Goal: Task Accomplishment & Management: Manage account settings

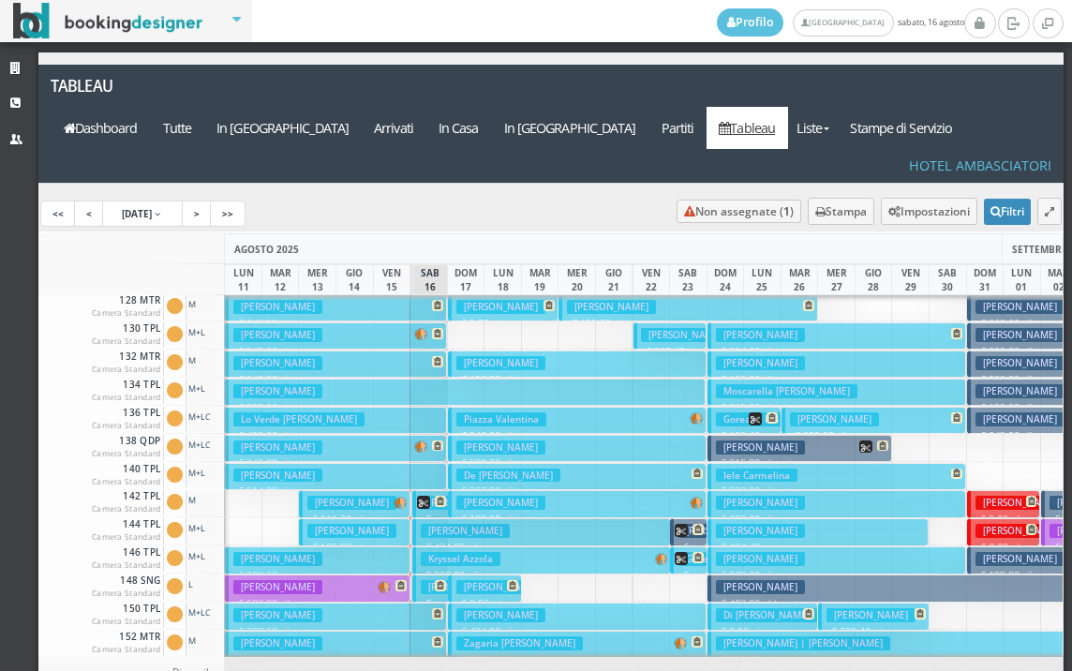
scroll to position [468, 0]
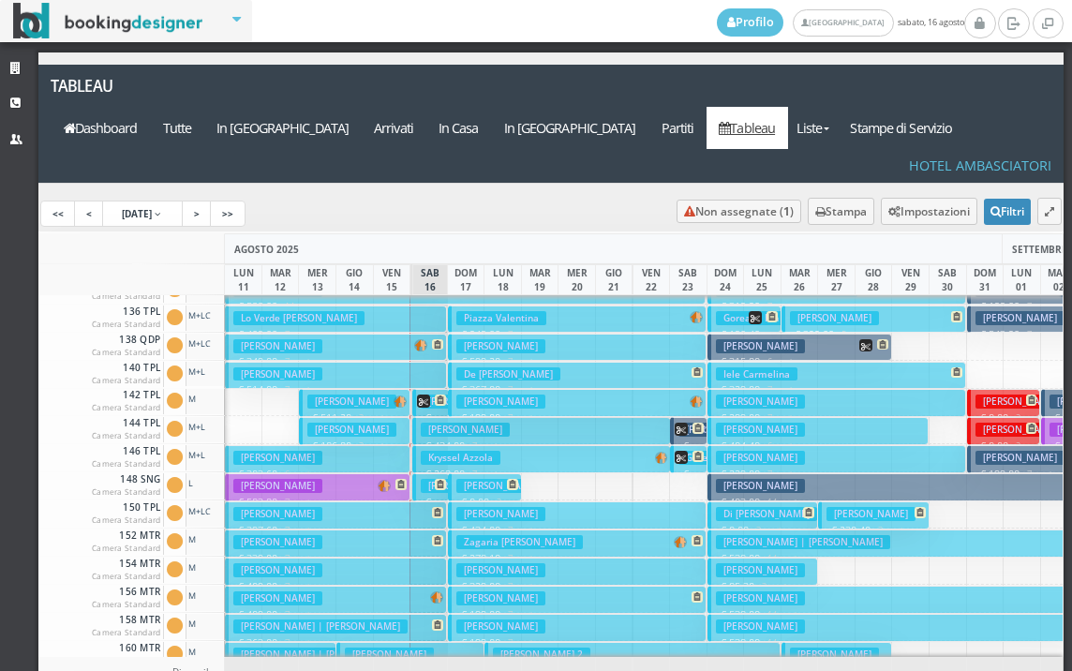
click at [374, 445] on button "Orlando Viviana € 303.60 6 notti 2 Adulti + 1 Bambino (5 anni)" at bounding box center [317, 458] width 185 height 27
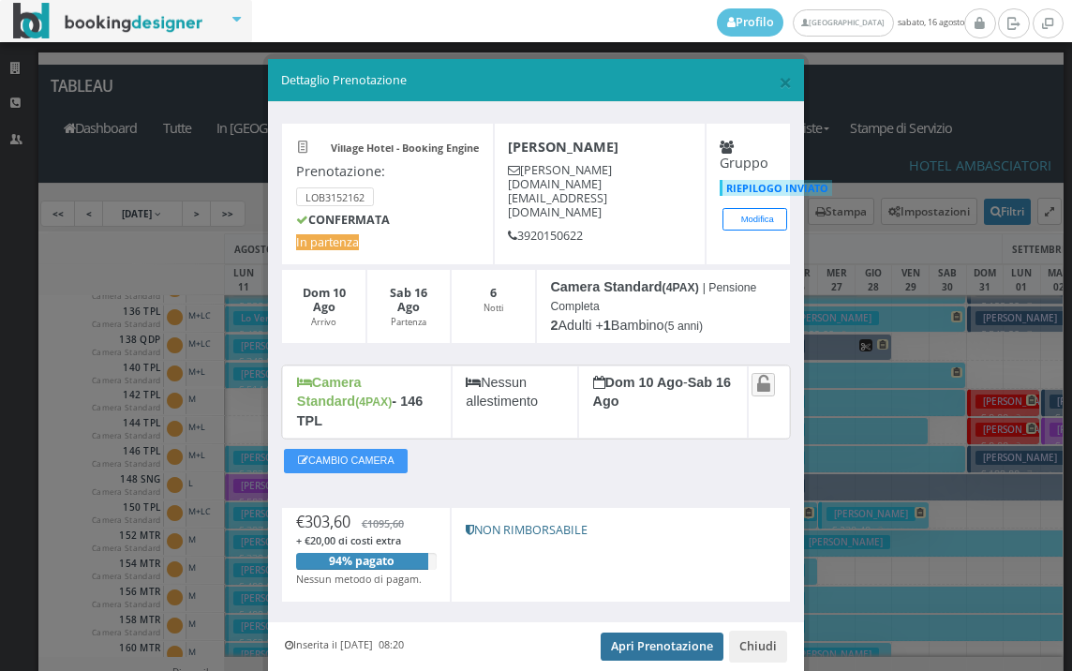
click at [657, 632] on link "Apri Prenotazione" at bounding box center [661, 646] width 123 height 28
click at [778, 80] on span "×" at bounding box center [784, 82] width 13 height 32
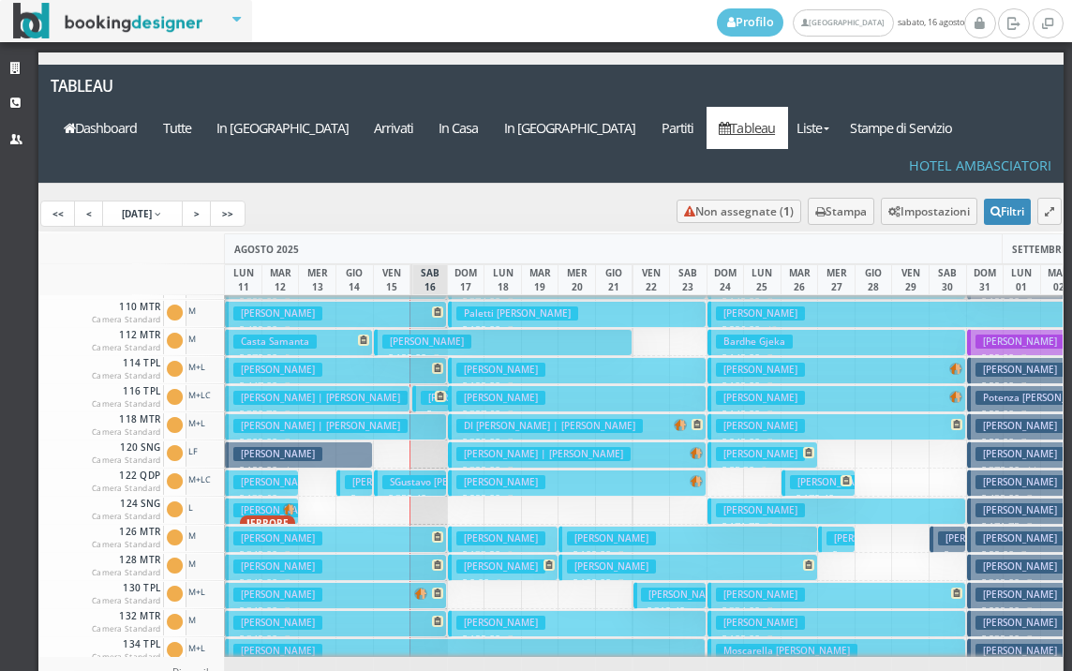
scroll to position [94, 0]
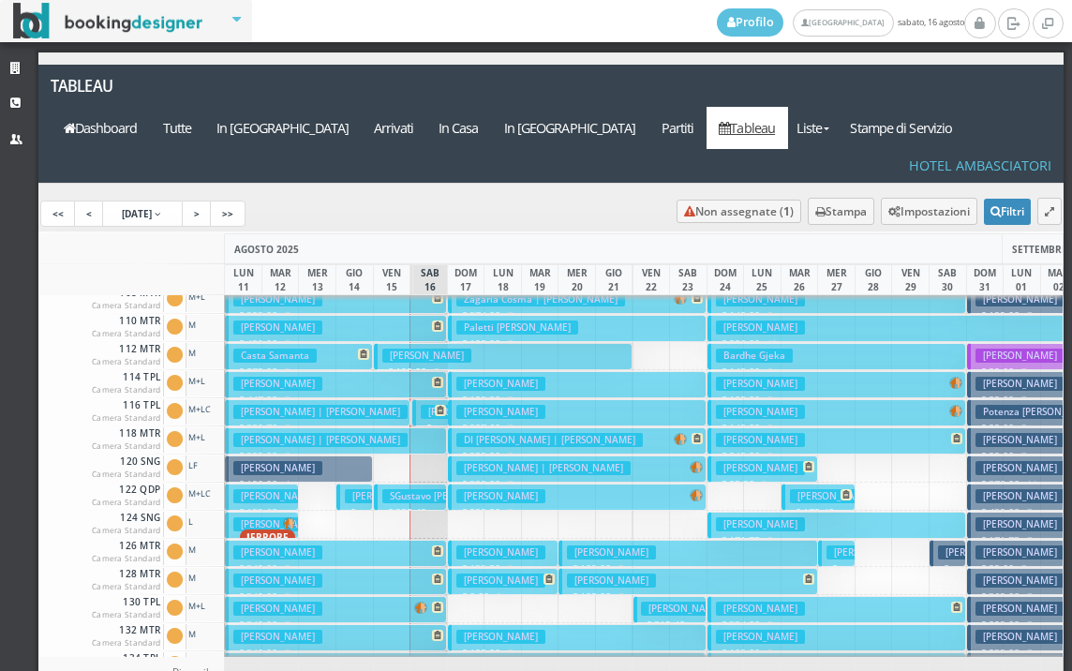
click at [339, 405] on h3 "tengattini fabio giuseppe | Moretti Antonella" at bounding box center [320, 412] width 174 height 14
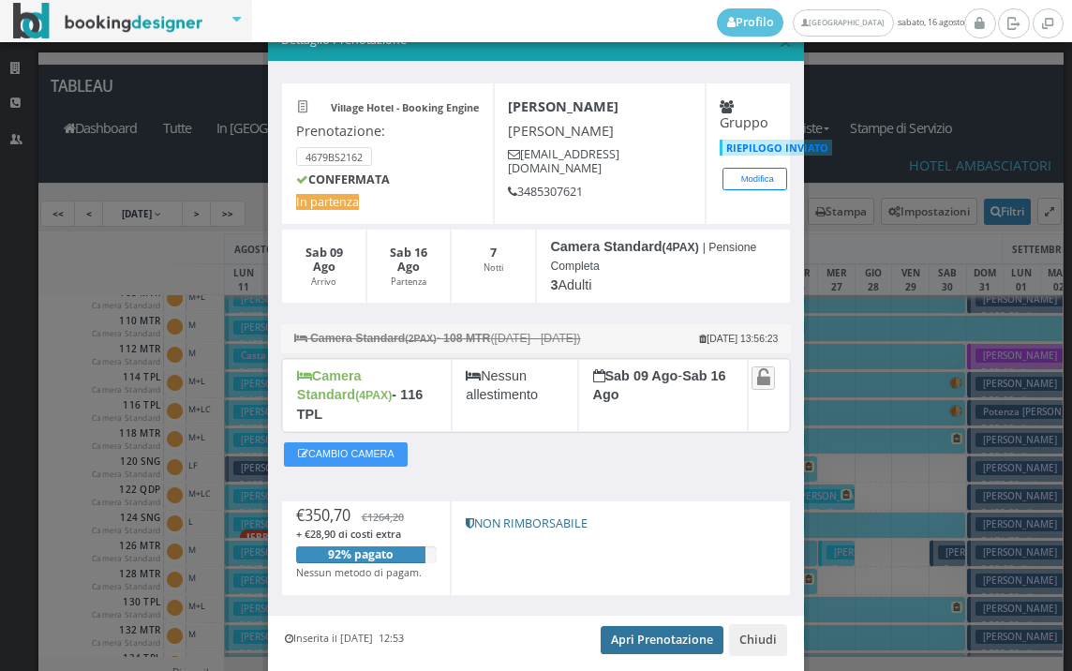
scroll to position [91, 0]
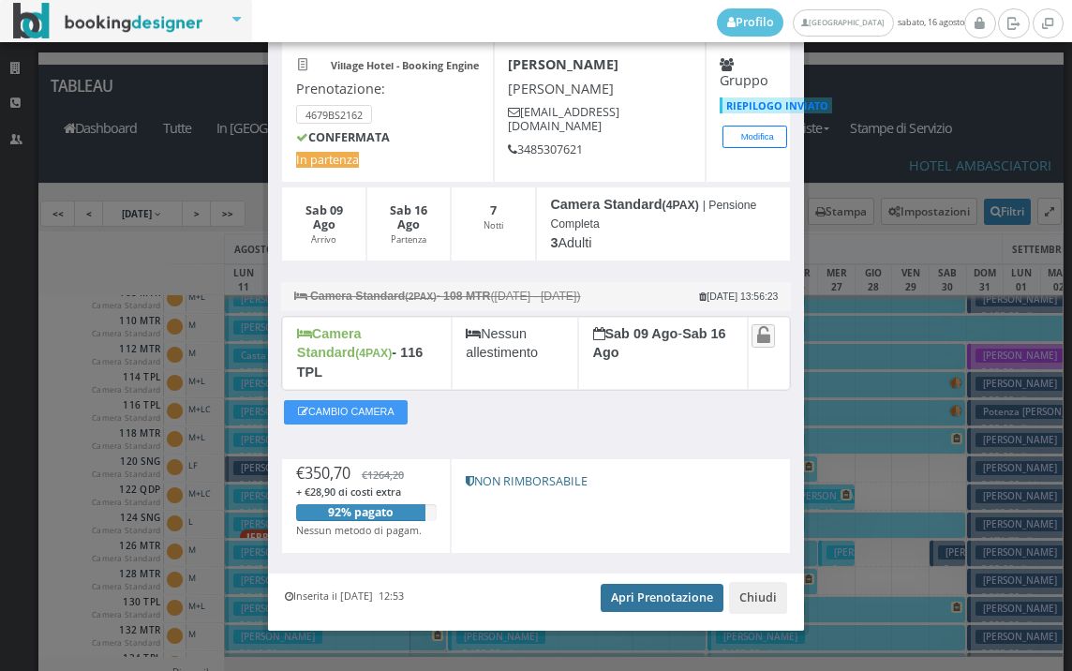
click at [633, 584] on link "Apri Prenotazione" at bounding box center [661, 598] width 123 height 28
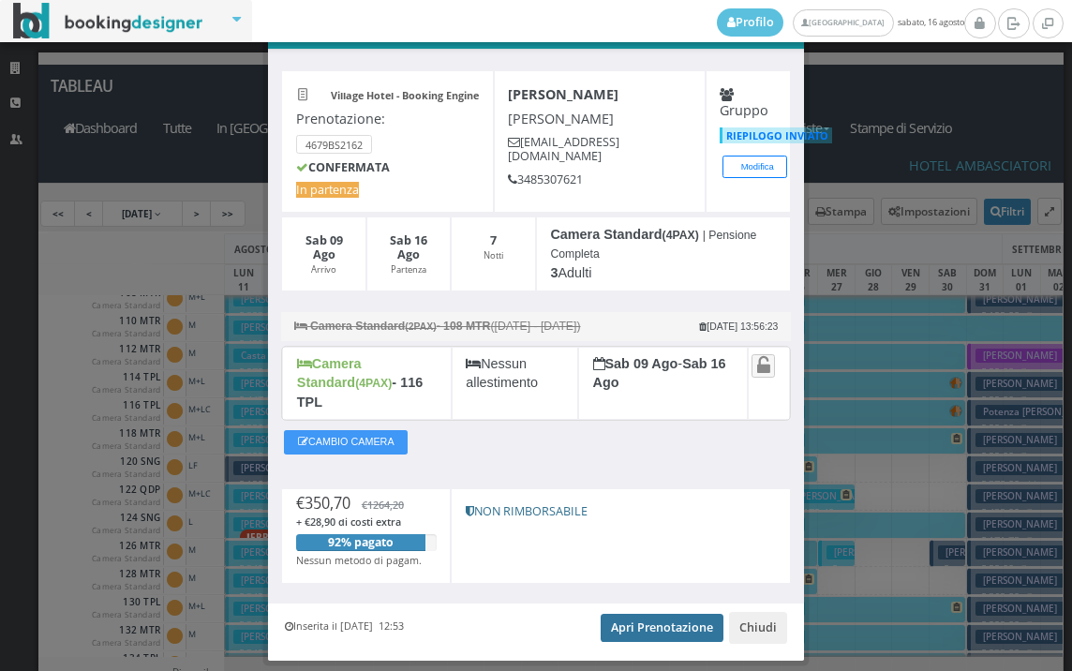
scroll to position [0, 0]
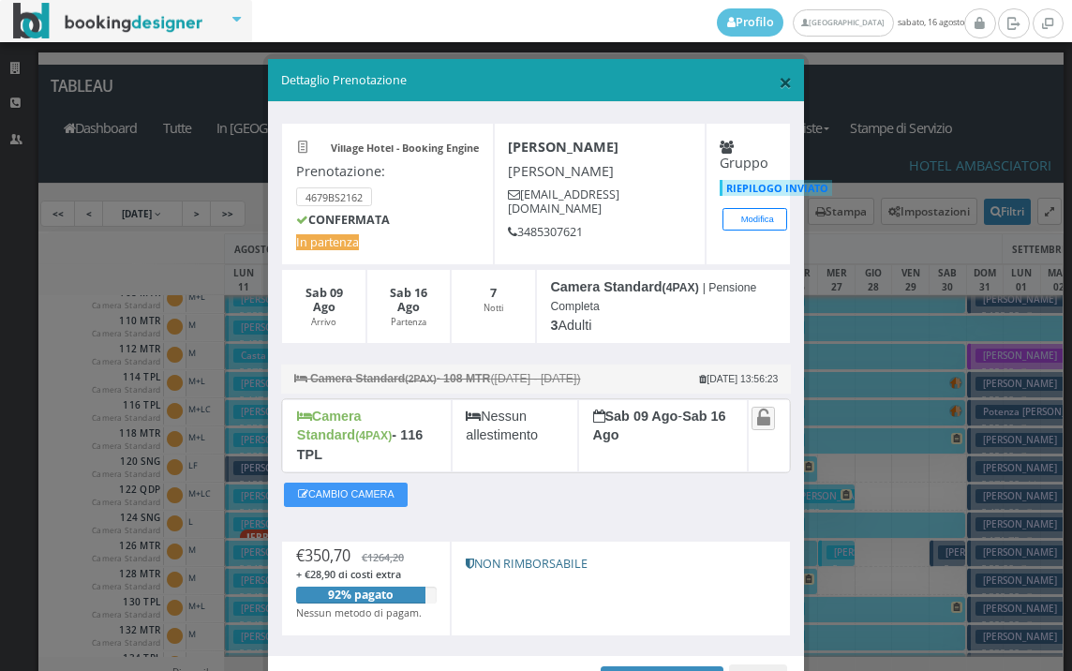
click at [778, 83] on span "×" at bounding box center [784, 82] width 13 height 32
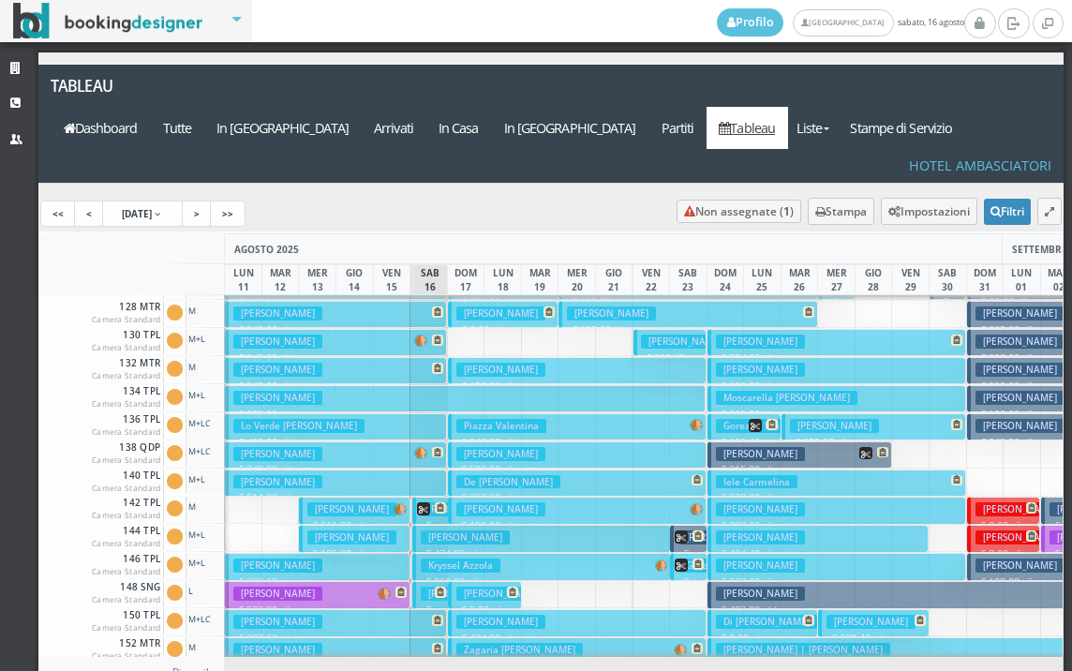
scroll to position [375, 0]
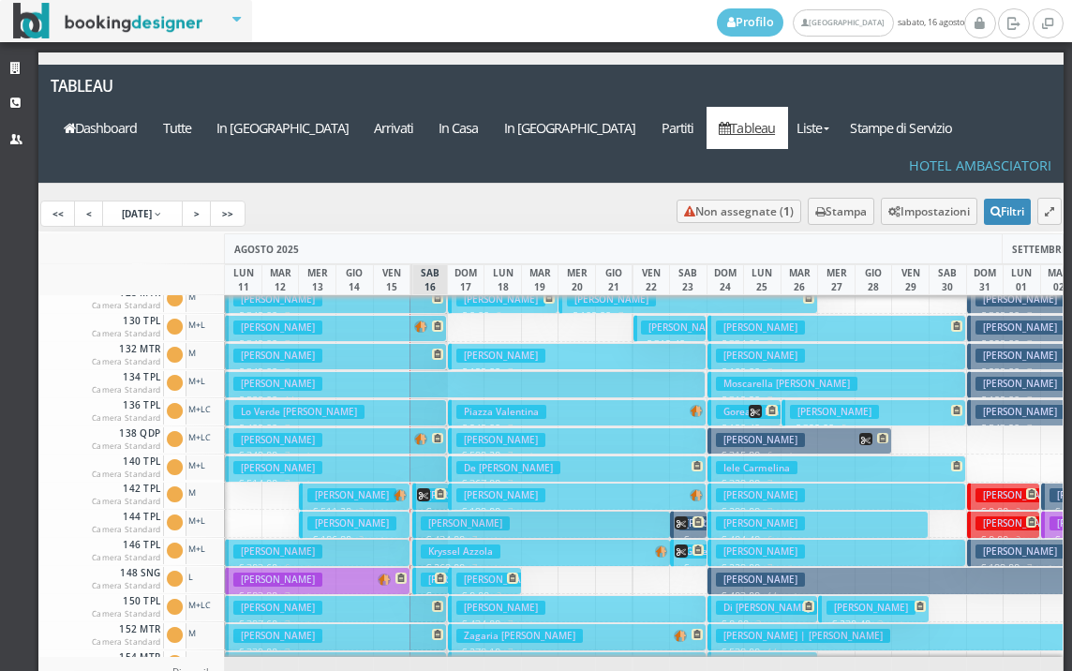
click at [364, 516] on h3 "[PERSON_NAME]" at bounding box center [351, 523] width 89 height 14
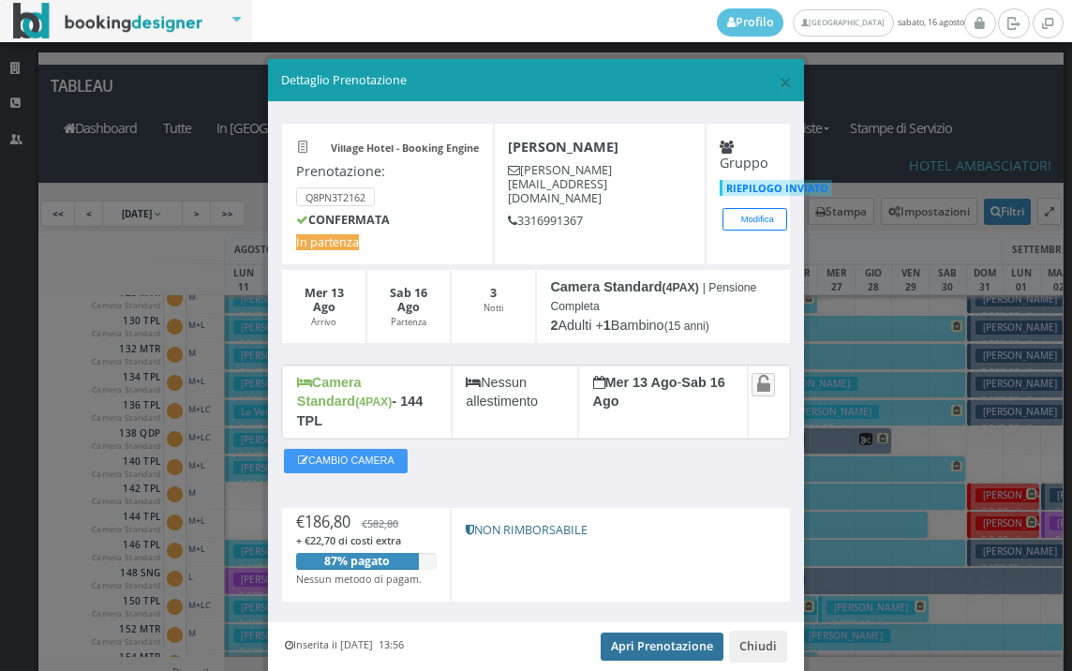
click at [629, 633] on link "Apri Prenotazione" at bounding box center [661, 646] width 123 height 28
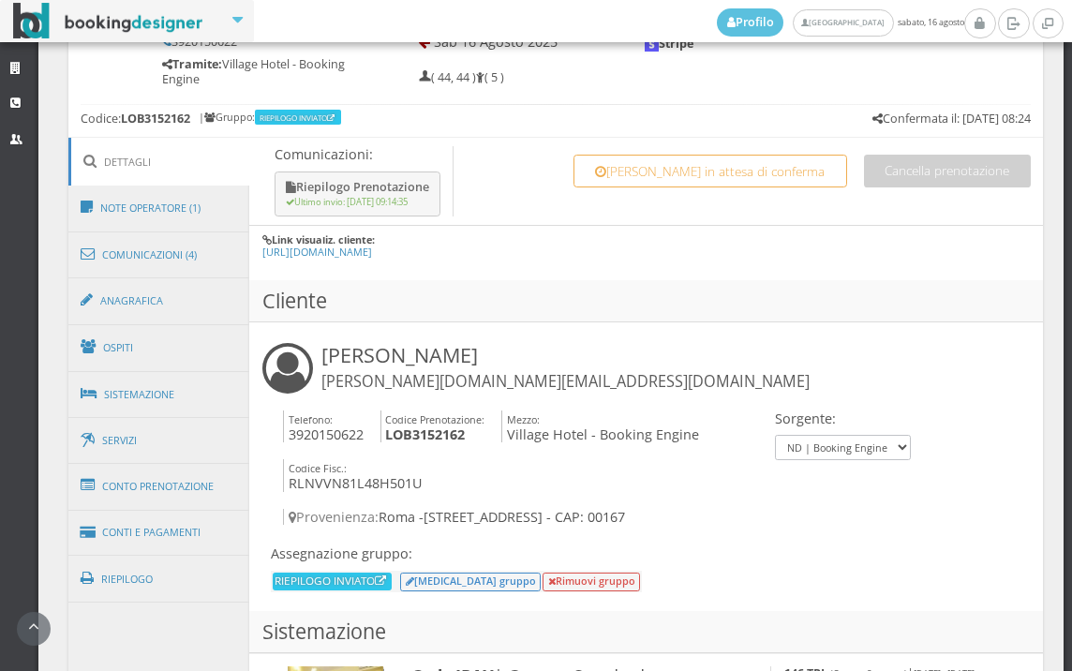
scroll to position [1041, 0]
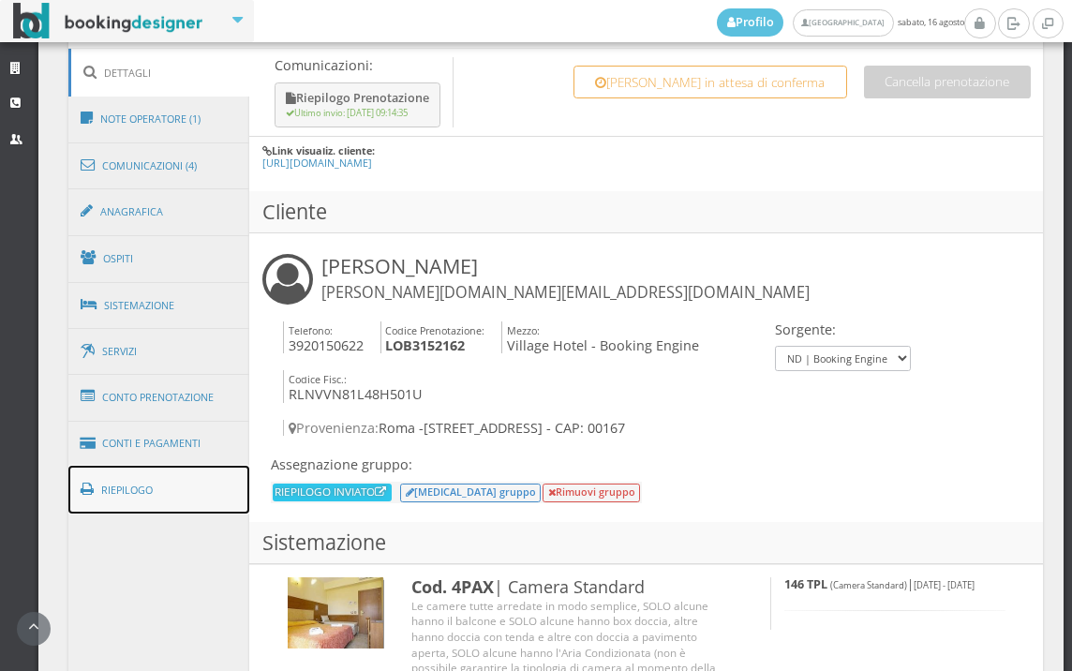
click at [192, 490] on link "Riepilogo" at bounding box center [159, 490] width 182 height 49
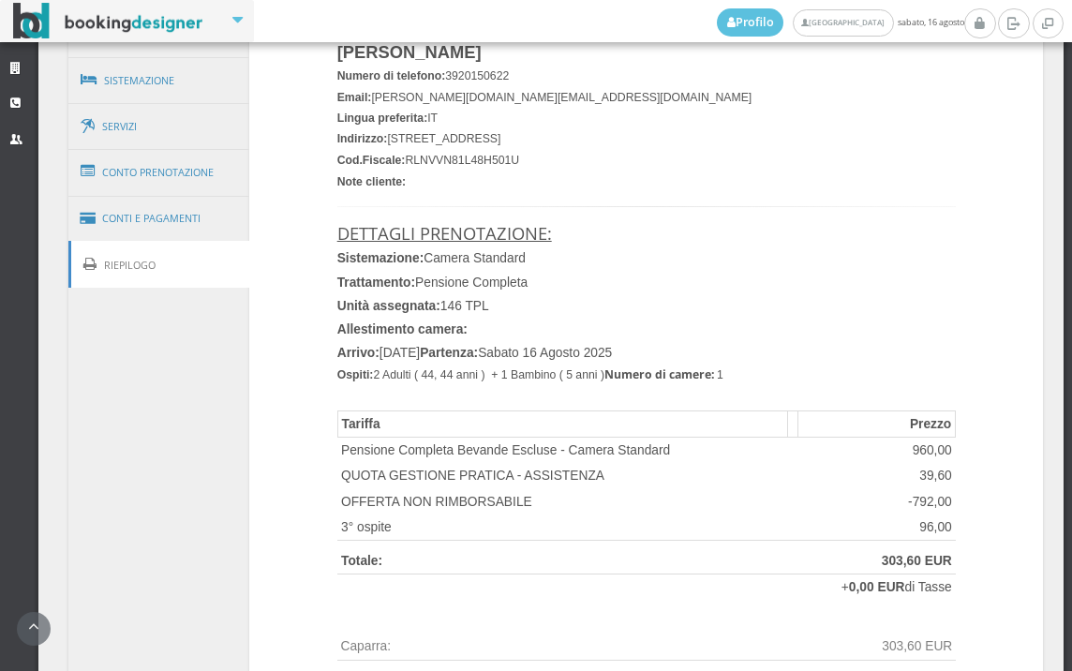
scroll to position [1145, 0]
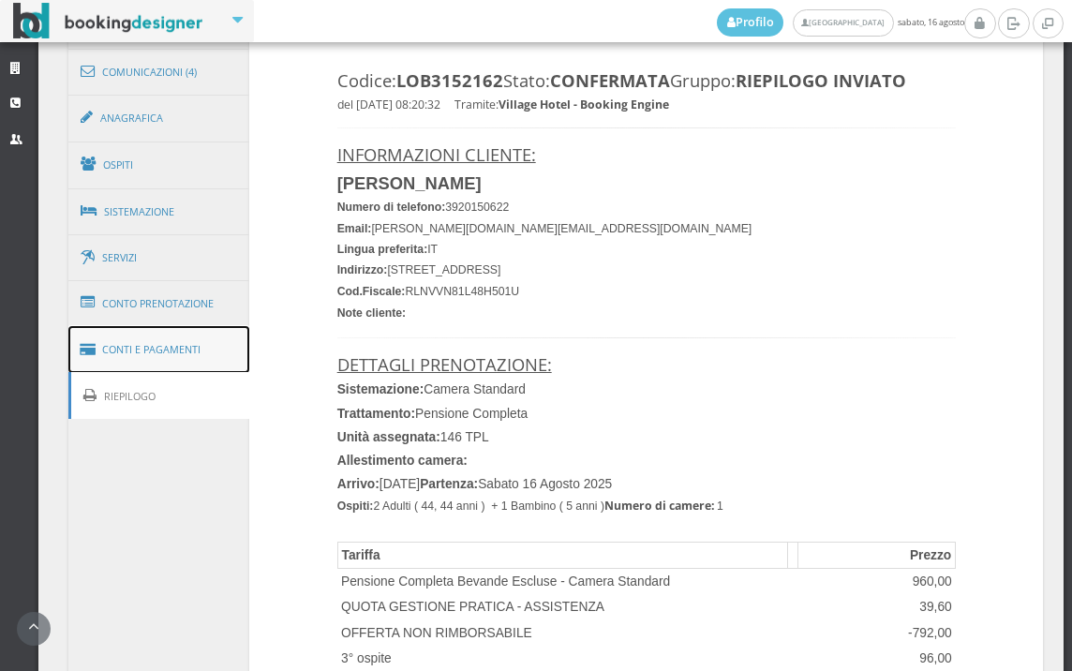
click at [184, 365] on link "Conti e Pagamenti" at bounding box center [159, 350] width 182 height 48
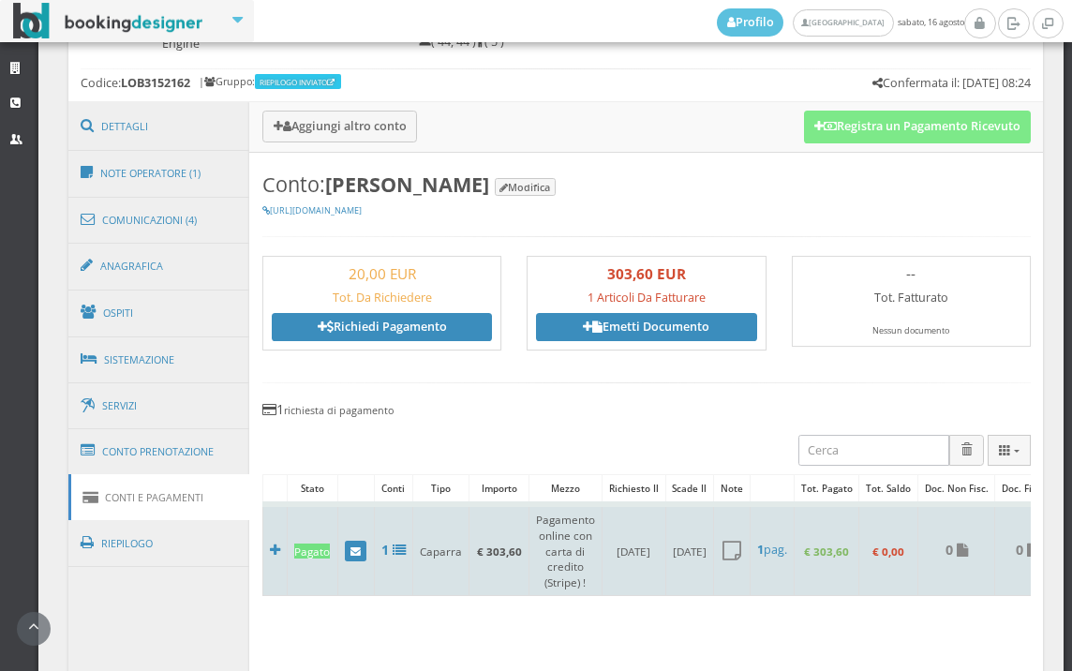
scroll to position [832, 0]
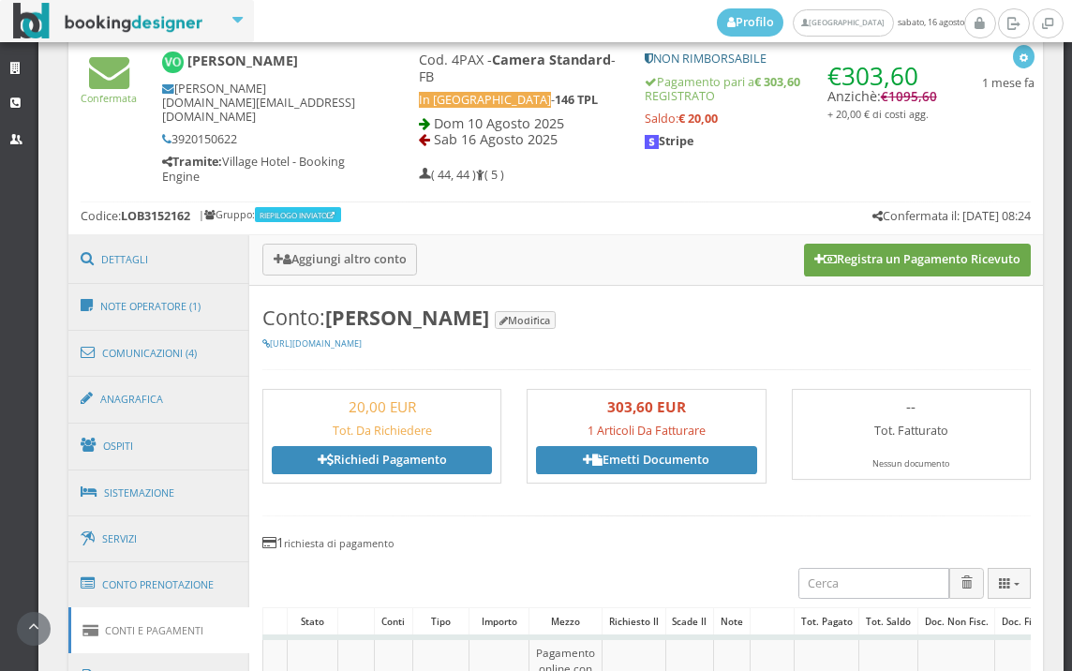
click at [941, 263] on button "Registra un Pagamento Ricevuto" at bounding box center [917, 260] width 227 height 32
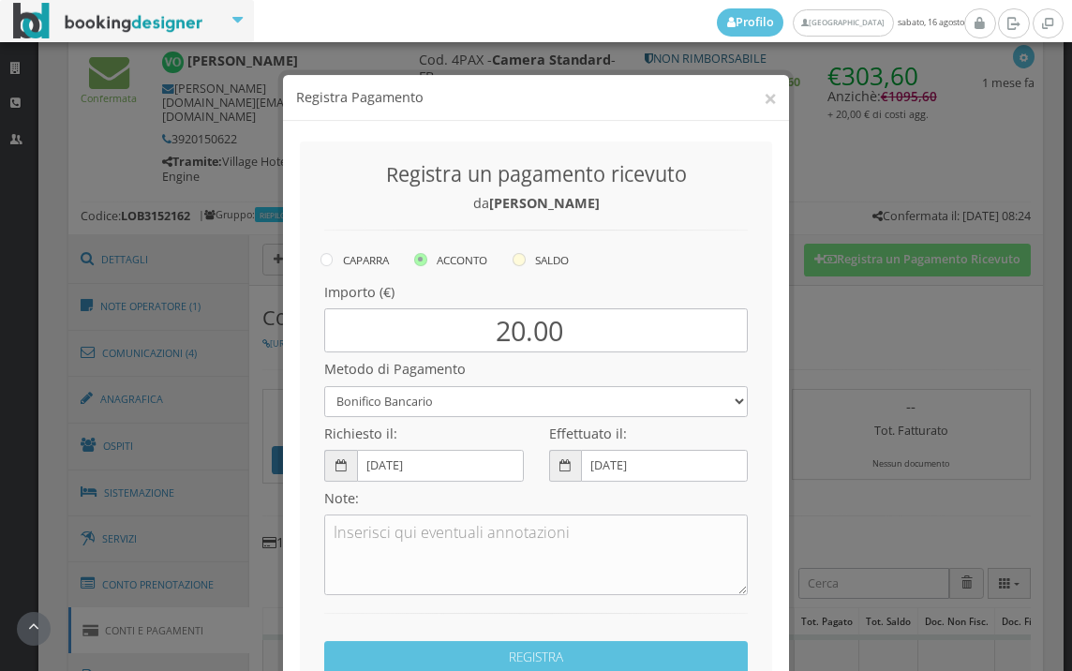
click at [512, 245] on icon at bounding box center [518, 243] width 13 height 13
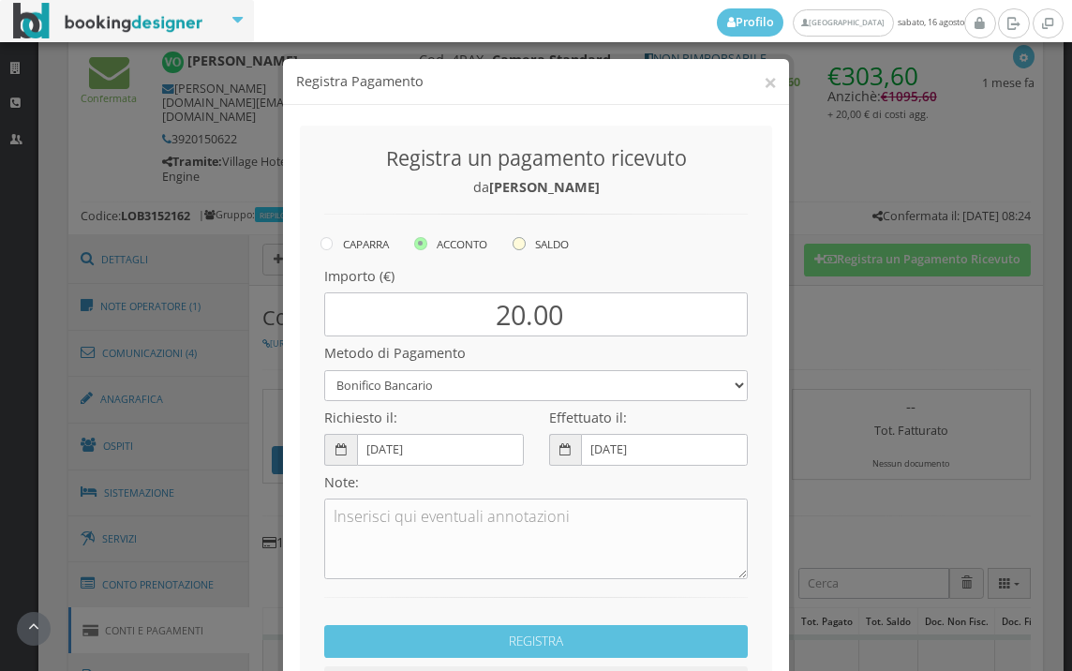
radio input "true"
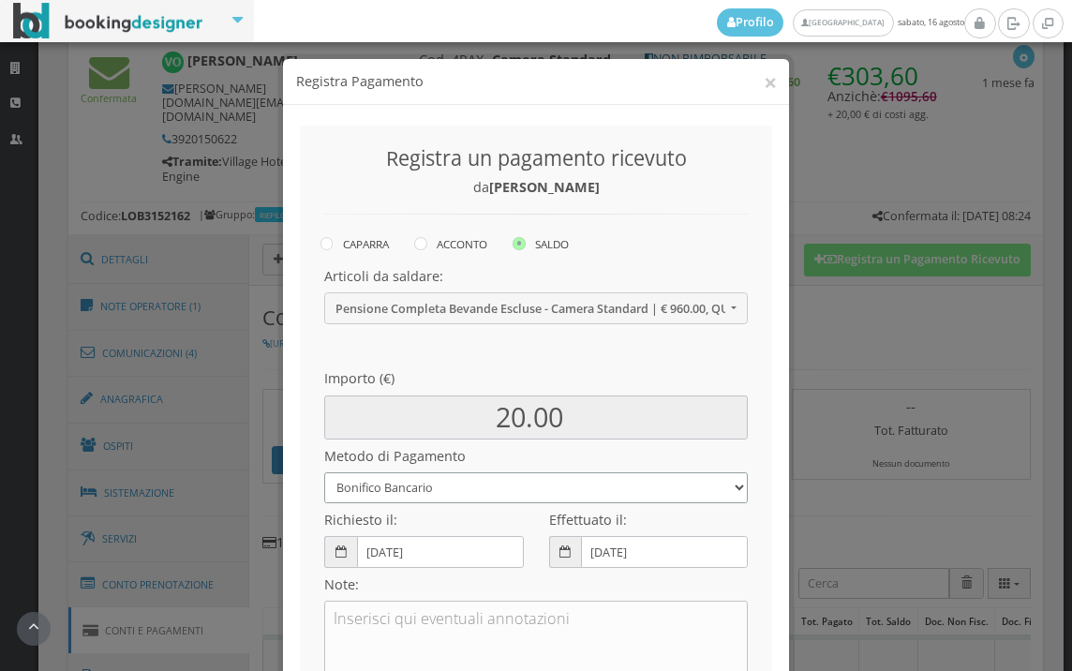
click at [438, 493] on select "Bonifico Bancario BONIFICO SUM UP Contanti Assegno Bancario Assegno Circolare V…" at bounding box center [535, 487] width 423 height 31
select select
click at [324, 472] on select "Bonifico Bancario BONIFICO SUM UP Contanti Assegno Bancario Assegno Circolare V…" at bounding box center [535, 487] width 423 height 31
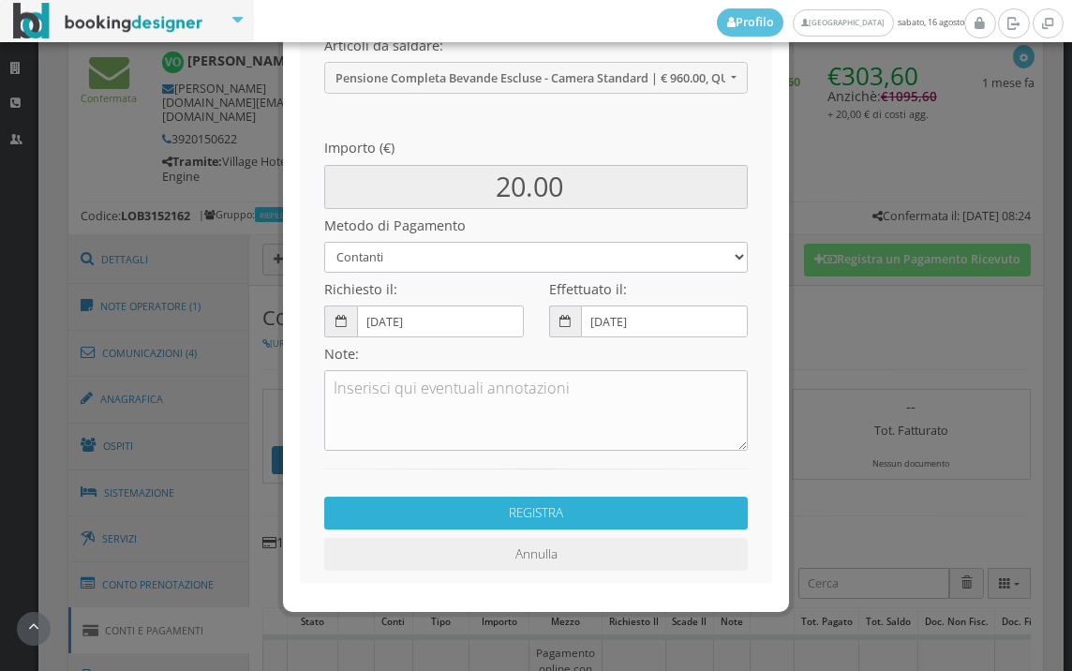
click at [451, 521] on button "REGISTRA" at bounding box center [535, 512] width 423 height 33
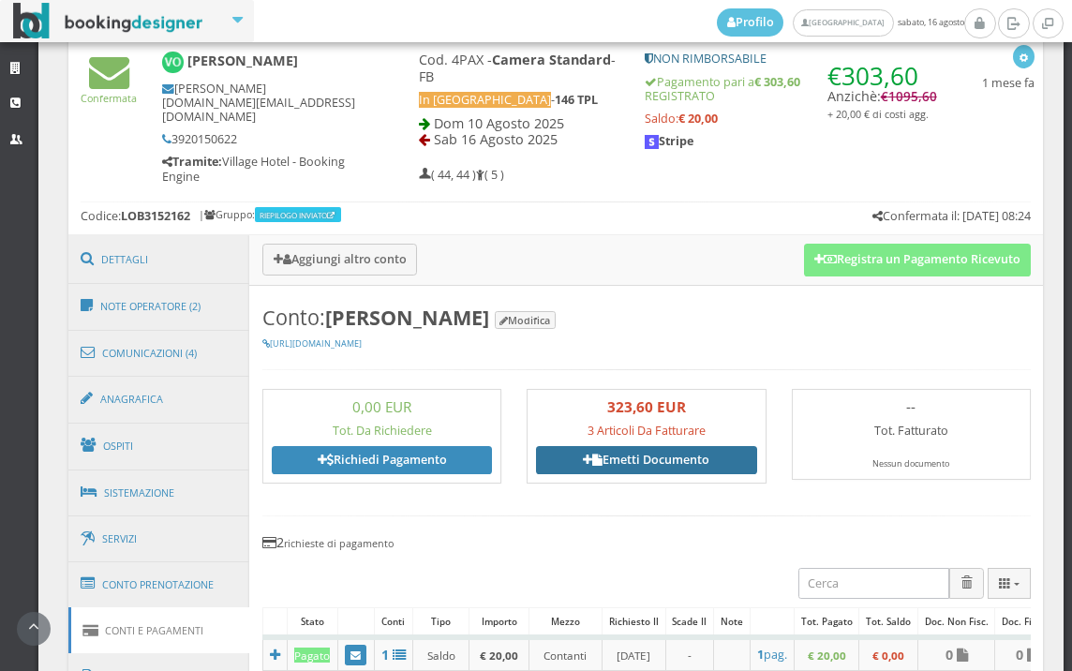
click at [640, 453] on link "Emetti Documento" at bounding box center [646, 460] width 220 height 28
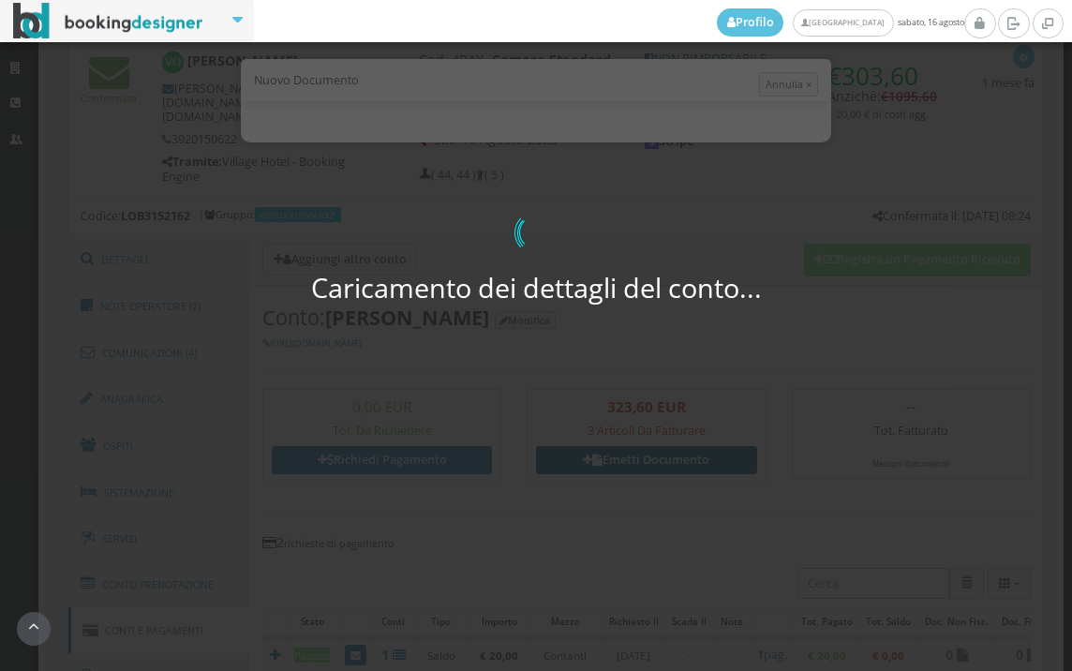
select select "PF"
select select "ROMA"
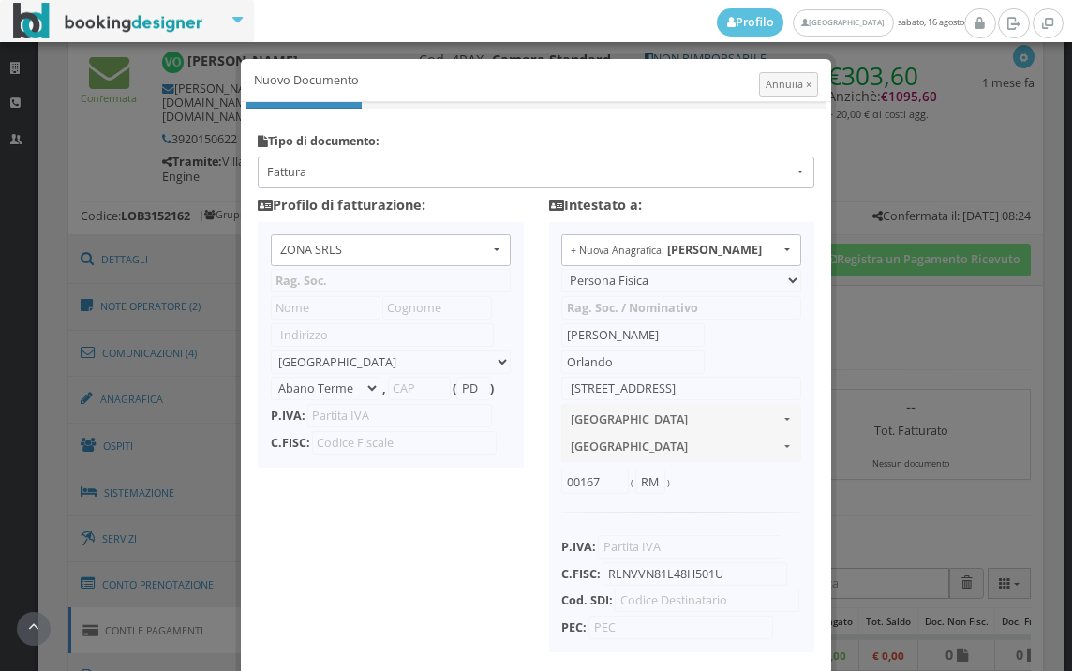
type input "ZONA SRLS"
type input "Vico V Durante, 8"
select select "Frattamaggiore"
type input "80027"
type input "NA"
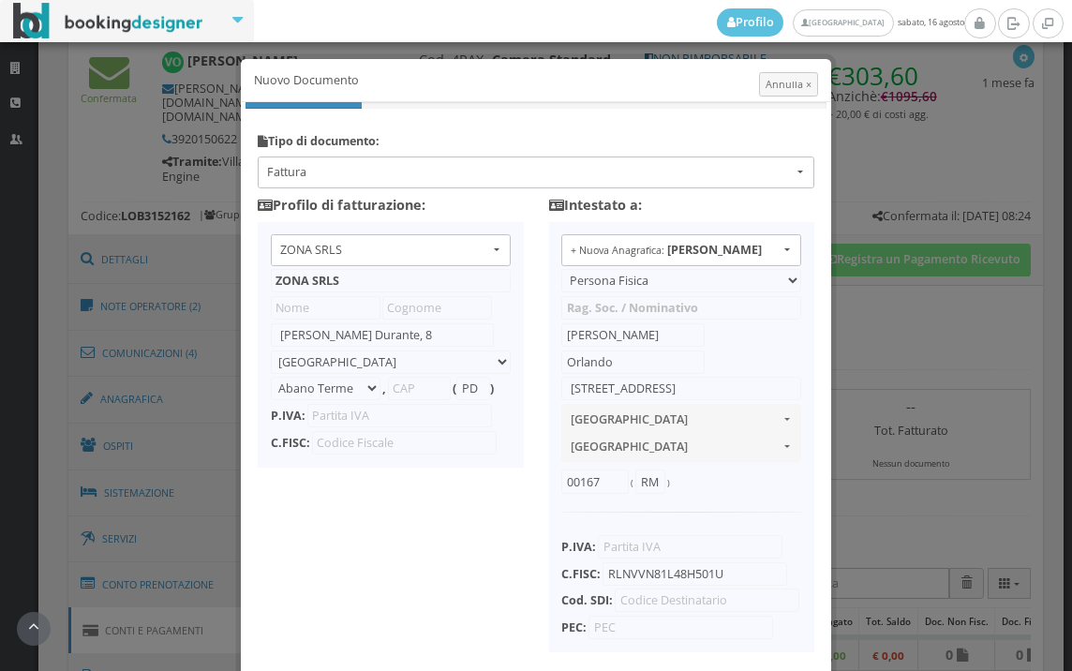
type input "10356321215"
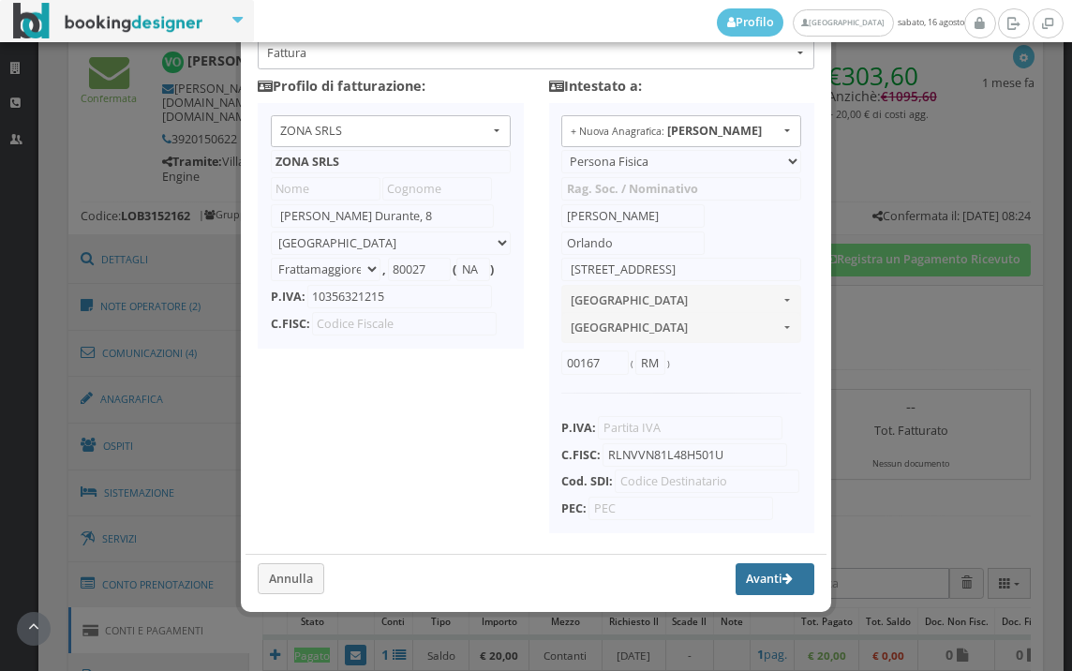
click at [757, 588] on button "Avanti" at bounding box center [774, 579] width 79 height 32
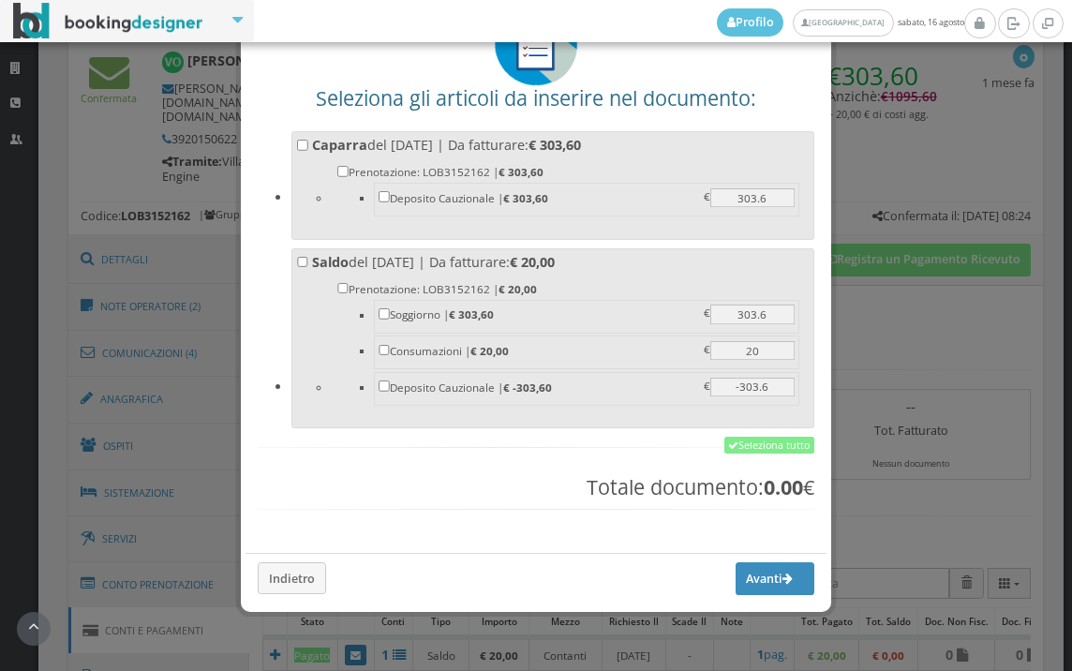
scroll to position [146, 0]
click at [748, 445] on link "Seleziona tutto" at bounding box center [769, 444] width 90 height 17
checkbox input "true"
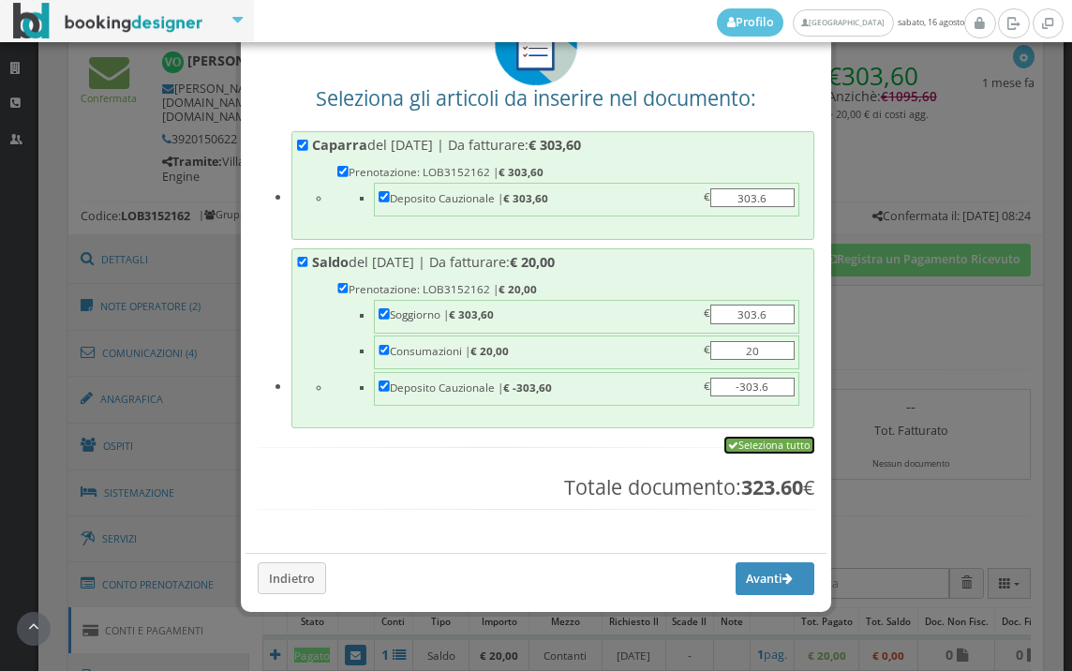
checkbox input "true"
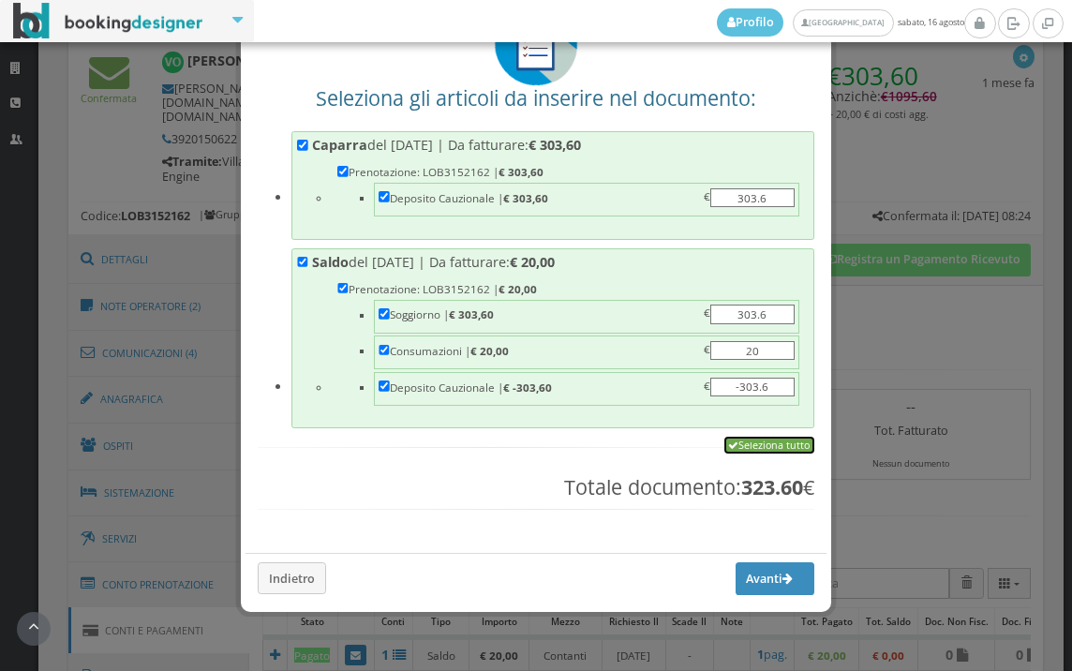
checkbox input "true"
click at [750, 584] on button "Avanti" at bounding box center [774, 578] width 79 height 32
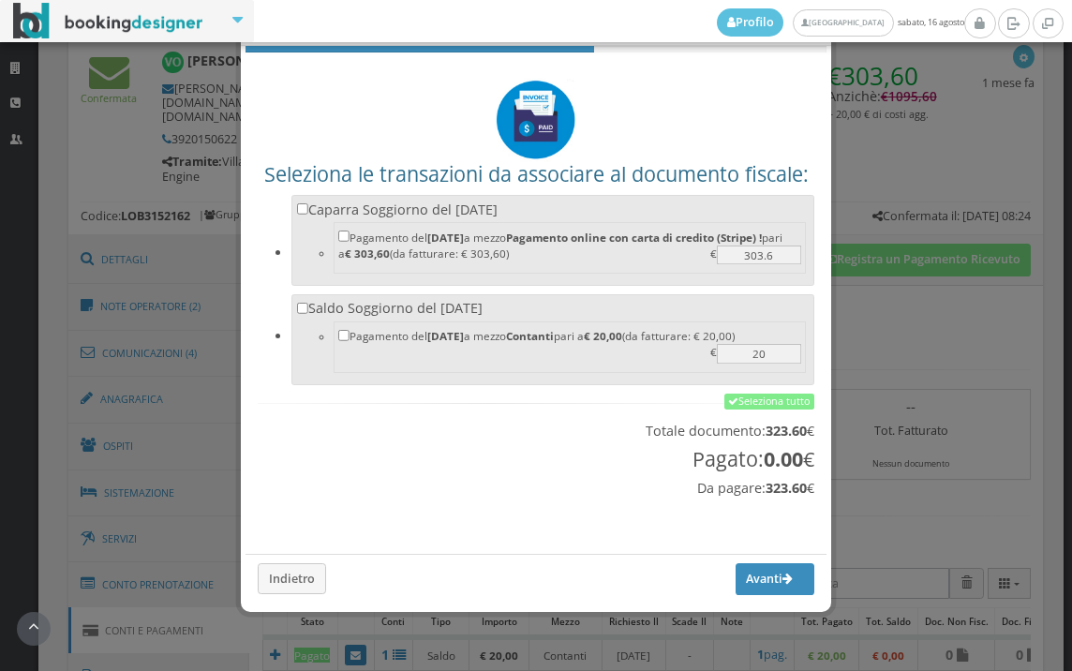
scroll to position [62, 0]
click at [742, 396] on link "Seleziona tutto" at bounding box center [769, 401] width 90 height 17
checkbox input "true"
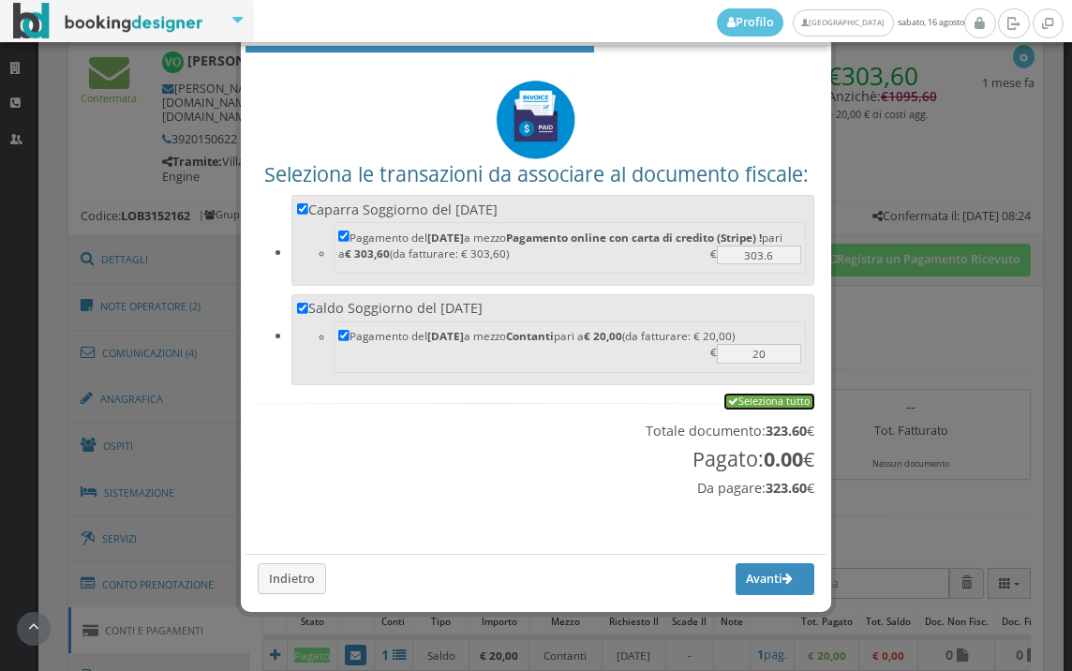
checkbox input "true"
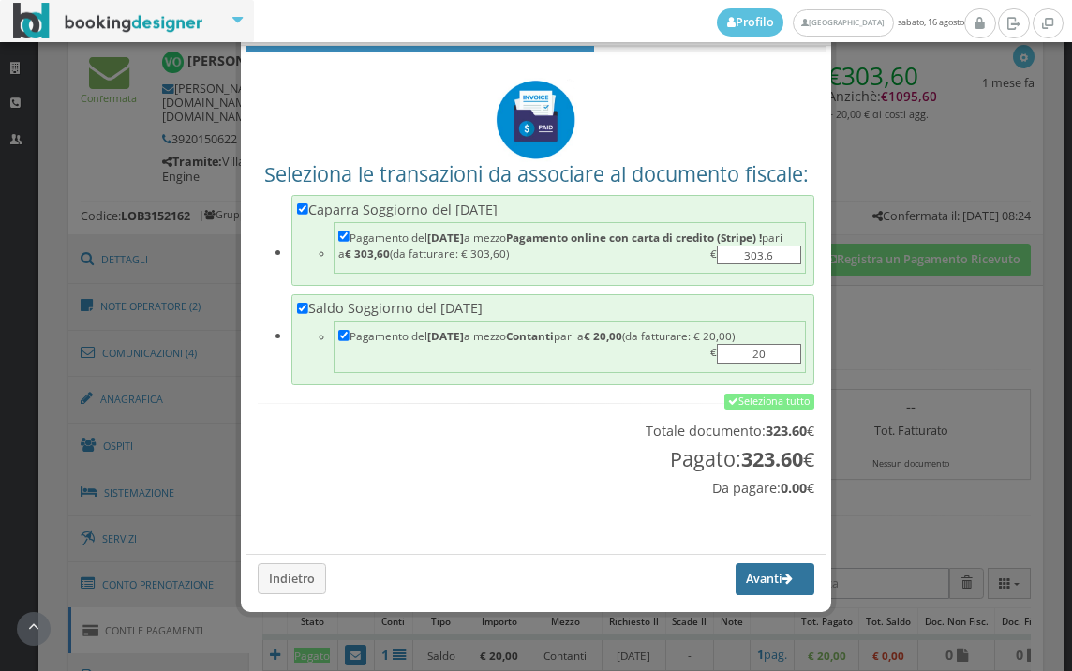
click at [754, 580] on button "Avanti" at bounding box center [774, 579] width 79 height 32
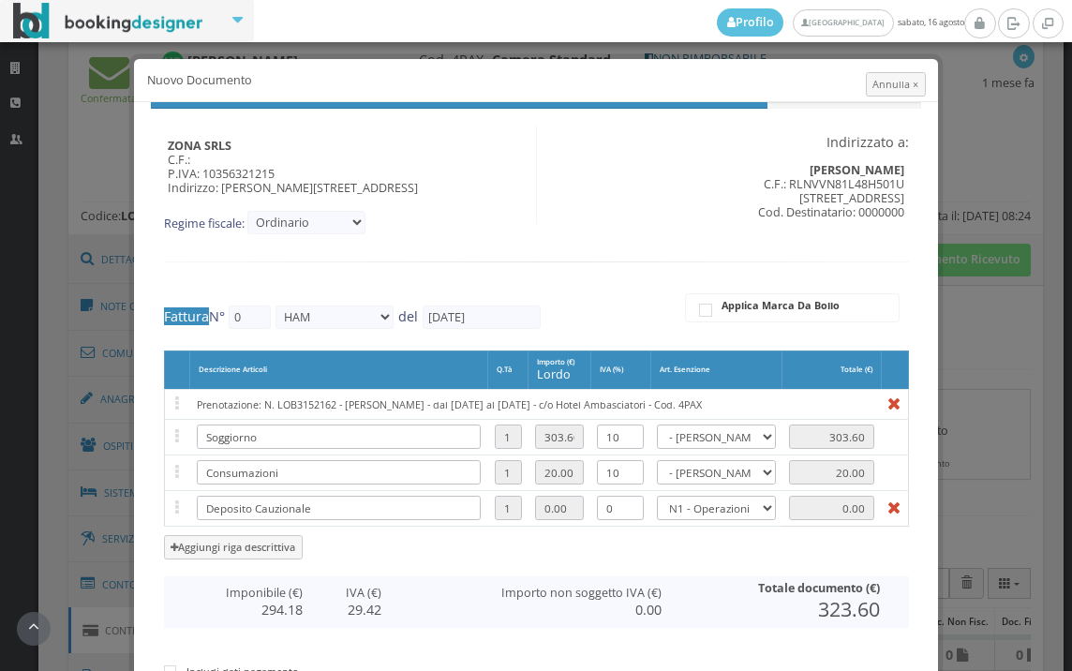
type input "473"
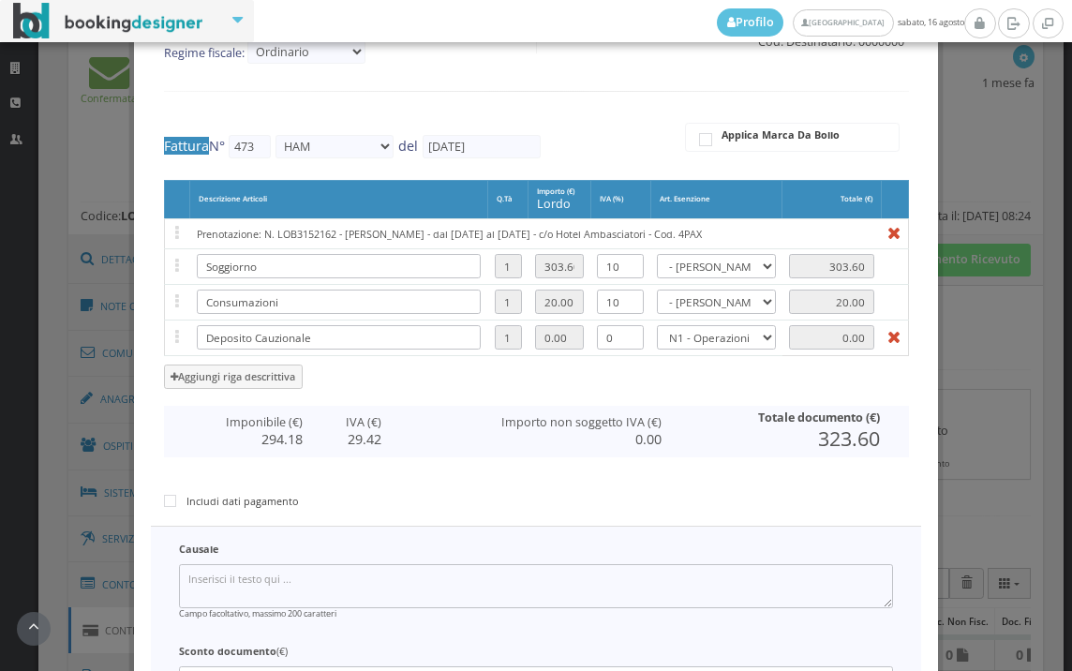
scroll to position [312, 0]
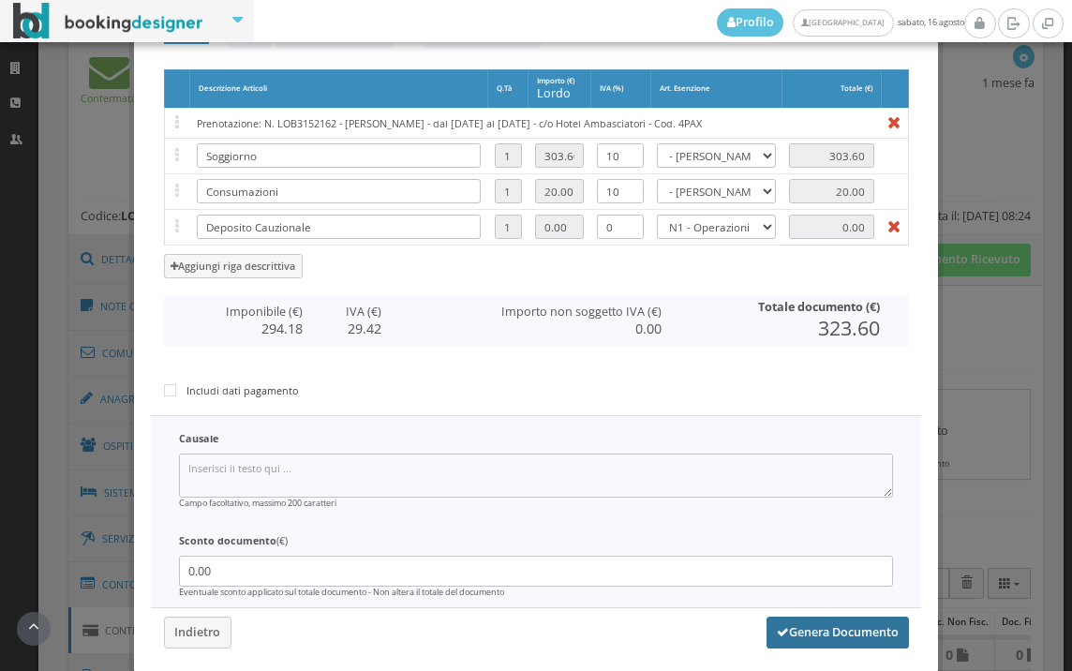
click at [806, 631] on button "Genera Documento" at bounding box center [837, 632] width 142 height 32
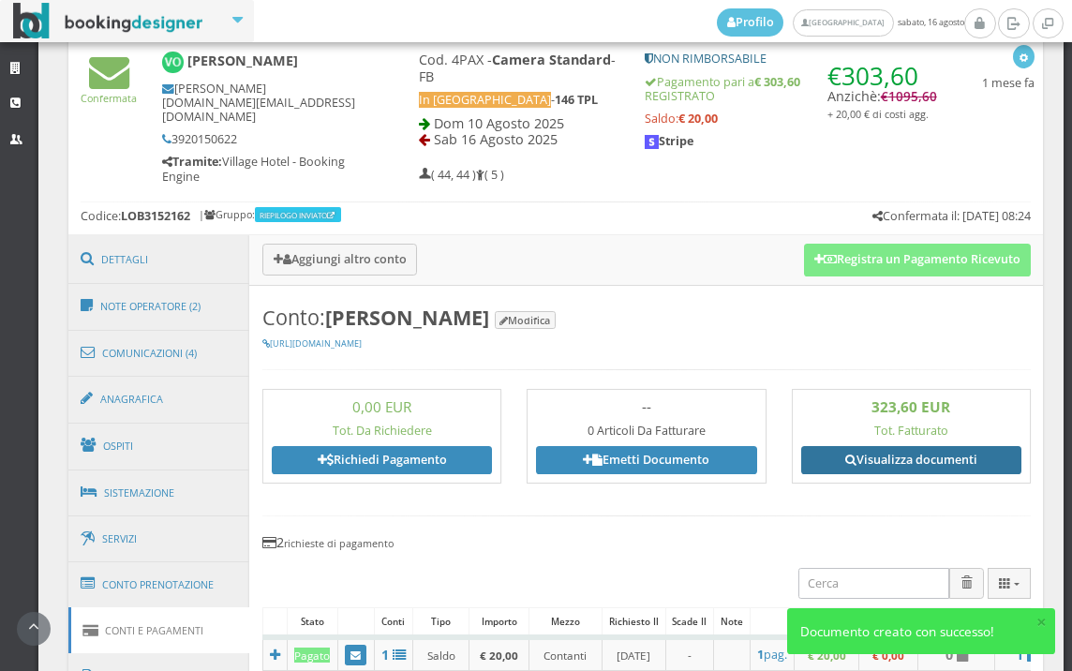
click at [919, 454] on link "Visualizza documenti" at bounding box center [911, 460] width 220 height 28
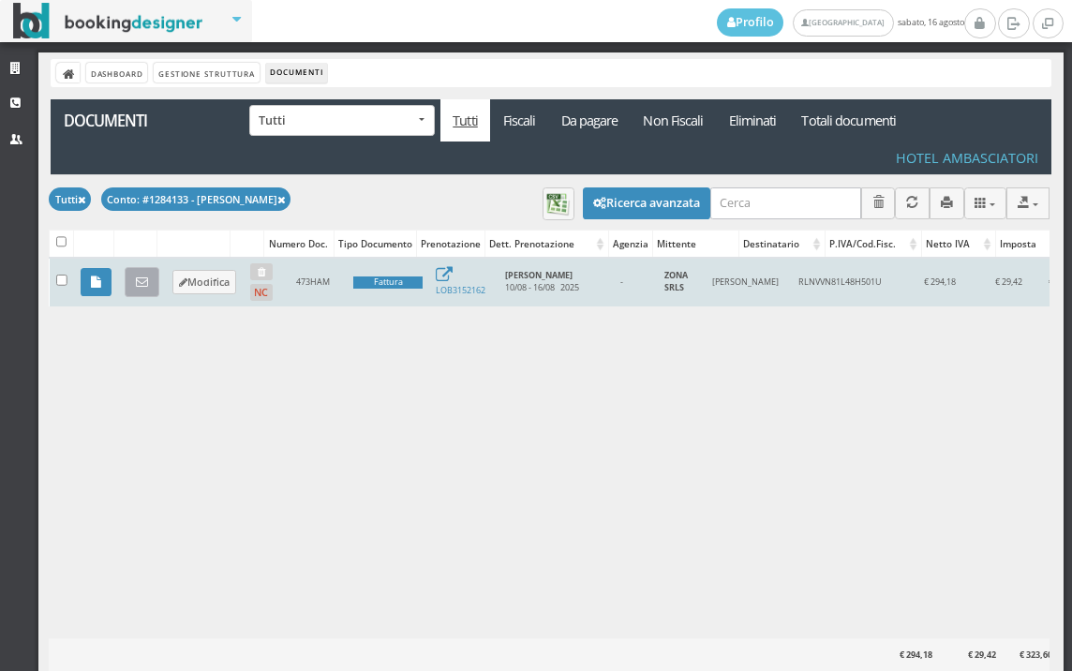
click at [133, 281] on link at bounding box center [142, 282] width 35 height 30
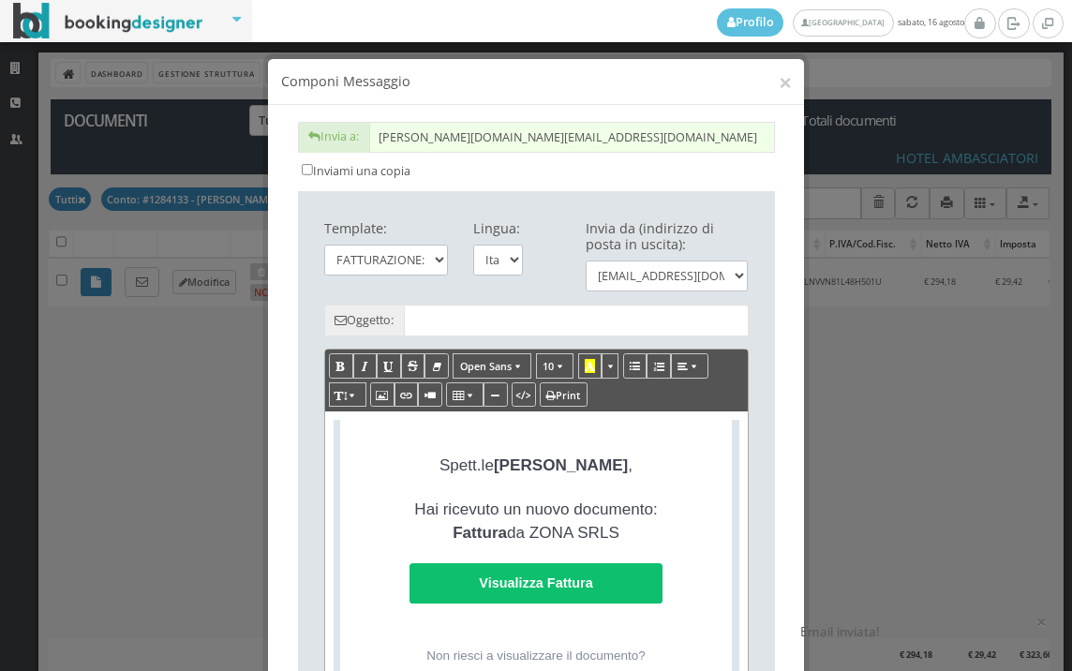
type input "Copia di cortesia: Fattura da ZONA SRLS - n. 473HAM del 16/08/2025"
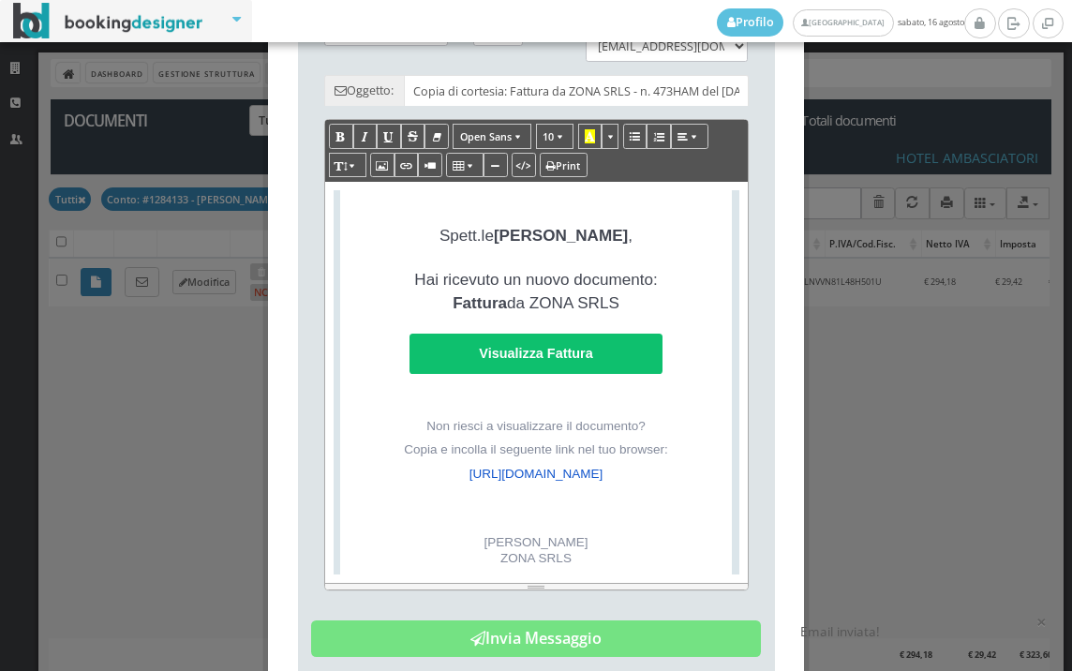
scroll to position [416, 0]
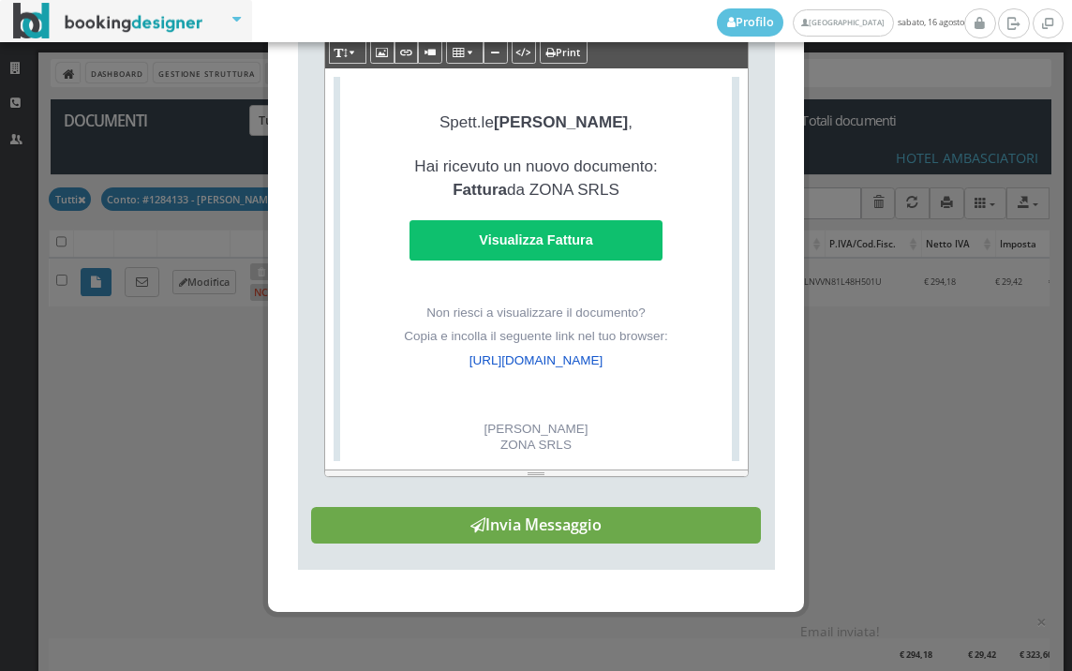
click at [591, 543] on button "Invia Messaggio" at bounding box center [536, 525] width 450 height 37
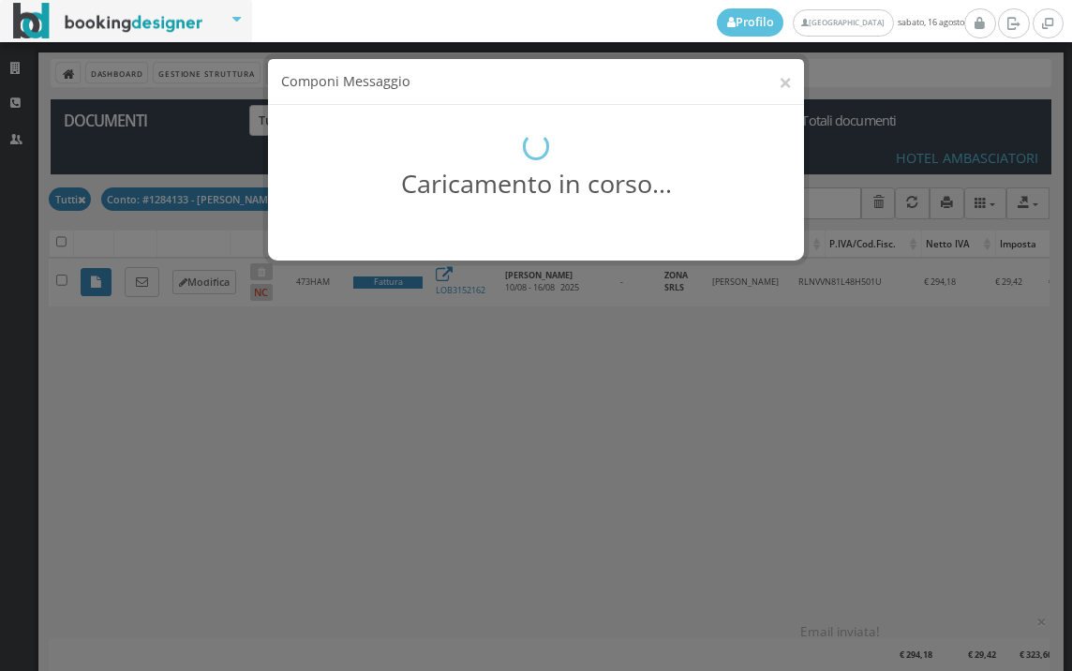
scroll to position [0, 0]
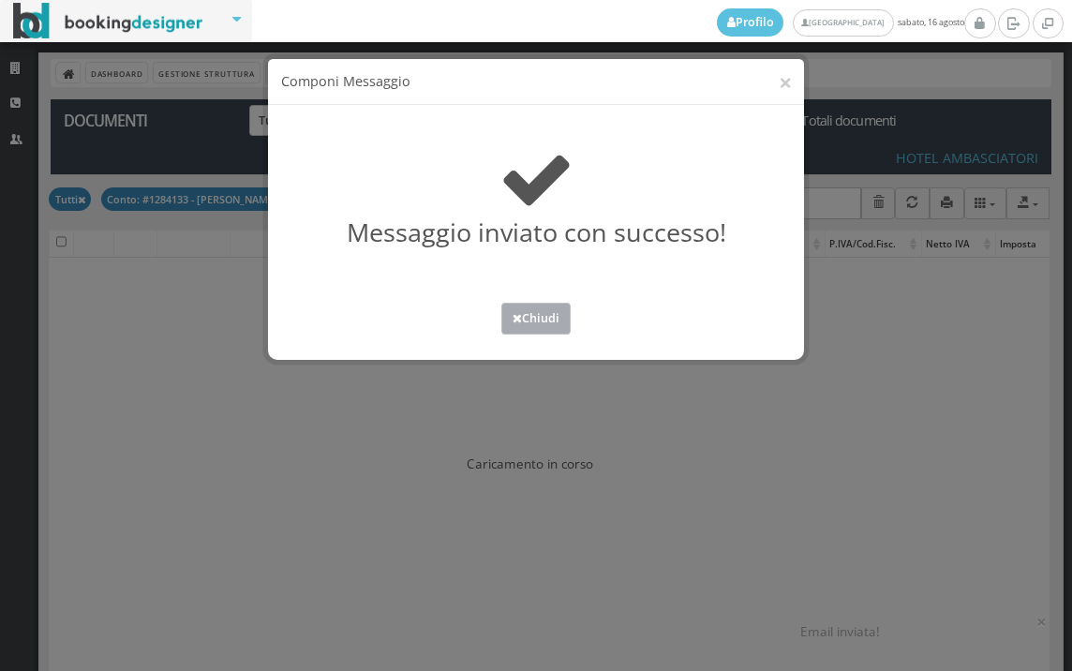
click at [540, 322] on button "Chiudi" at bounding box center [535, 318] width 69 height 31
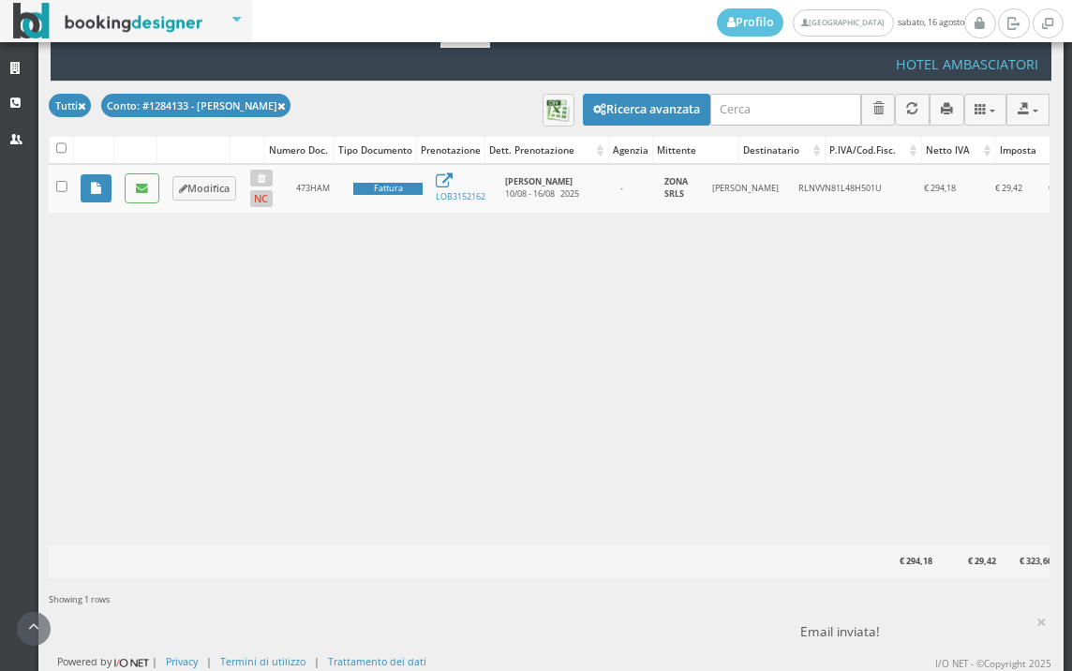
scroll to position [105, 0]
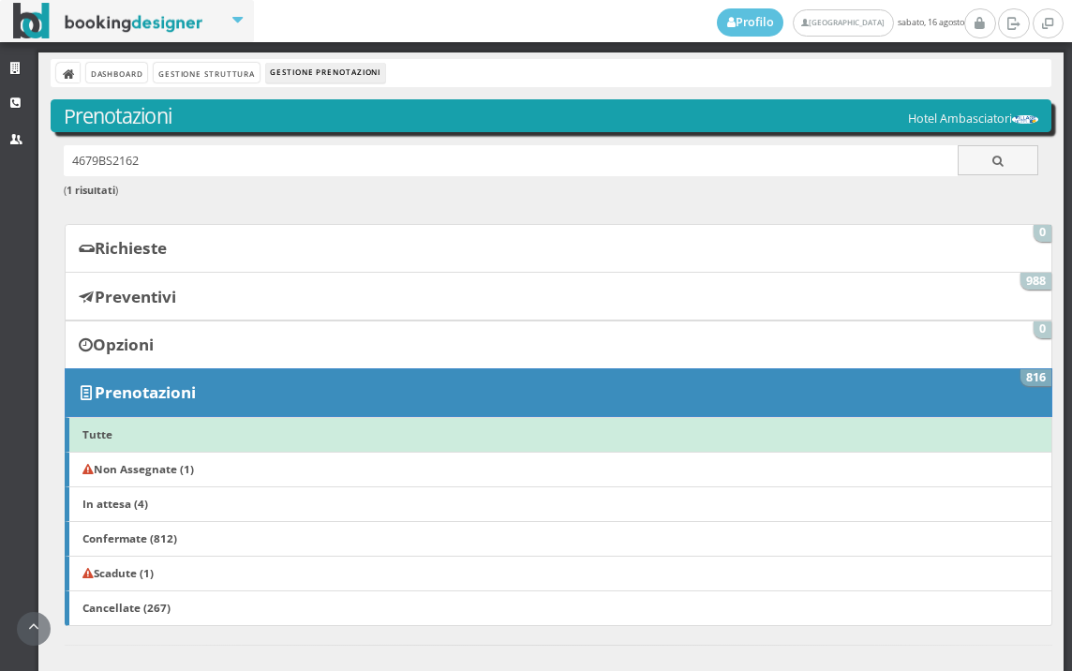
scroll to position [416, 0]
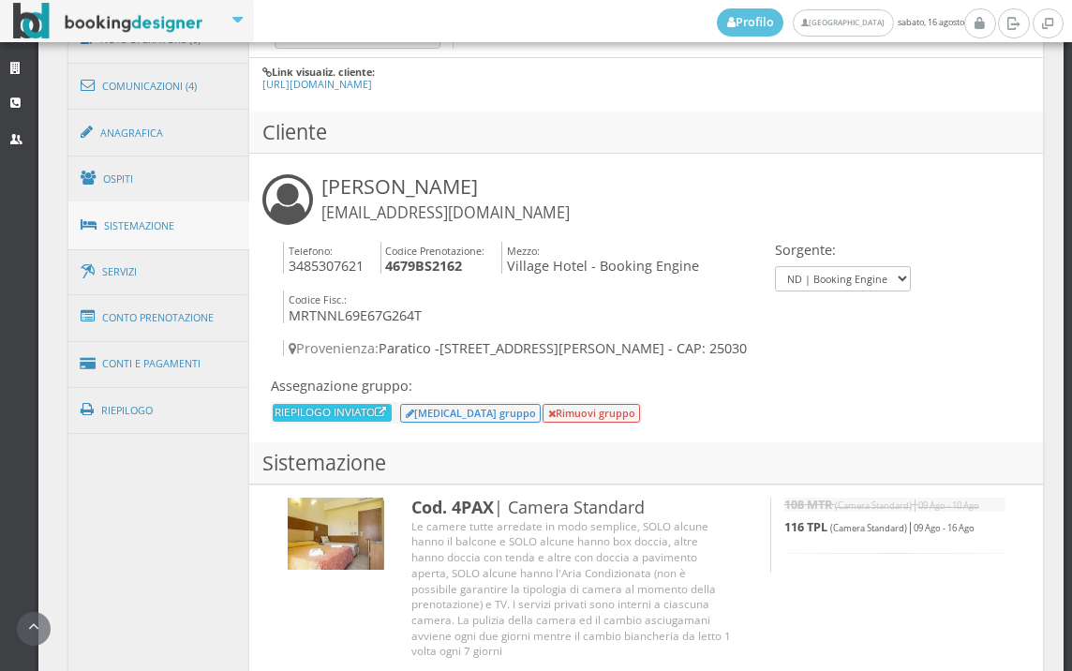
scroll to position [937, 0]
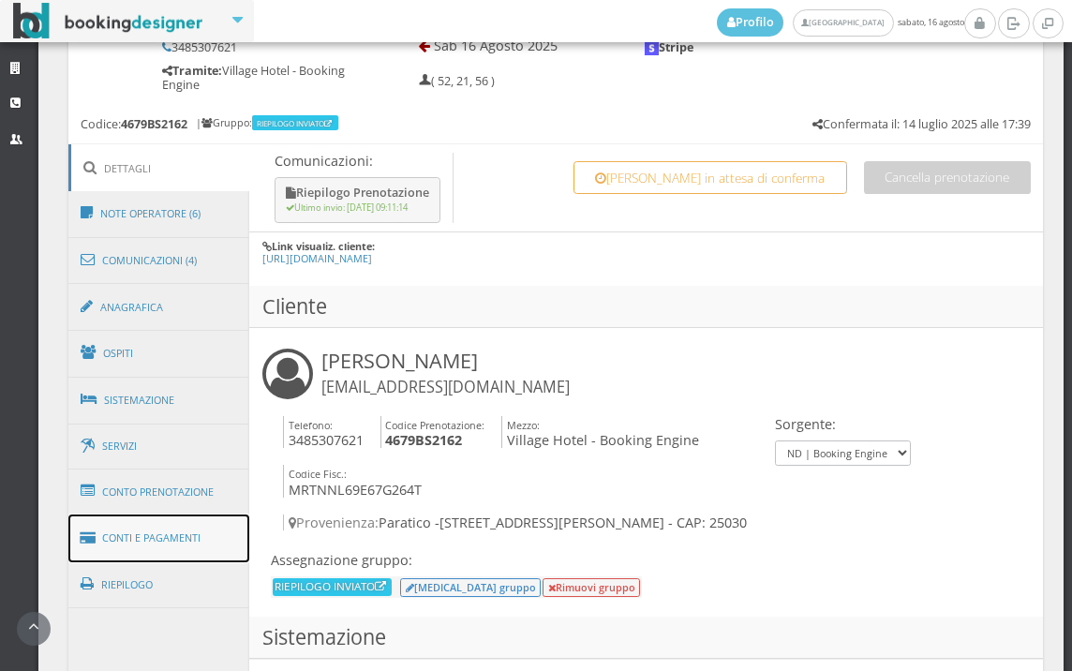
click at [161, 531] on link "Conti e Pagamenti" at bounding box center [159, 538] width 182 height 48
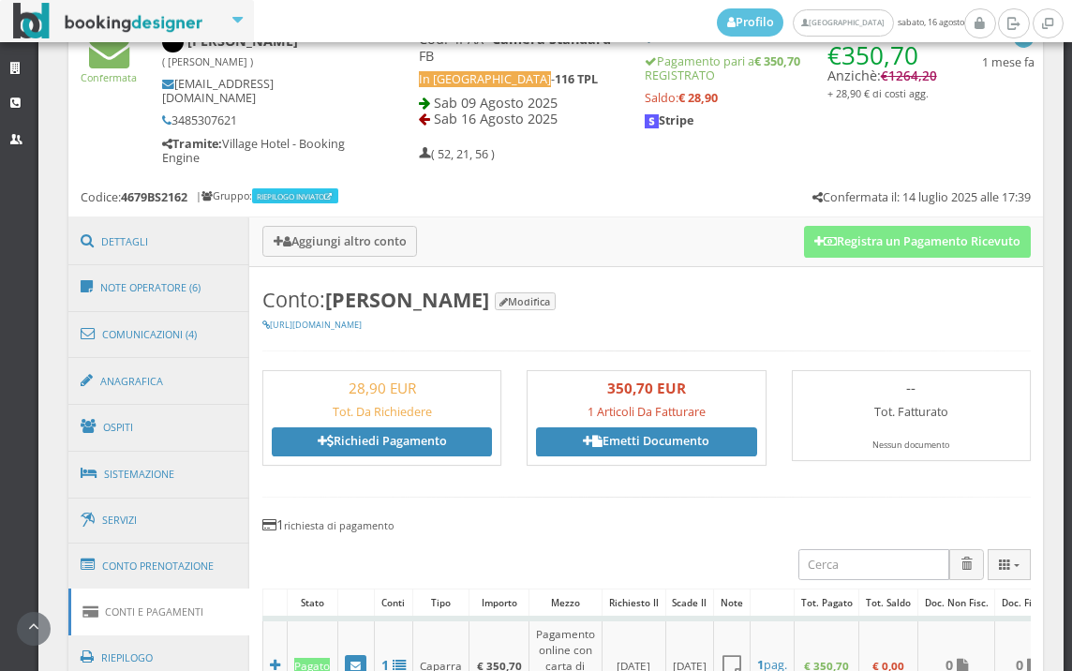
scroll to position [832, 0]
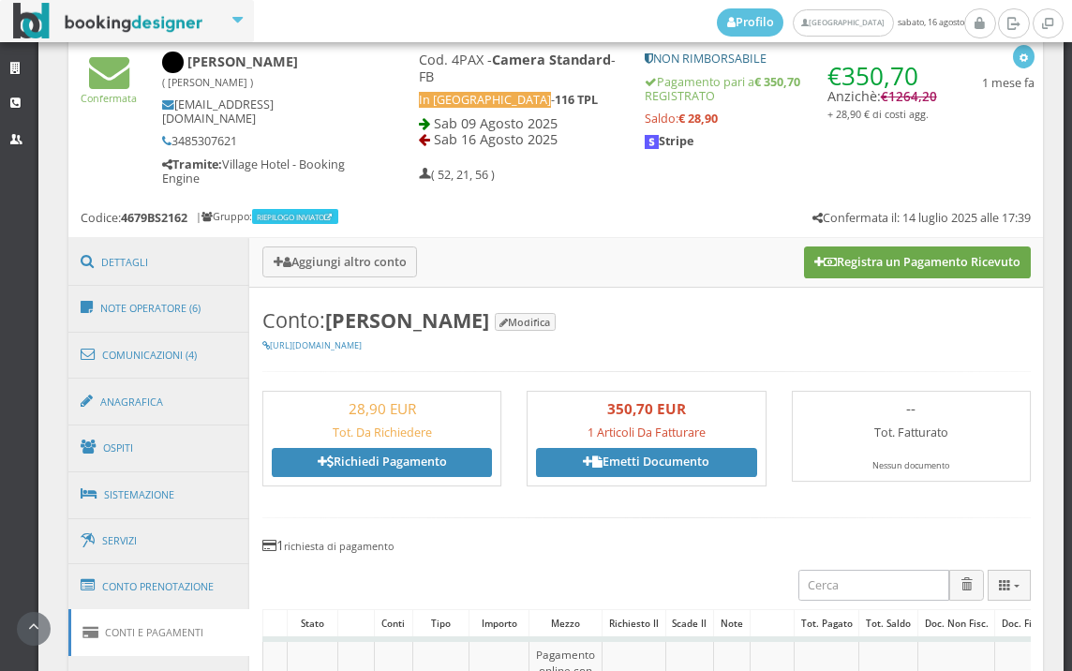
click at [911, 260] on button "Registra un Pagamento Ricevuto" at bounding box center [917, 262] width 227 height 32
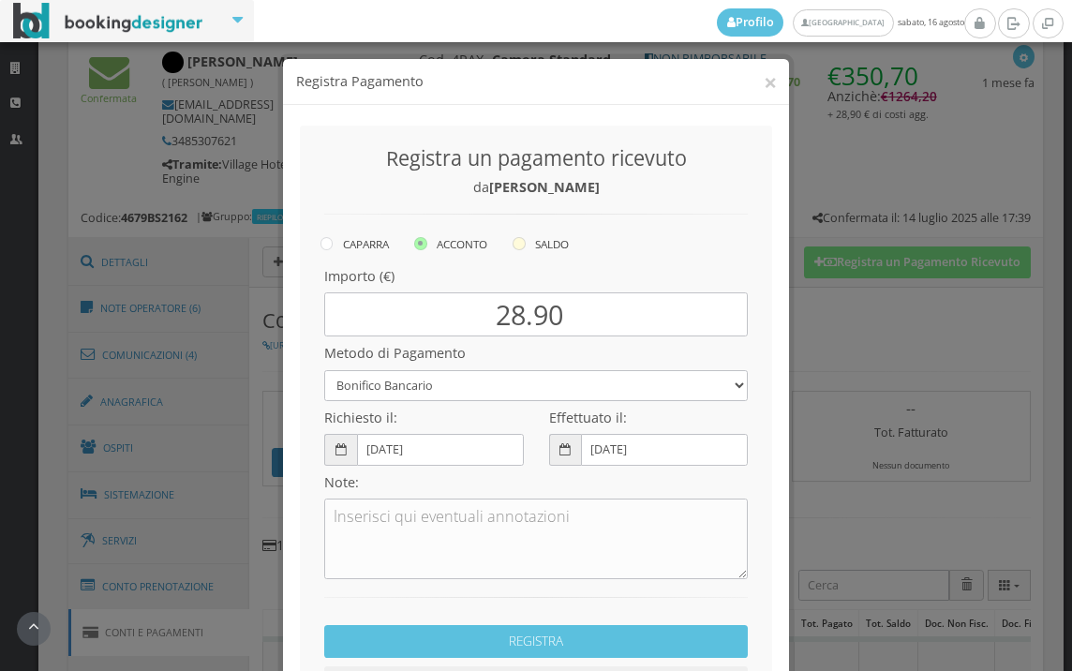
click at [519, 244] on icon at bounding box center [518, 243] width 13 height 13
radio input "true"
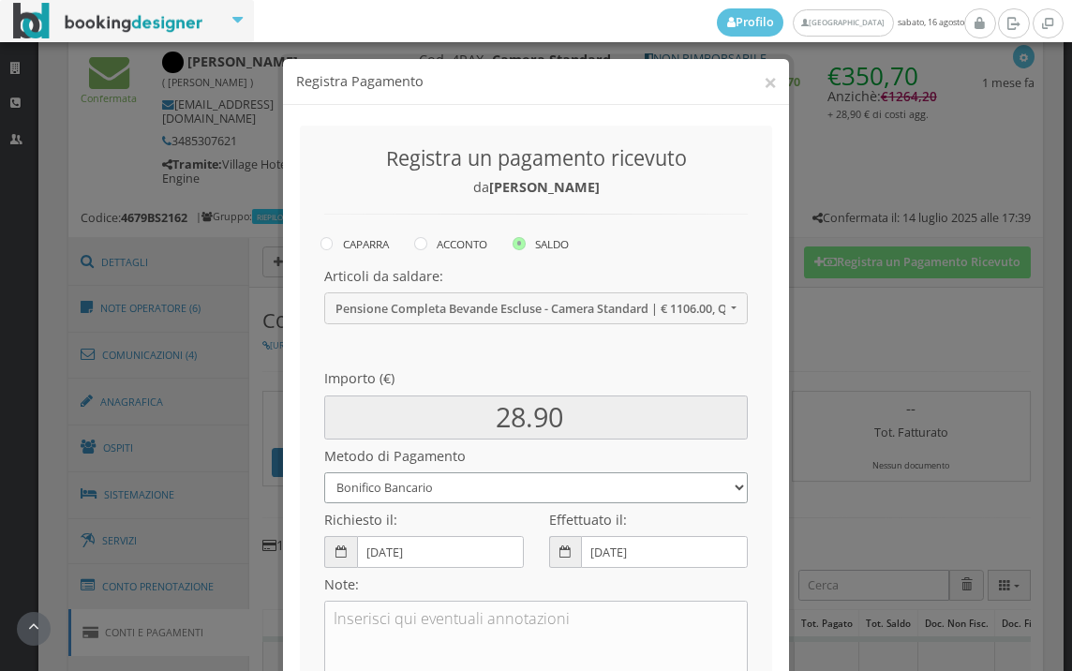
click at [438, 493] on select "Bonifico Bancario BONIFICO SUM UP Contanti Assegno Bancario Assegno Circolare V…" at bounding box center [535, 487] width 423 height 31
select select
click at [324, 472] on select "Bonifico Bancario BONIFICO SUM UP Contanti Assegno Bancario Assegno Circolare V…" at bounding box center [535, 487] width 423 height 31
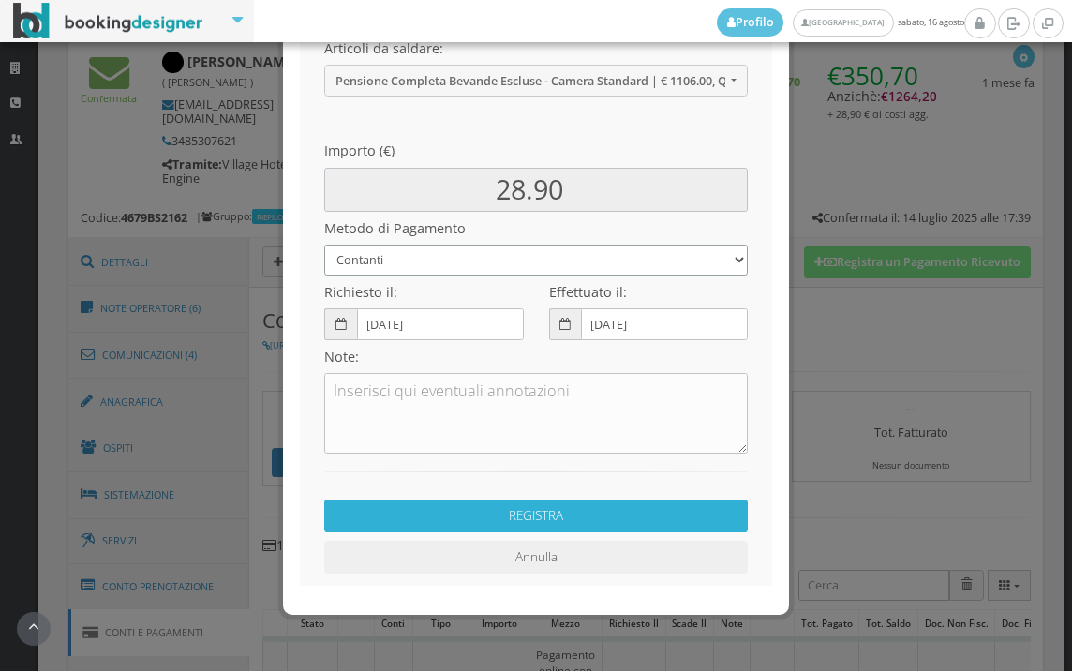
scroll to position [256, 0]
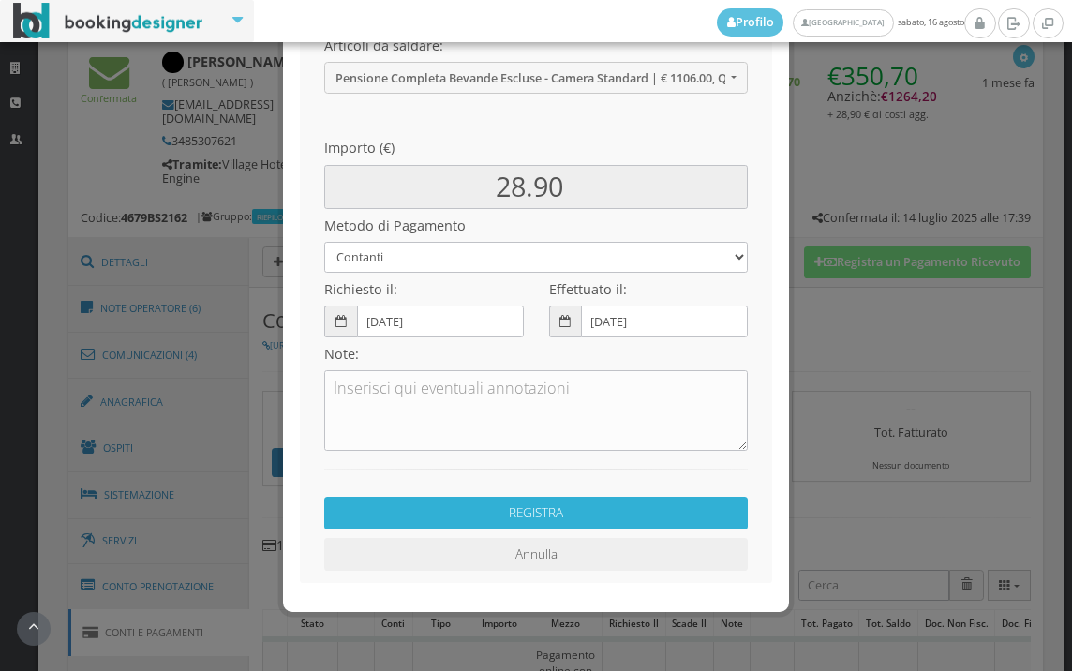
click at [517, 515] on button "REGISTRA" at bounding box center [535, 512] width 423 height 33
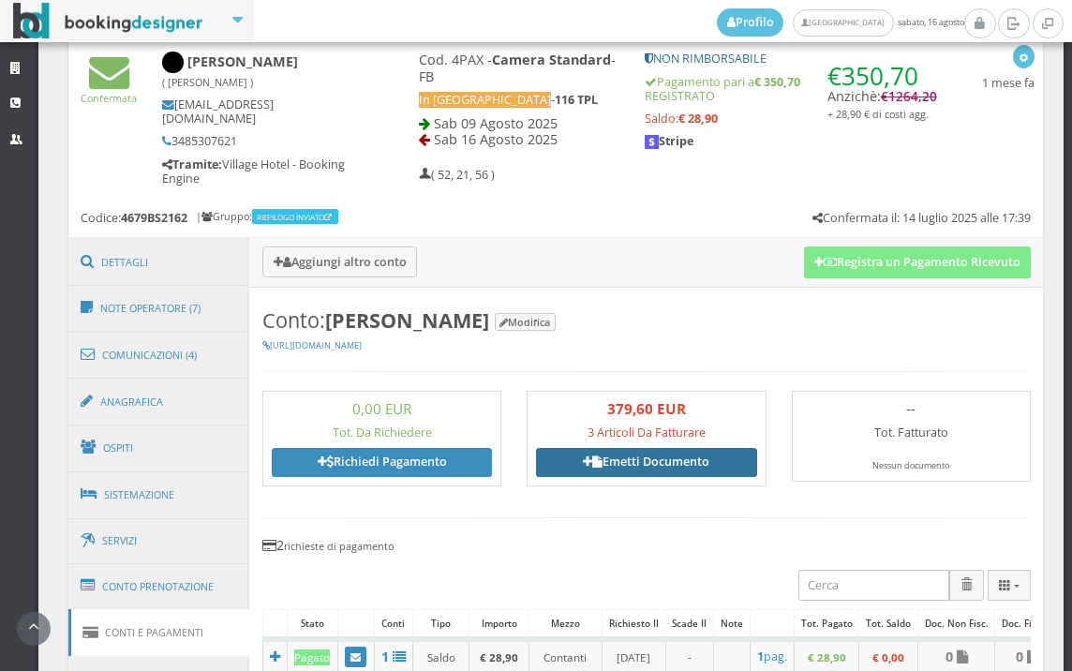
click at [646, 466] on link "Emetti Documento" at bounding box center [646, 462] width 220 height 28
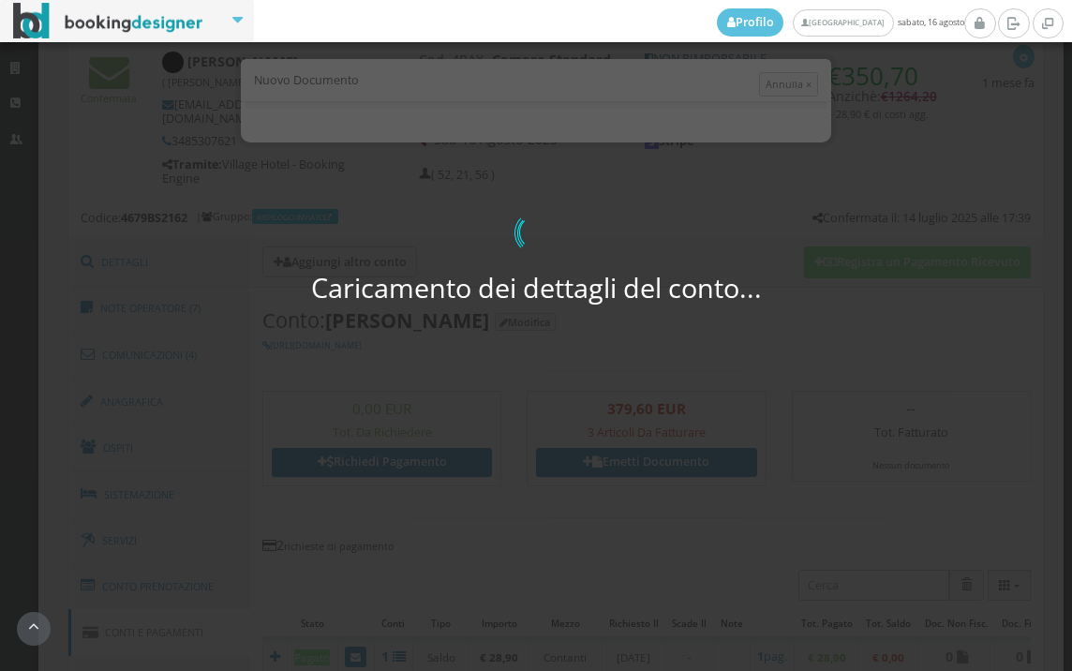
select select "PF"
select select "PARATICO"
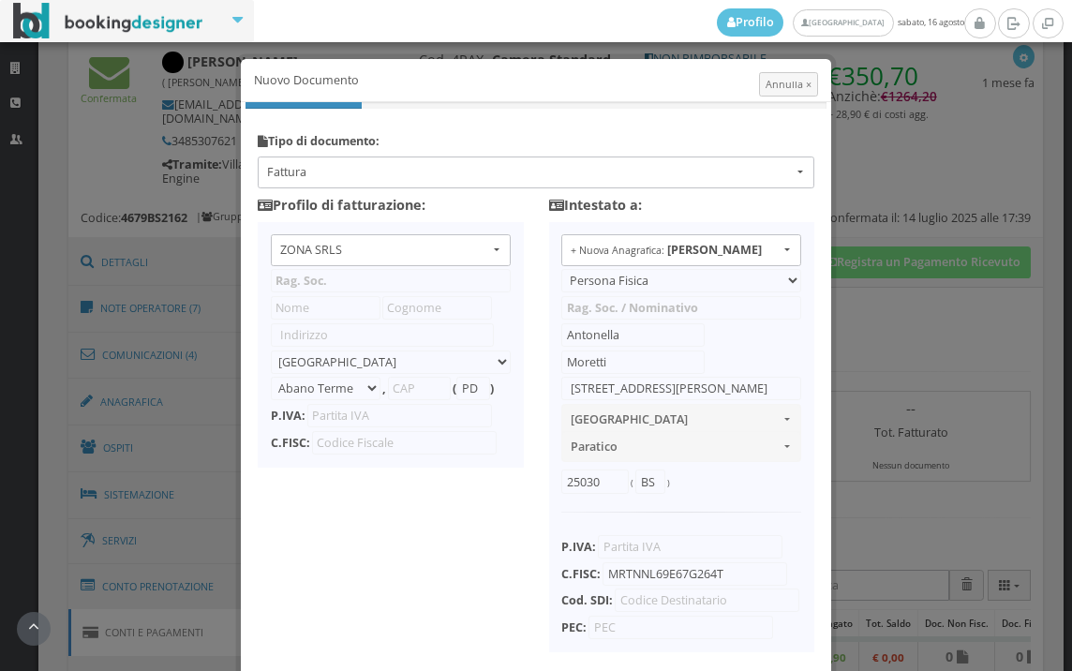
type input "ZONA SRLS"
type input "Vico V Durante, 8"
select select "Frattamaggiore"
type input "80027"
type input "NA"
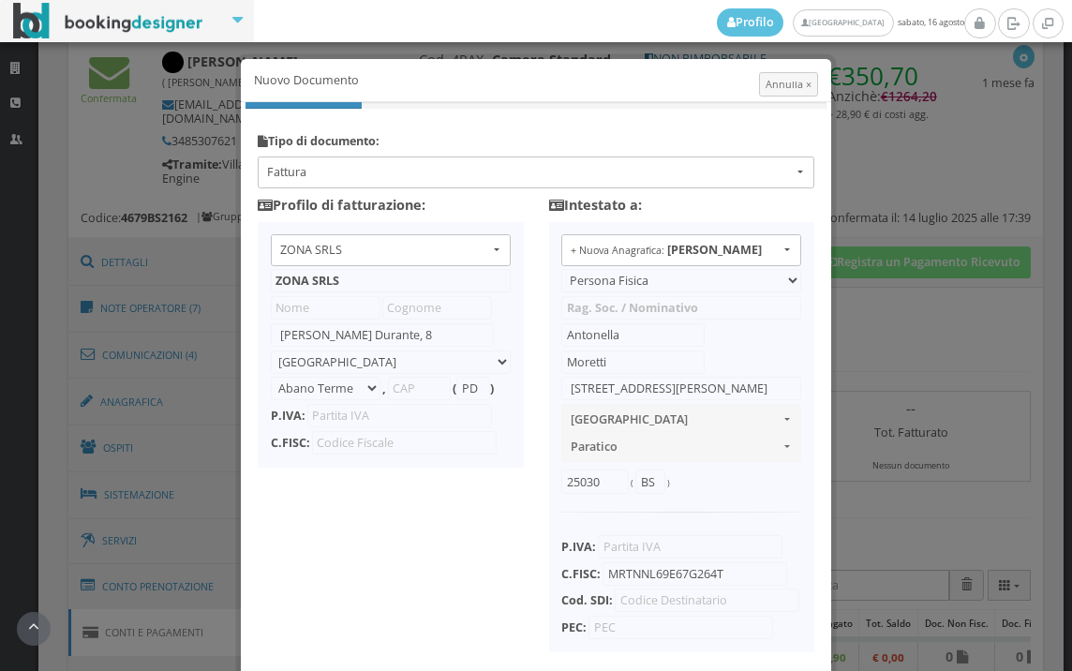
type input "10356321215"
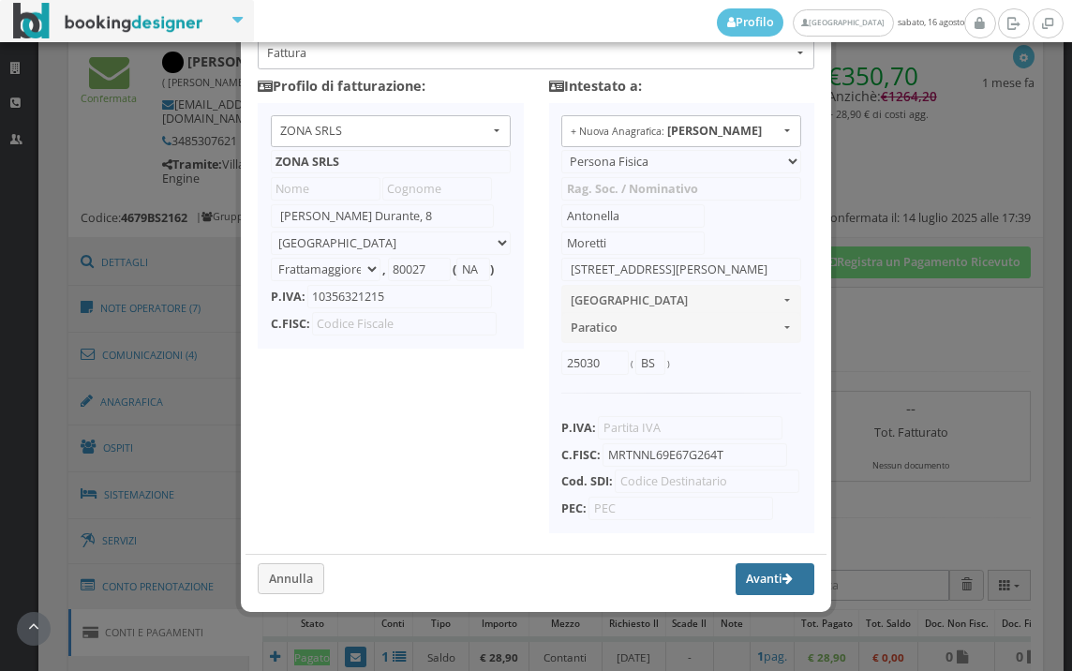
click at [738, 579] on button "Avanti" at bounding box center [774, 579] width 79 height 32
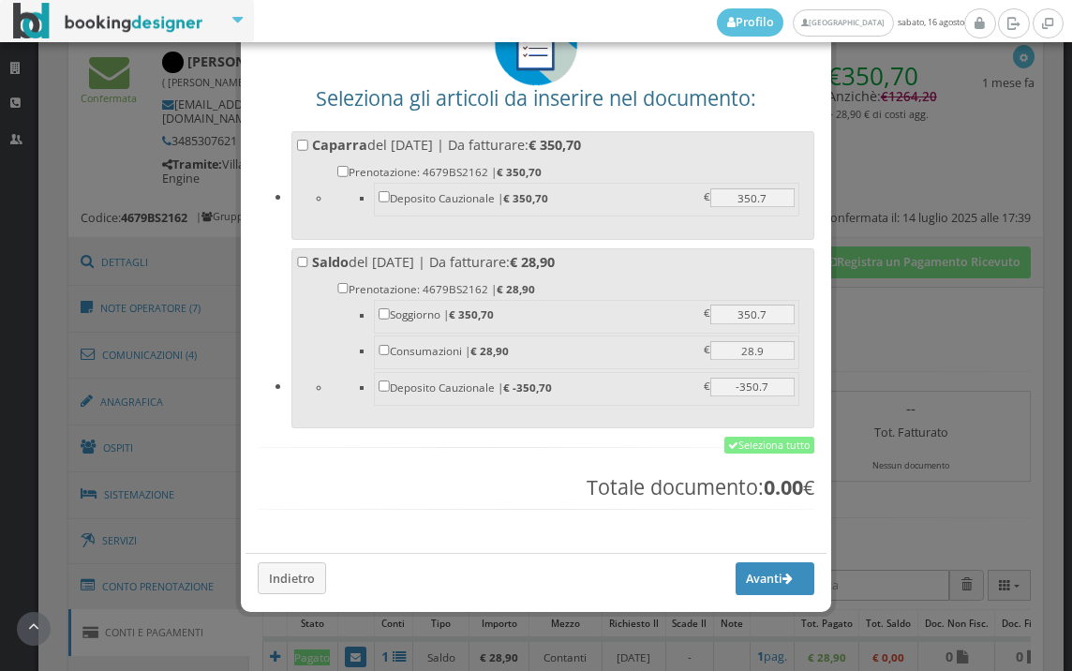
scroll to position [146, 0]
click at [747, 451] on link "Seleziona tutto" at bounding box center [769, 444] width 90 height 17
checkbox input "true"
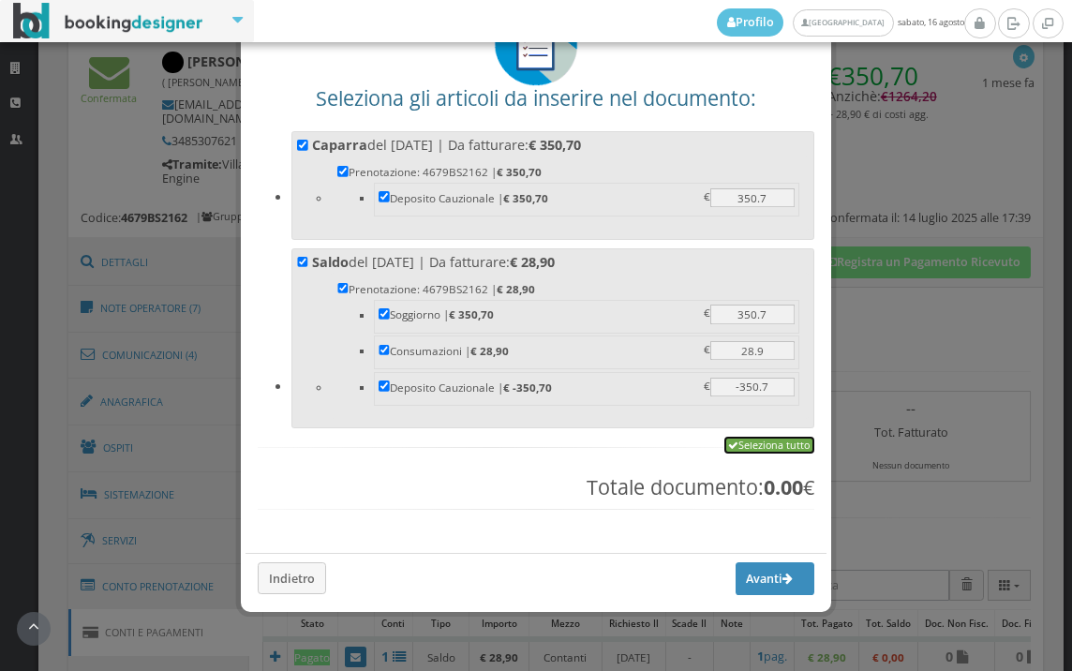
checkbox input "true"
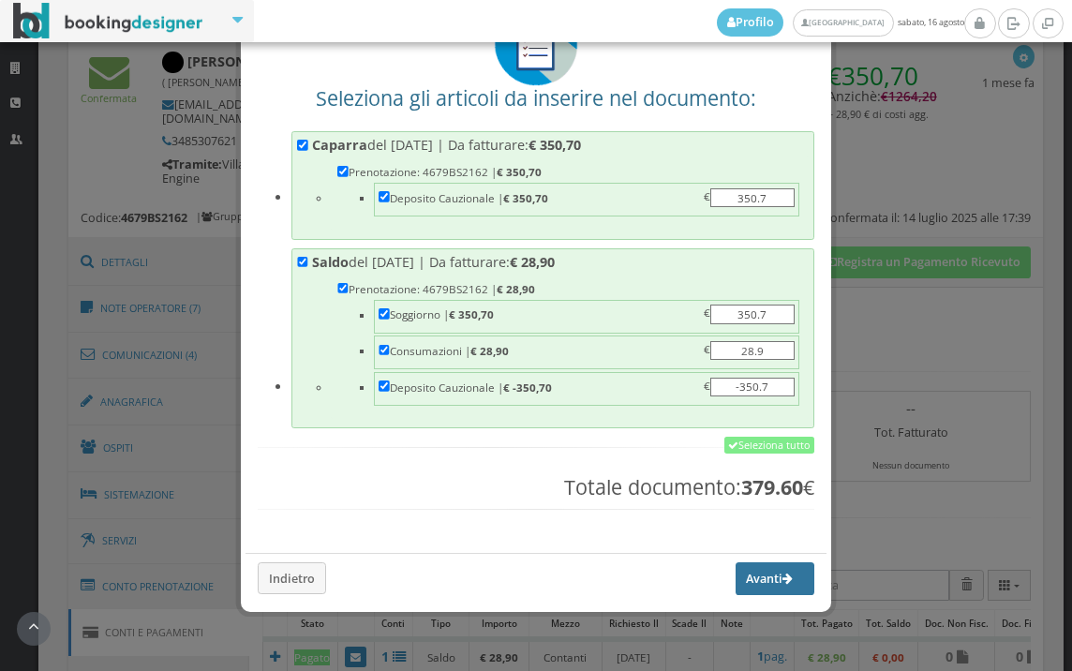
click at [747, 572] on button "Avanti" at bounding box center [774, 578] width 79 height 32
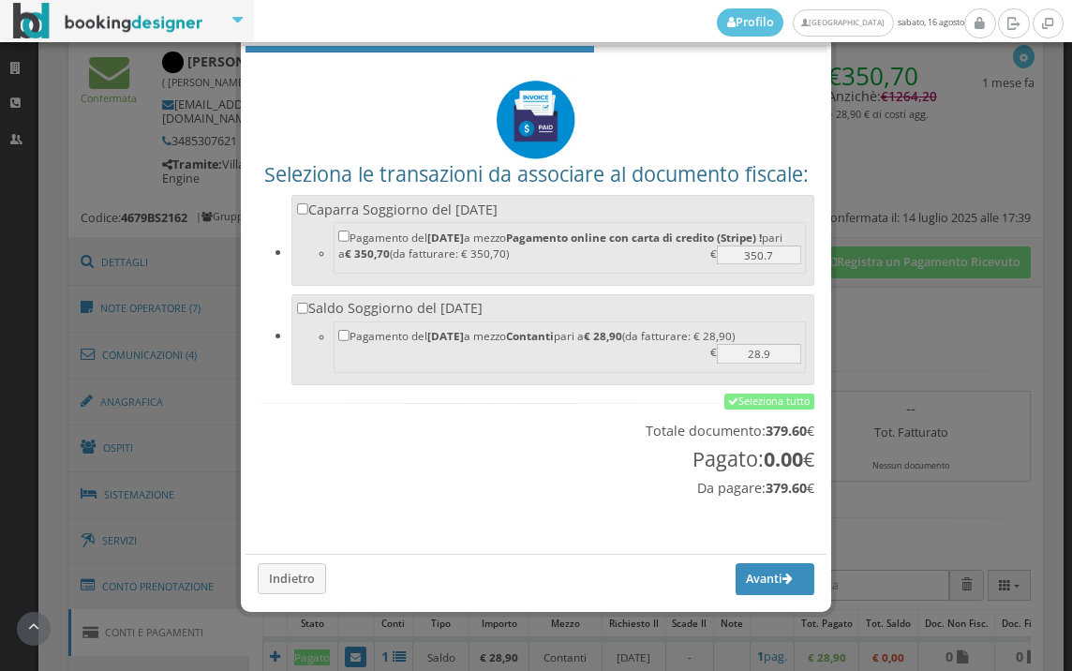
scroll to position [62, 0]
click at [755, 401] on link "Seleziona tutto" at bounding box center [769, 401] width 90 height 17
checkbox input "true"
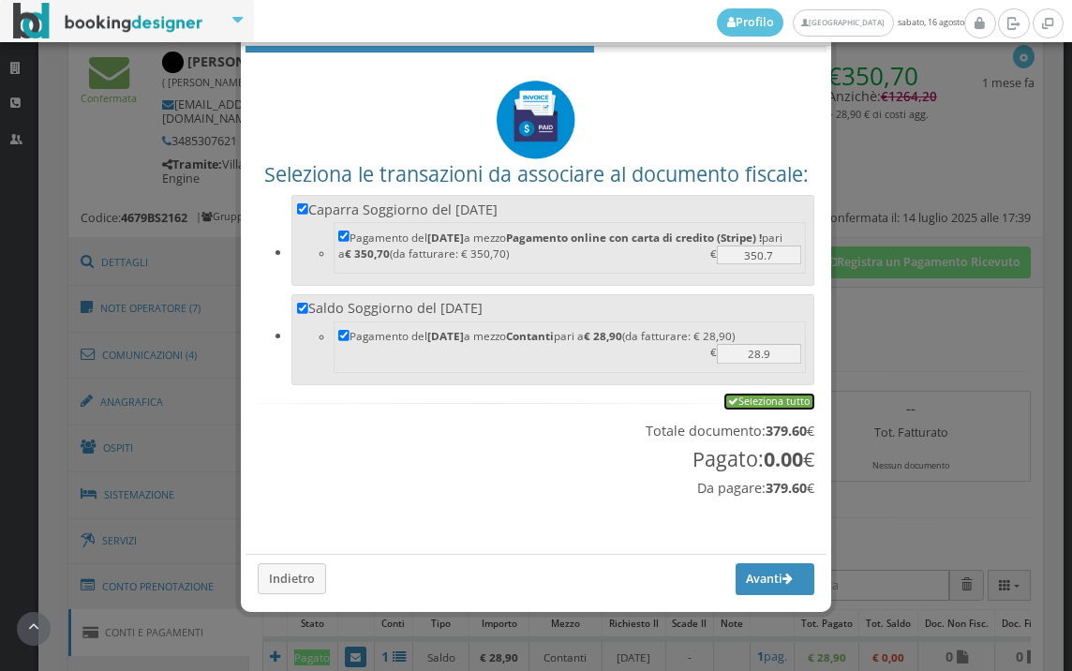
checkbox input "true"
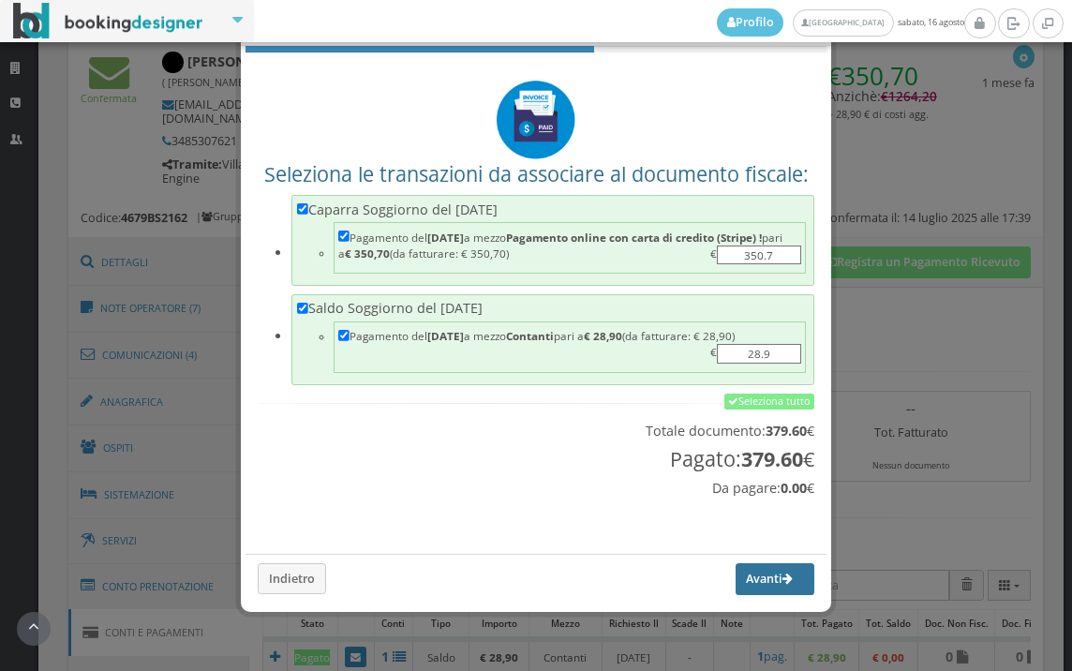
click at [782, 582] on icon "button" at bounding box center [787, 579] width 10 height 12
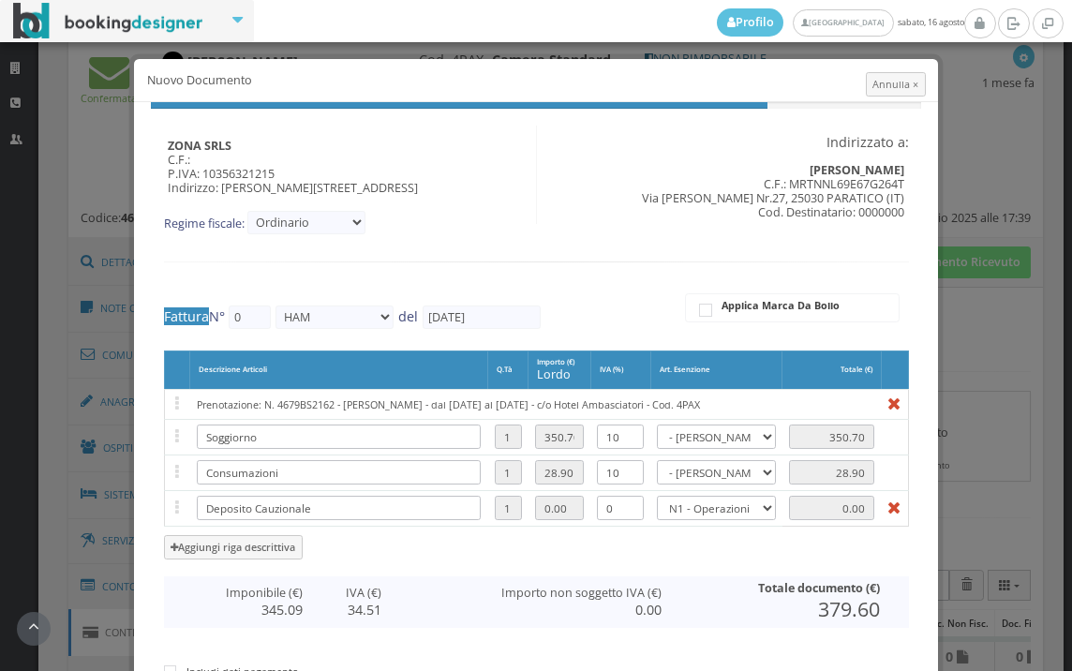
type input "474"
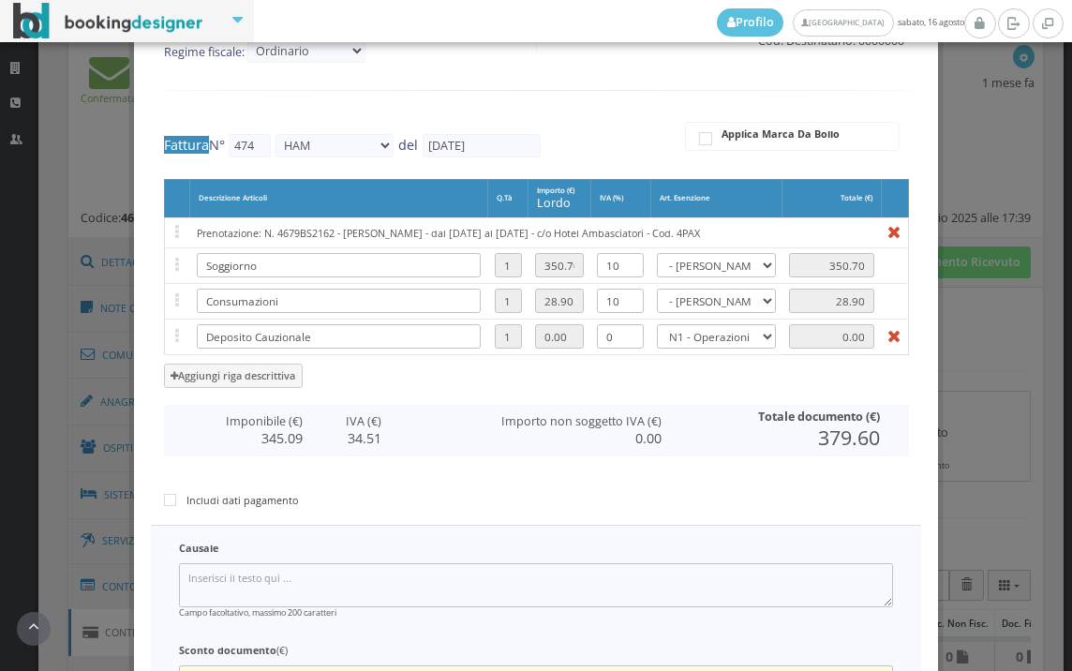
scroll to position [386, 0]
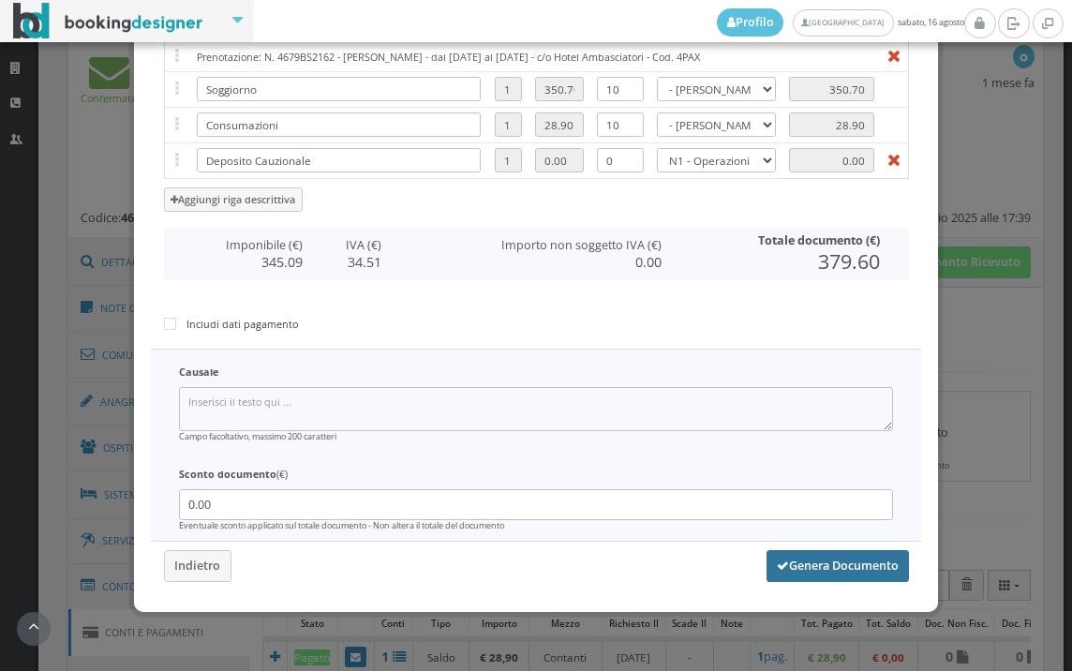
click at [811, 566] on button "Genera Documento" at bounding box center [837, 566] width 142 height 32
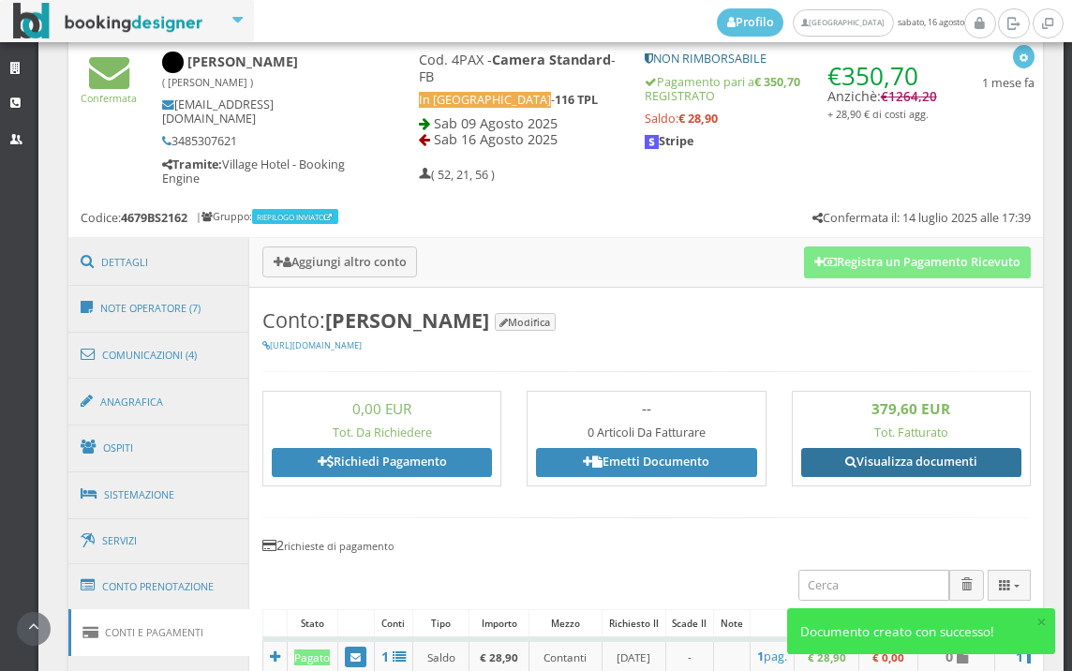
click at [895, 459] on link "Visualizza documenti" at bounding box center [911, 462] width 220 height 28
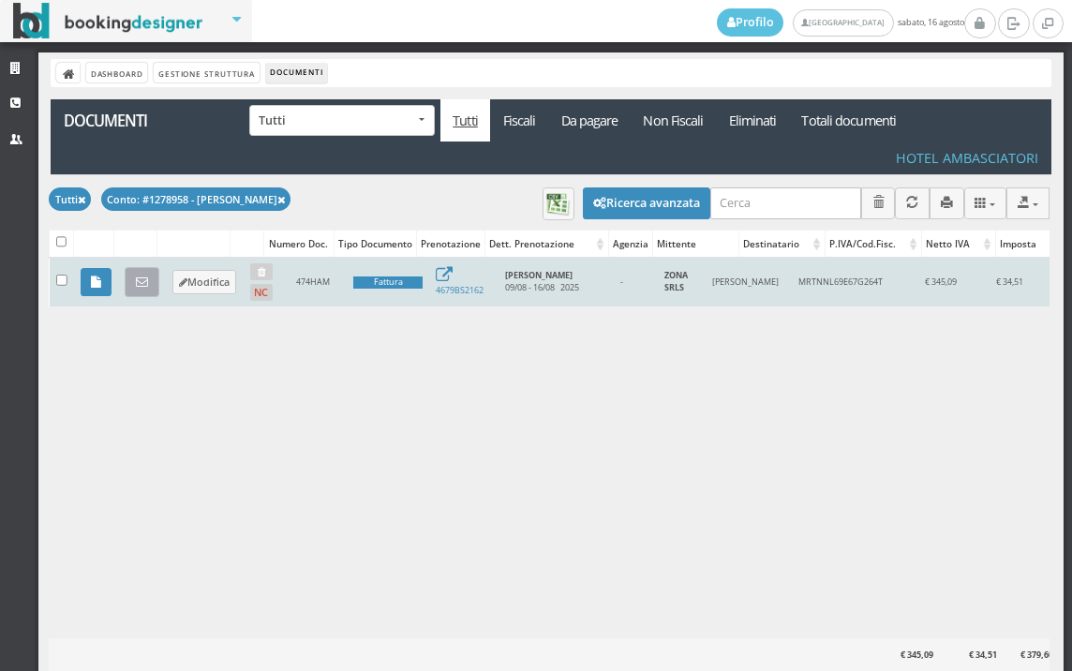
click at [141, 291] on link at bounding box center [142, 282] width 35 height 30
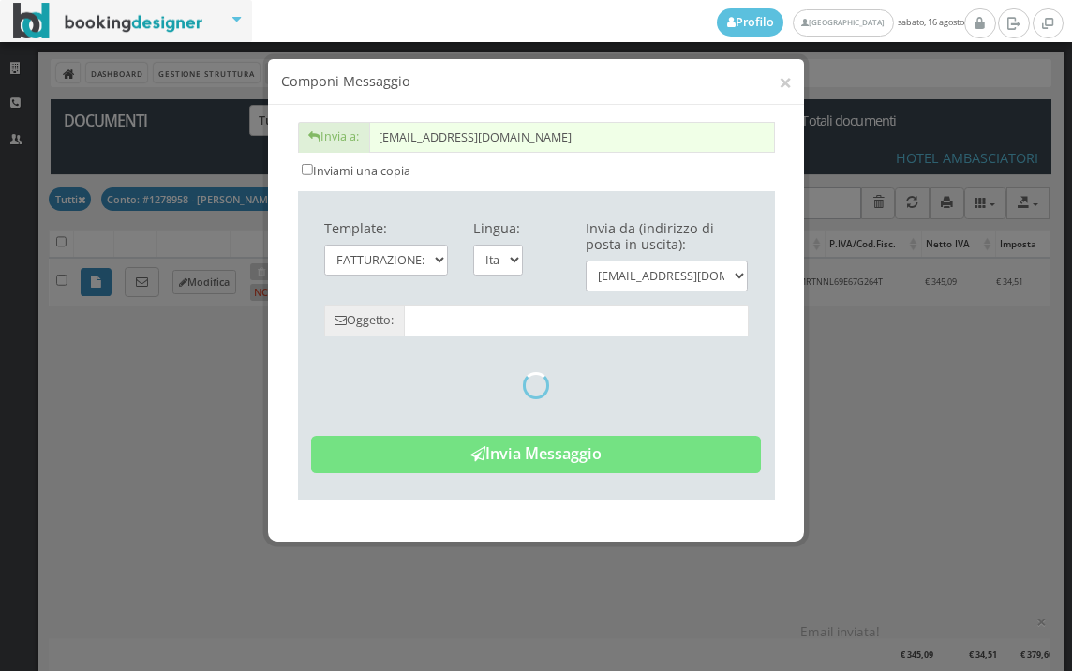
type input "Copia di cortesia: Fattura da ZONA SRLS - n. 474HAM del [DATE]"
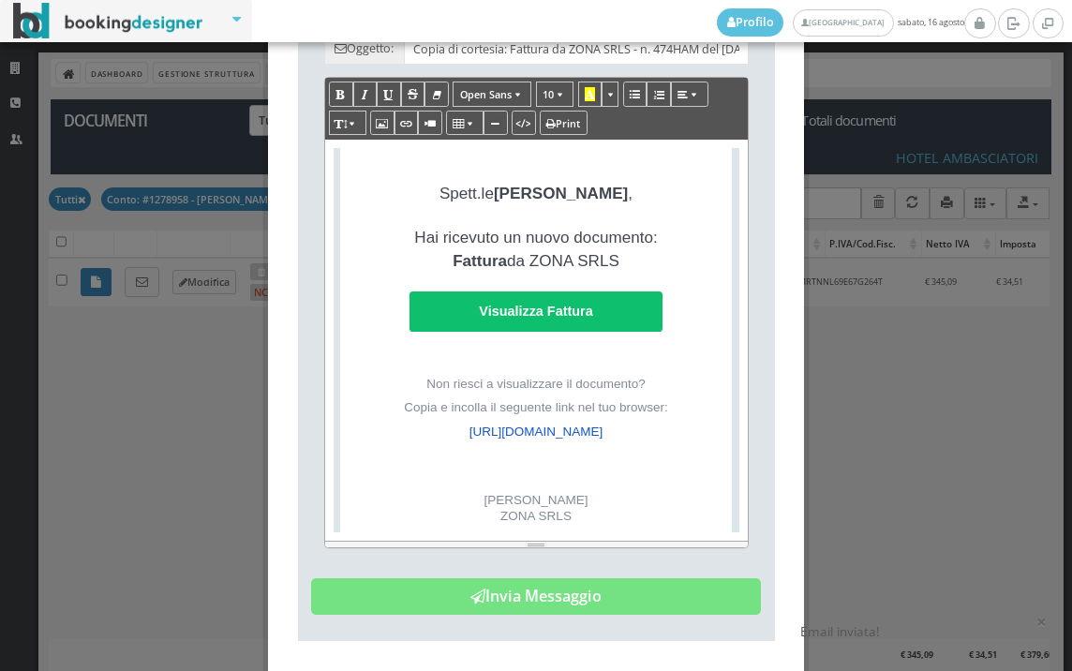
scroll to position [416, 0]
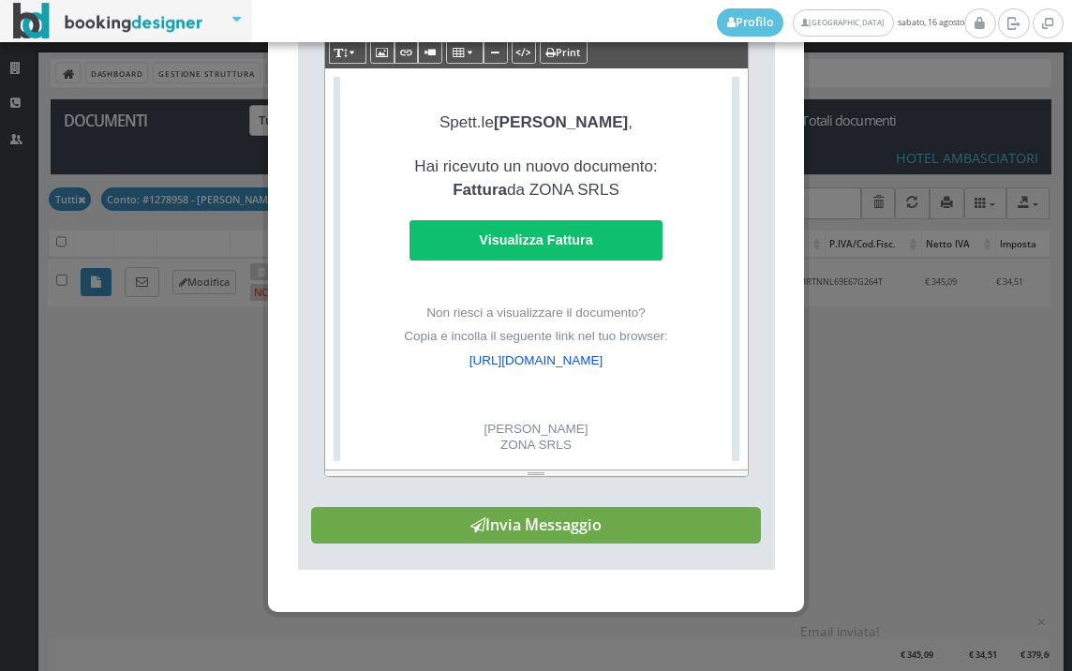
click at [609, 544] on button "Invia Messaggio" at bounding box center [536, 525] width 450 height 37
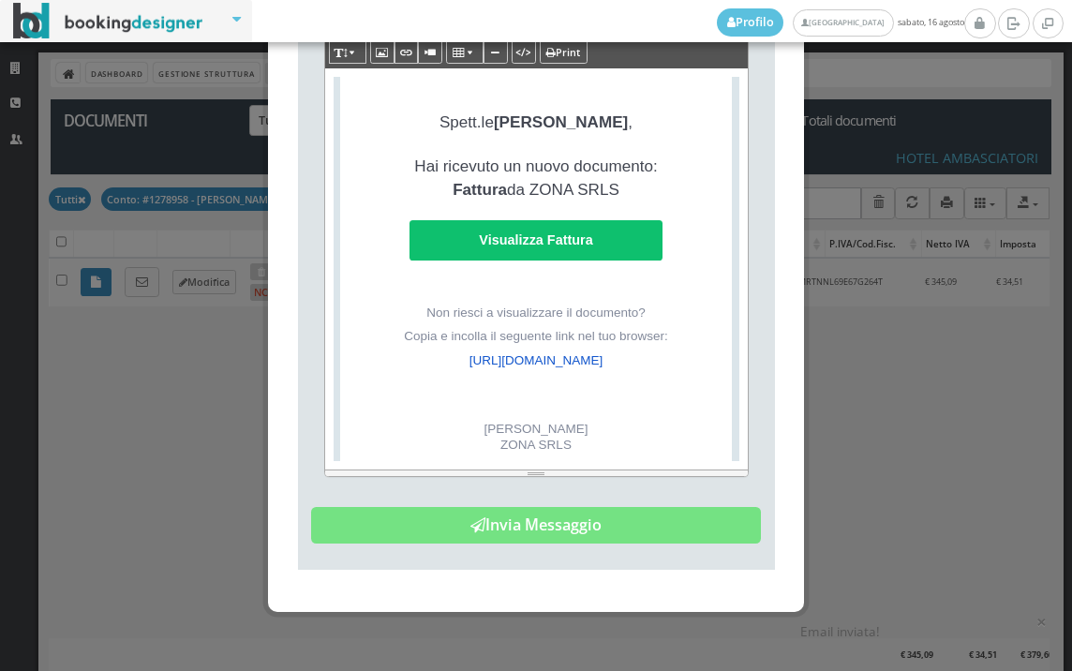
scroll to position [0, 0]
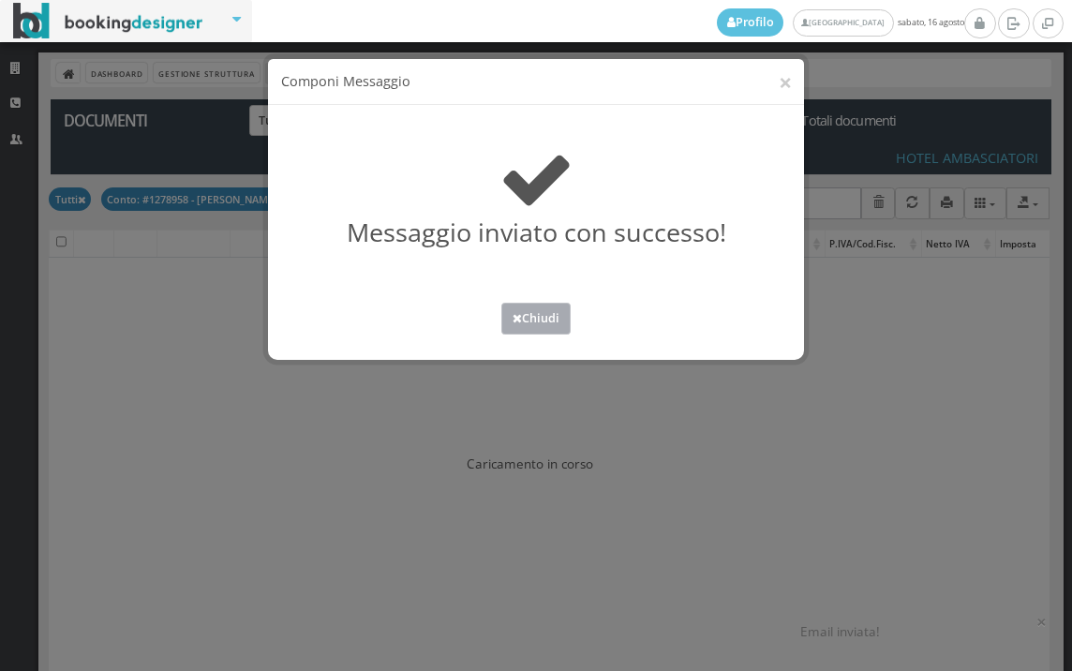
click at [534, 325] on button "Chiudi" at bounding box center [535, 318] width 69 height 31
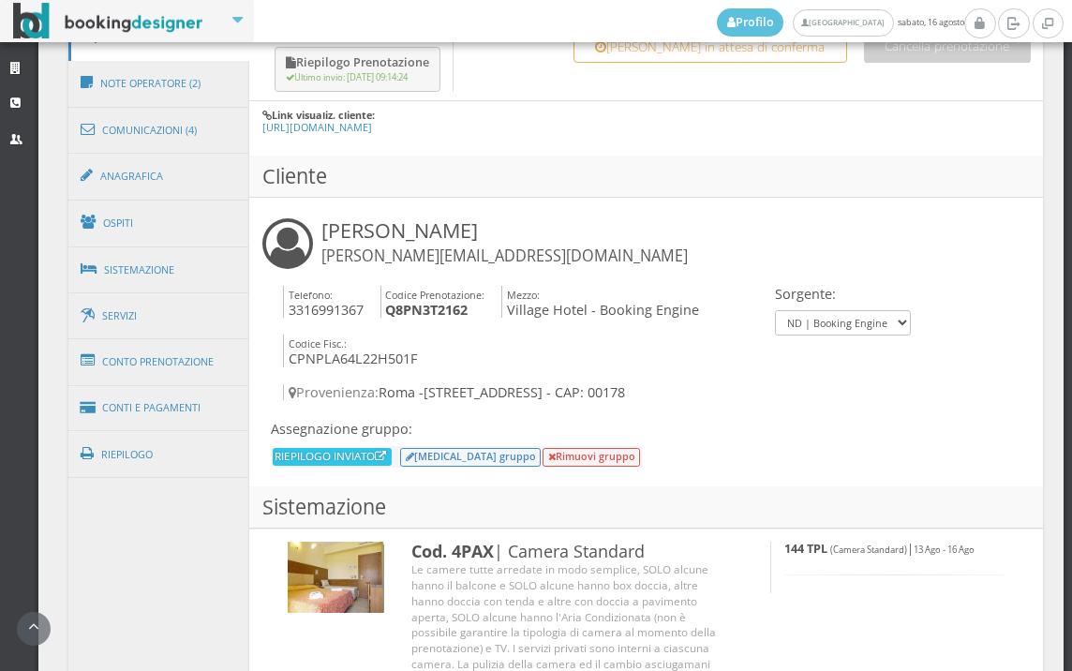
scroll to position [1145, 0]
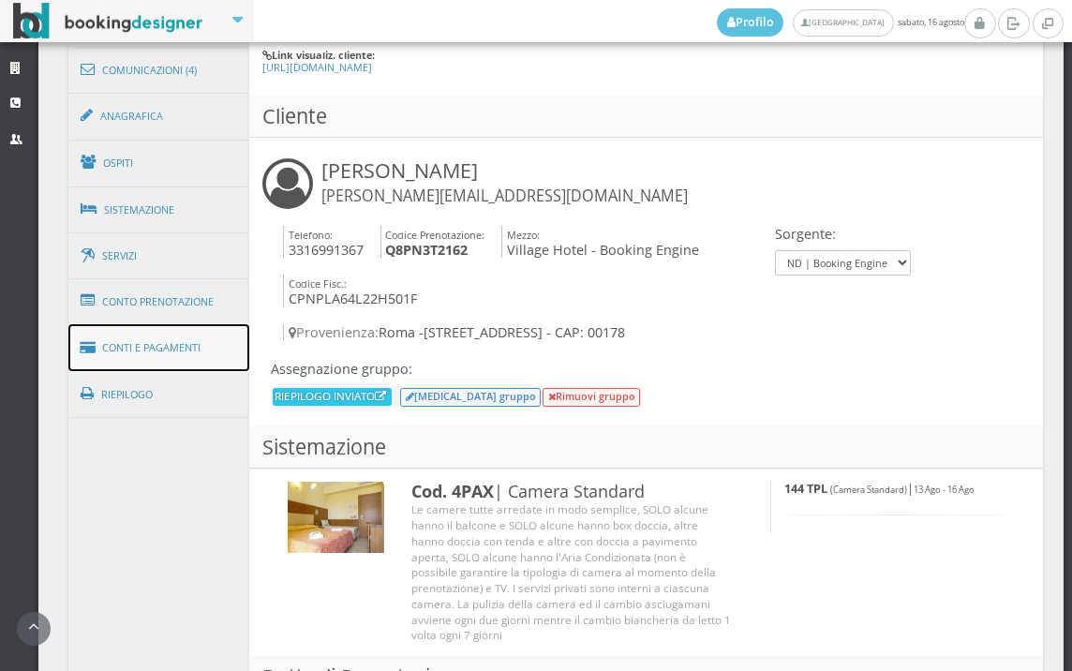
click at [157, 356] on link "Conti e Pagamenti" at bounding box center [159, 348] width 182 height 48
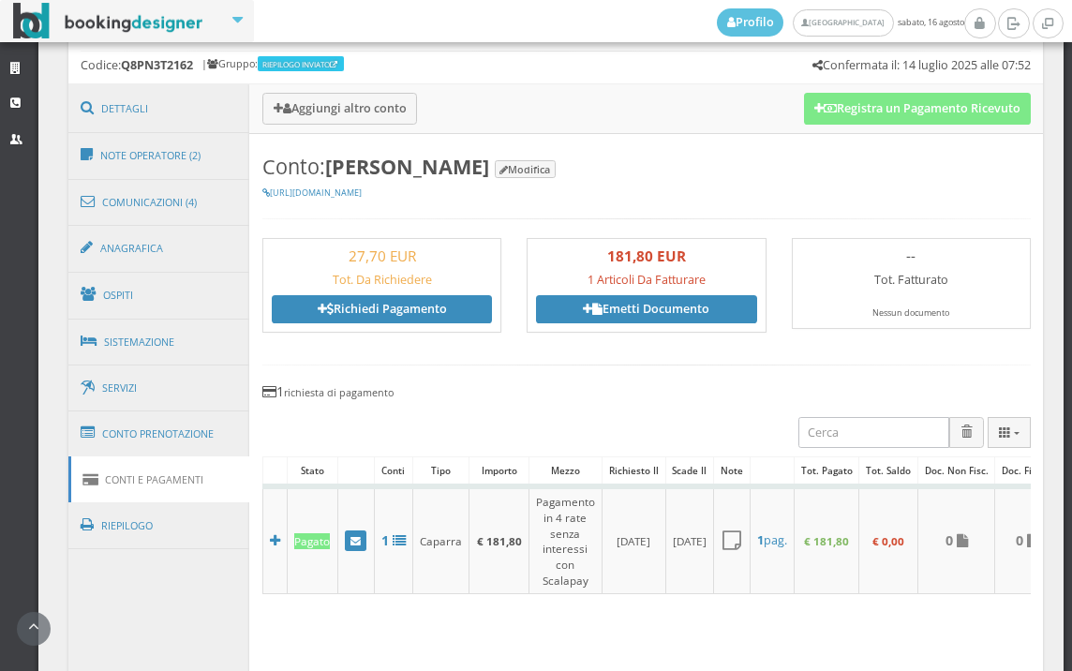
scroll to position [832, 0]
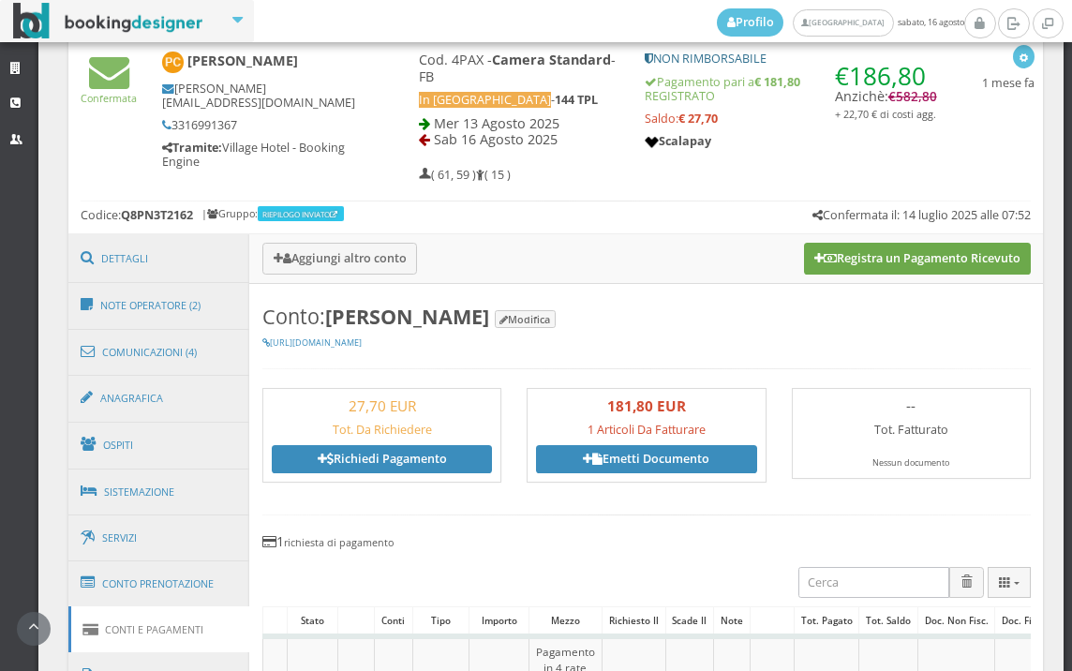
click at [926, 257] on button "Registra un Pagamento Ricevuto" at bounding box center [917, 259] width 227 height 32
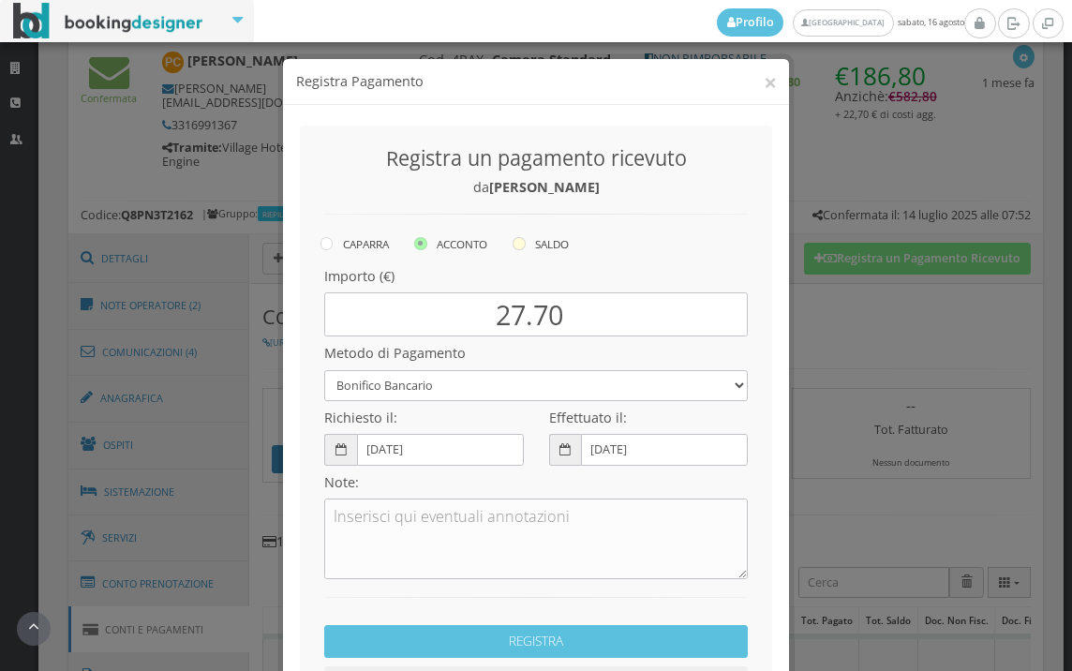
click at [512, 242] on icon at bounding box center [518, 243] width 13 height 13
radio input "true"
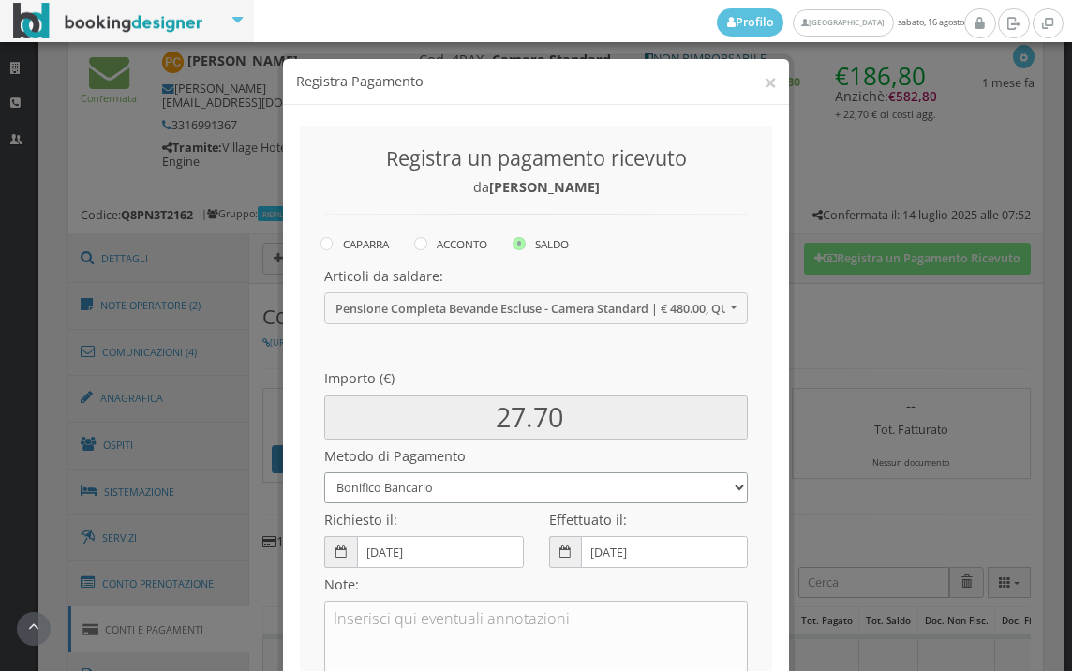
click at [489, 493] on select "Bonifico Bancario BONIFICO SUM UP Contanti Assegno Bancario Assegno Circolare V…" at bounding box center [535, 487] width 423 height 31
select select
click at [324, 472] on select "Bonifico Bancario BONIFICO SUM UP Contanti Assegno Bancario Assegno Circolare V…" at bounding box center [535, 487] width 423 height 31
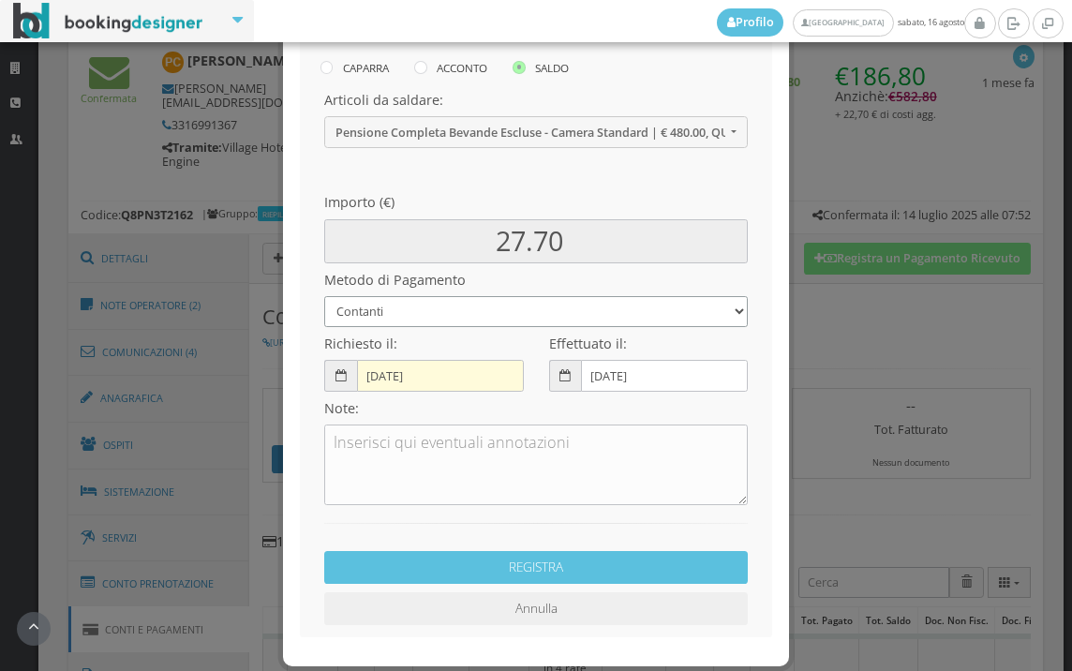
scroll to position [208, 0]
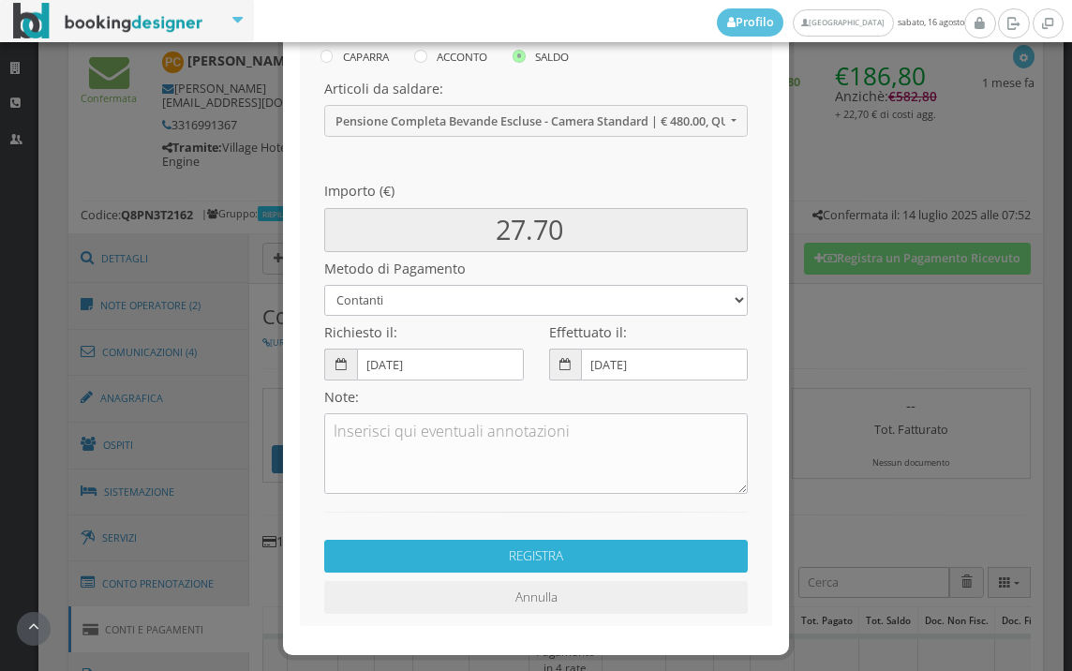
click at [531, 552] on button "REGISTRA" at bounding box center [535, 556] width 423 height 33
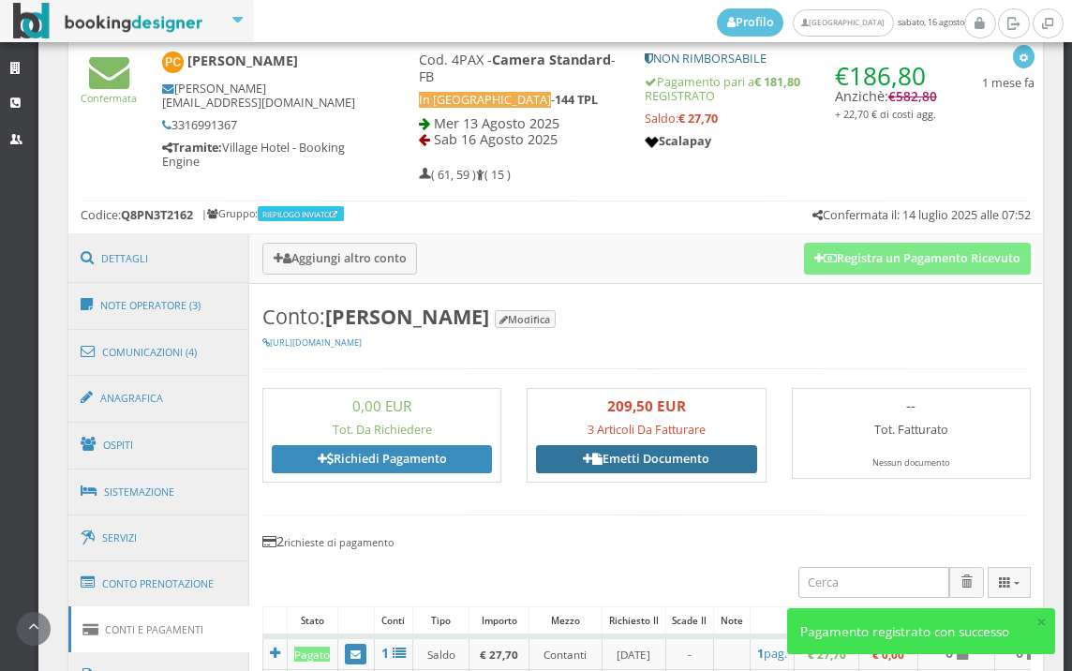
click at [645, 454] on link "Emetti Documento" at bounding box center [646, 459] width 220 height 28
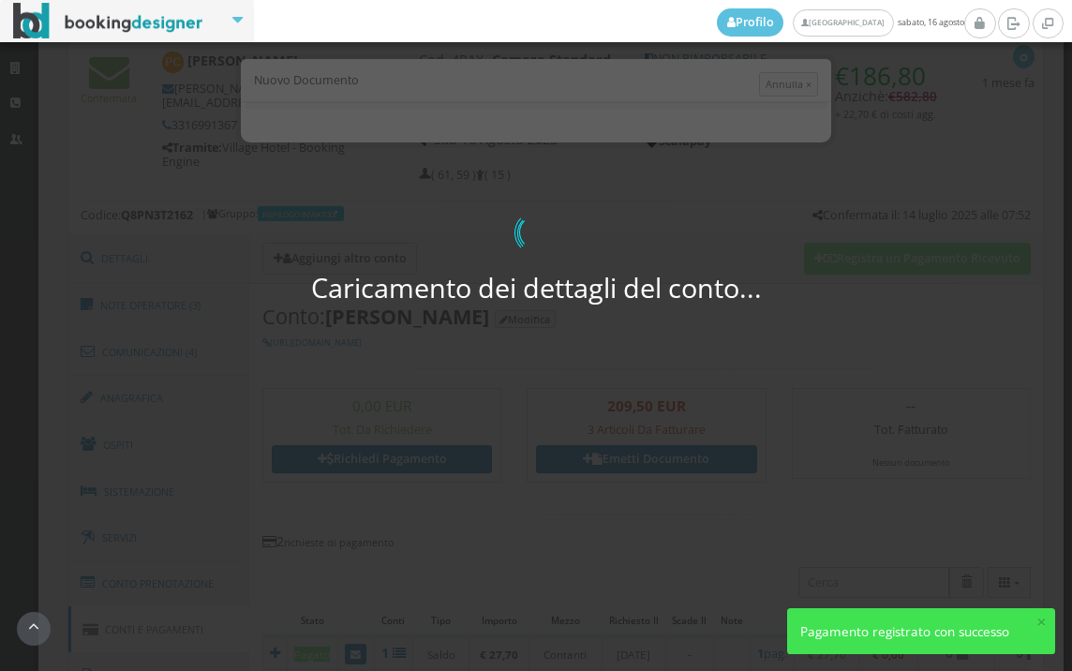
select select "PF"
select select "[GEOGRAPHIC_DATA]"
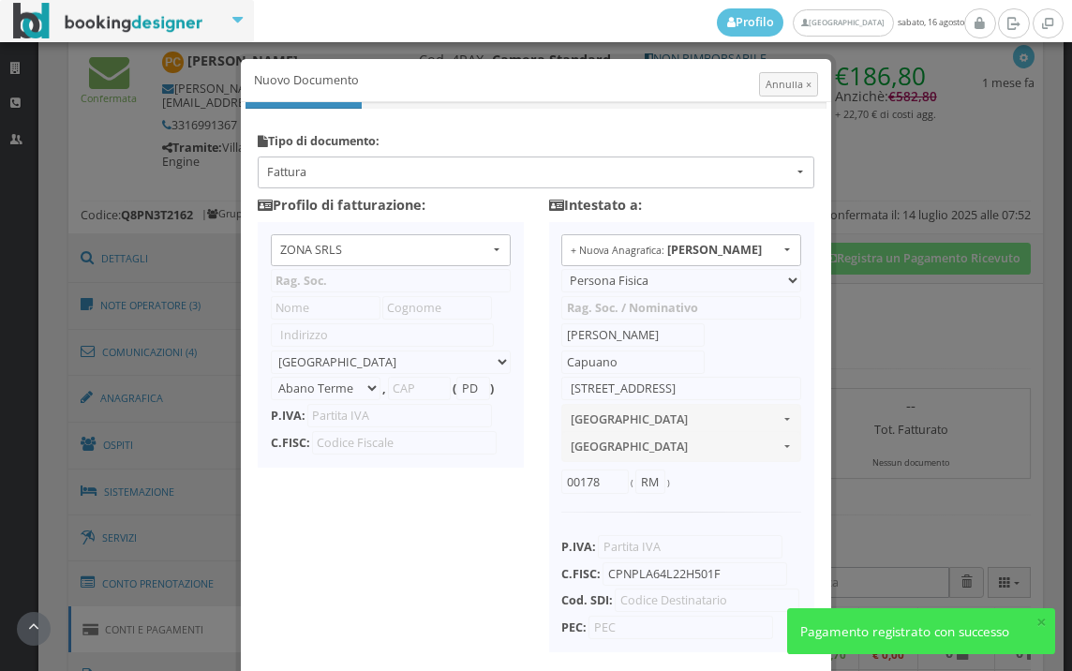
type input "ZONA SRLS"
type input "[PERSON_NAME] Durante, 8"
select select "Frattamaggiore"
type input "80027"
type input "NA"
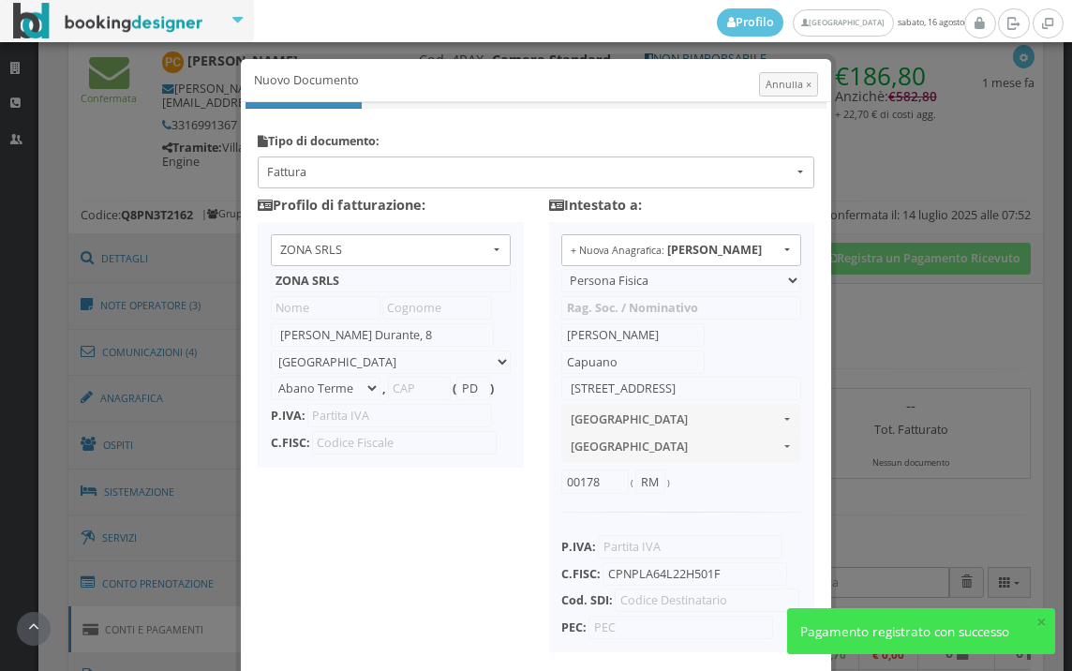
type input "10356321215"
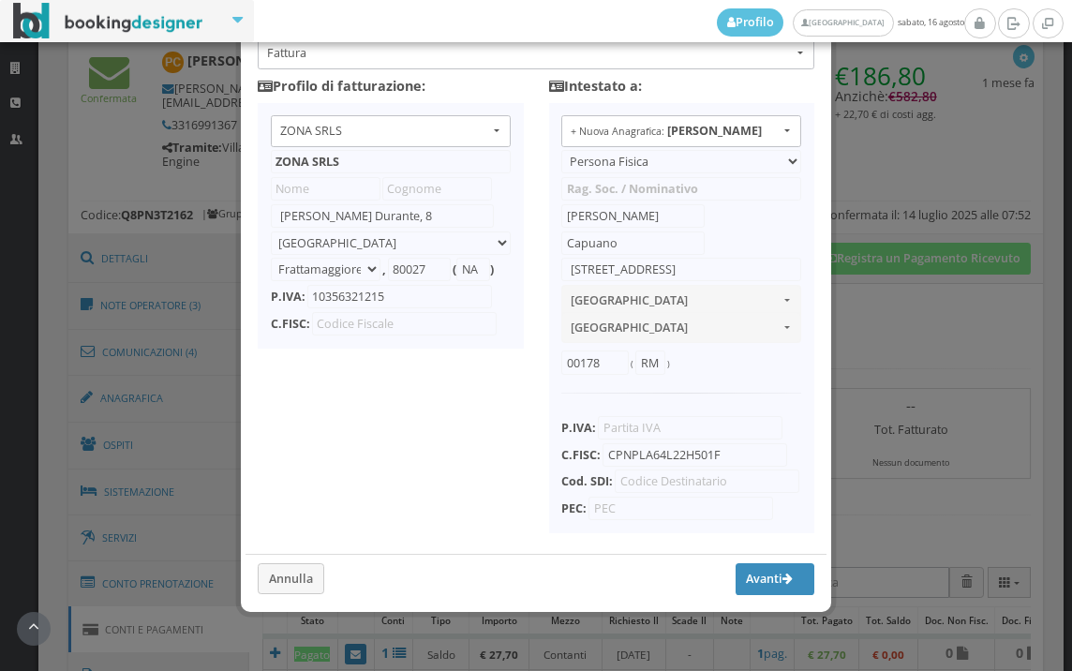
scroll to position [148, 0]
click at [735, 577] on button "Avanti" at bounding box center [774, 579] width 79 height 32
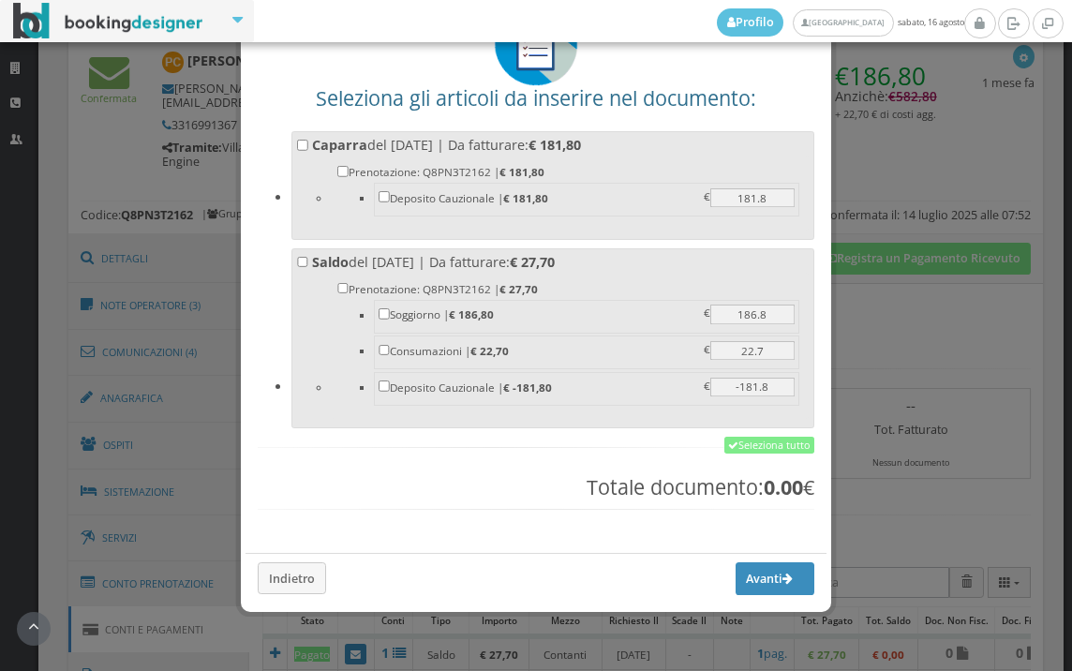
scroll to position [146, 0]
click at [761, 442] on link "Seleziona tutto" at bounding box center [769, 444] width 90 height 17
checkbox input "true"
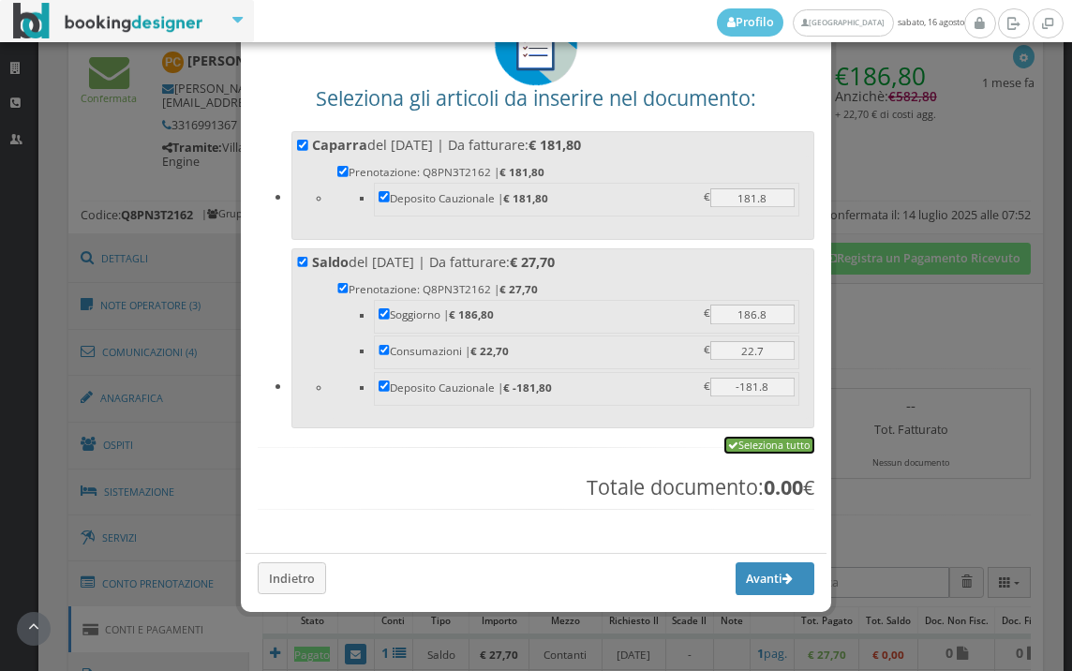
checkbox input "true"
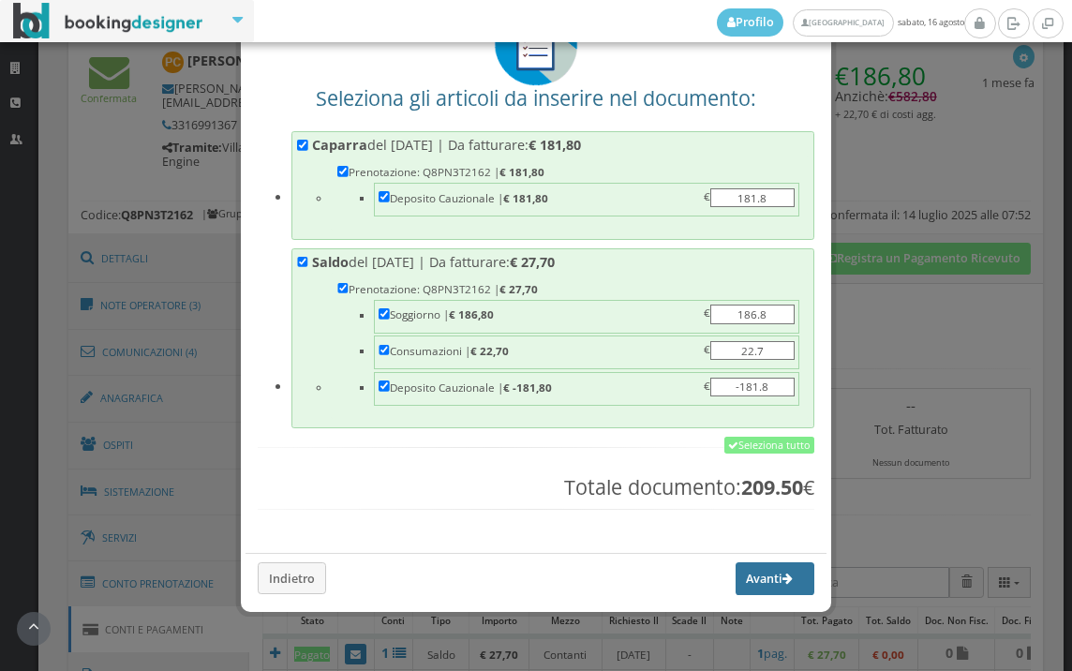
click at [761, 576] on button "Avanti" at bounding box center [774, 578] width 79 height 32
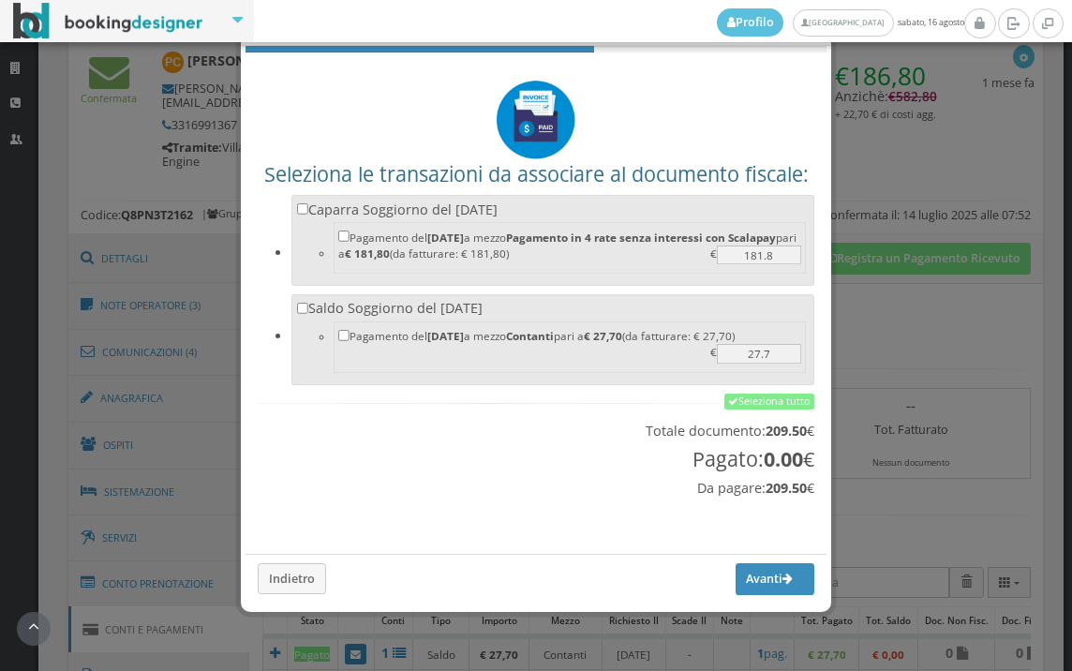
scroll to position [62, 0]
click at [747, 401] on link "Seleziona tutto" at bounding box center [769, 401] width 90 height 17
checkbox input "true"
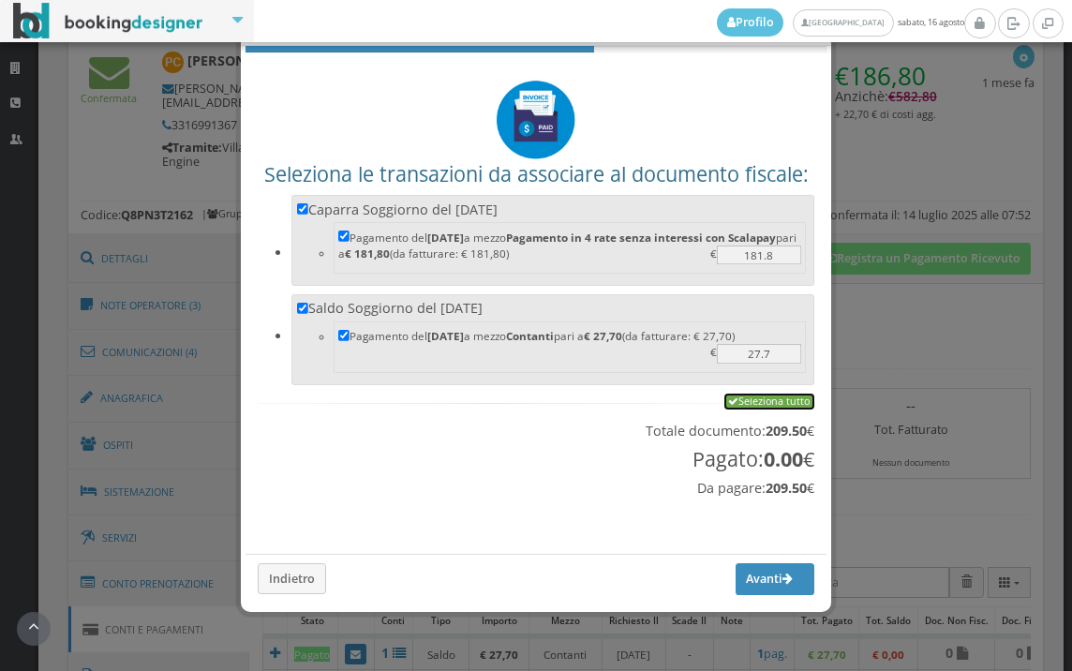
checkbox input "true"
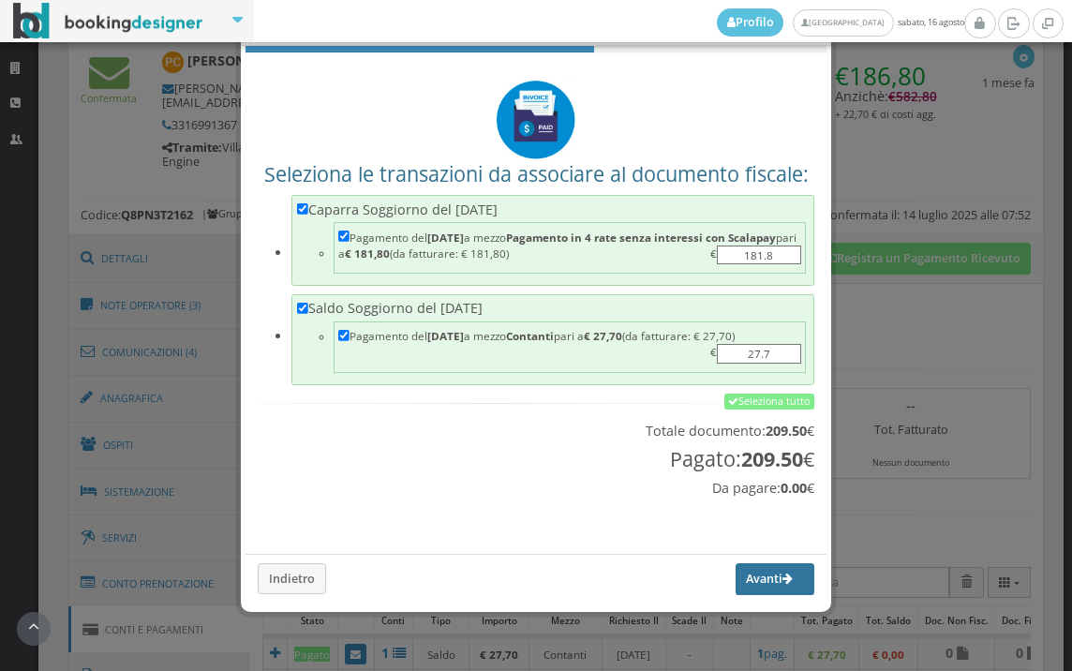
click at [739, 583] on button "Avanti" at bounding box center [774, 579] width 79 height 32
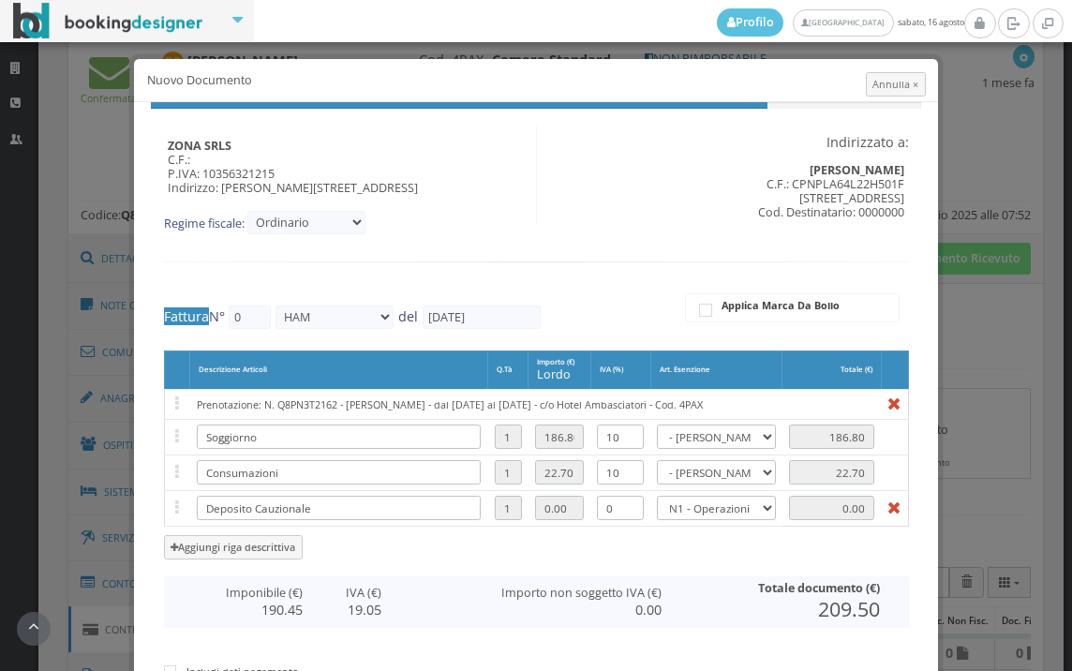
type input "475"
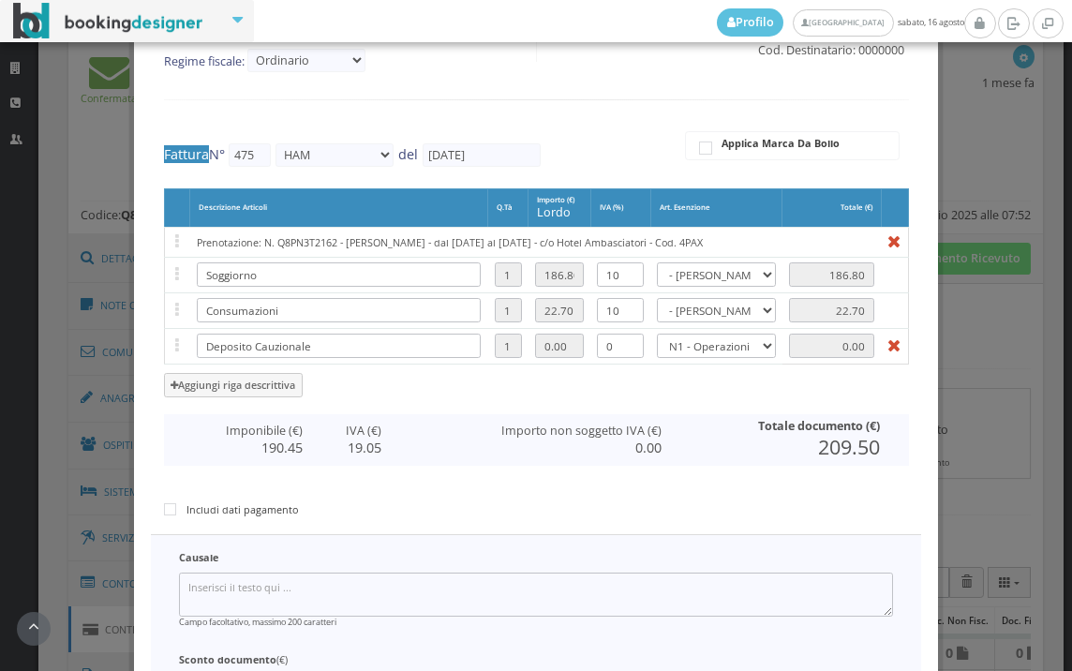
scroll to position [386, 0]
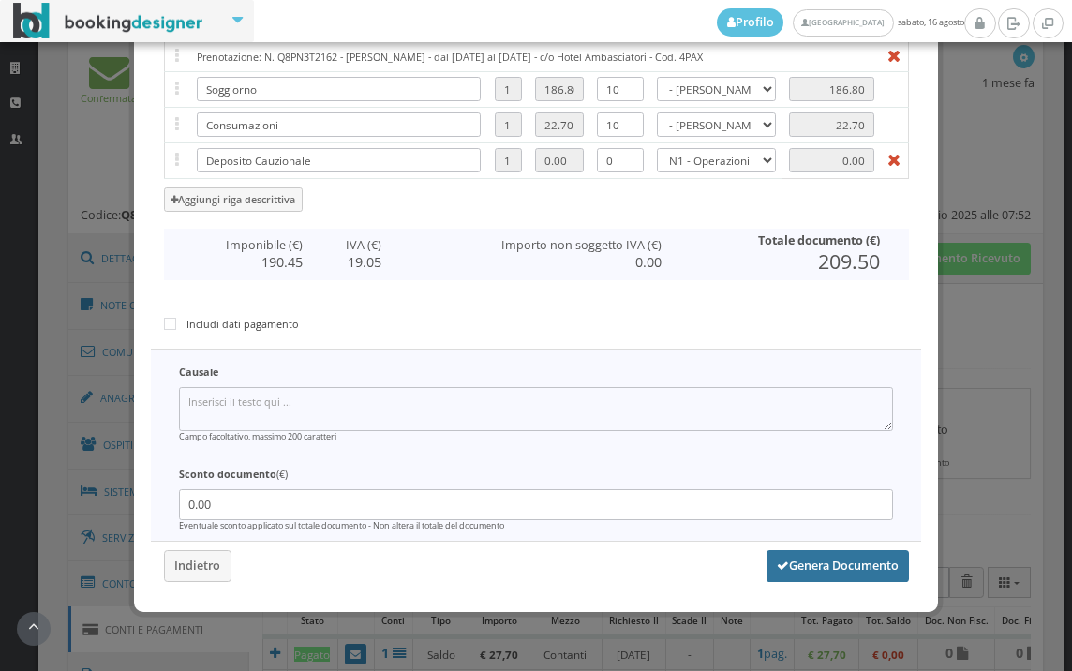
click at [813, 573] on button "Genera Documento" at bounding box center [837, 566] width 142 height 32
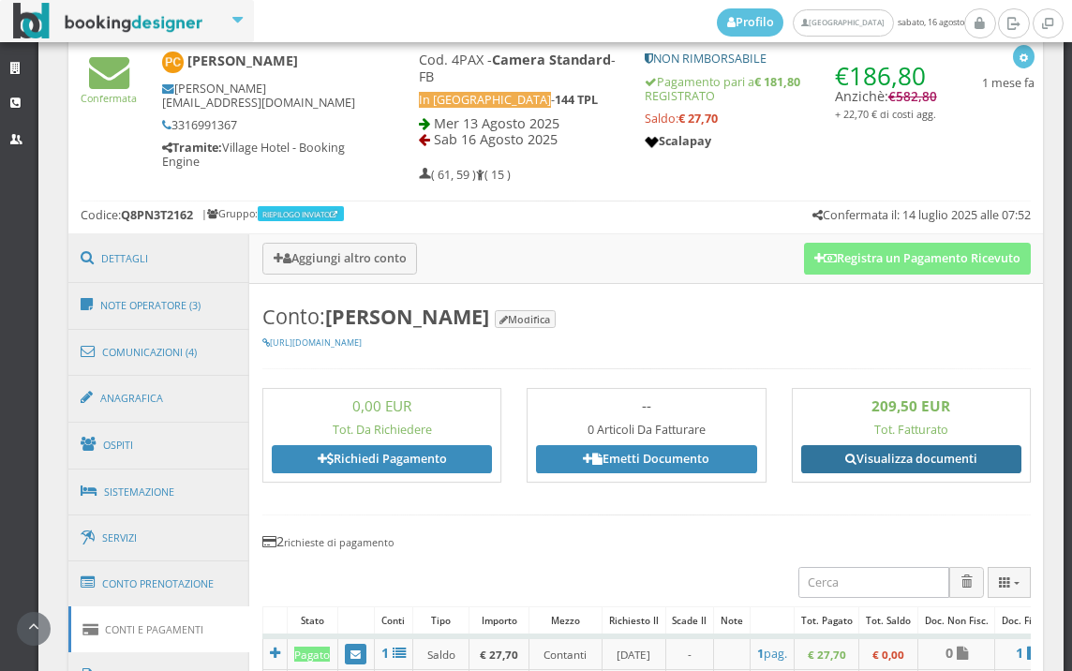
click at [918, 464] on link "Visualizza documenti" at bounding box center [911, 459] width 220 height 28
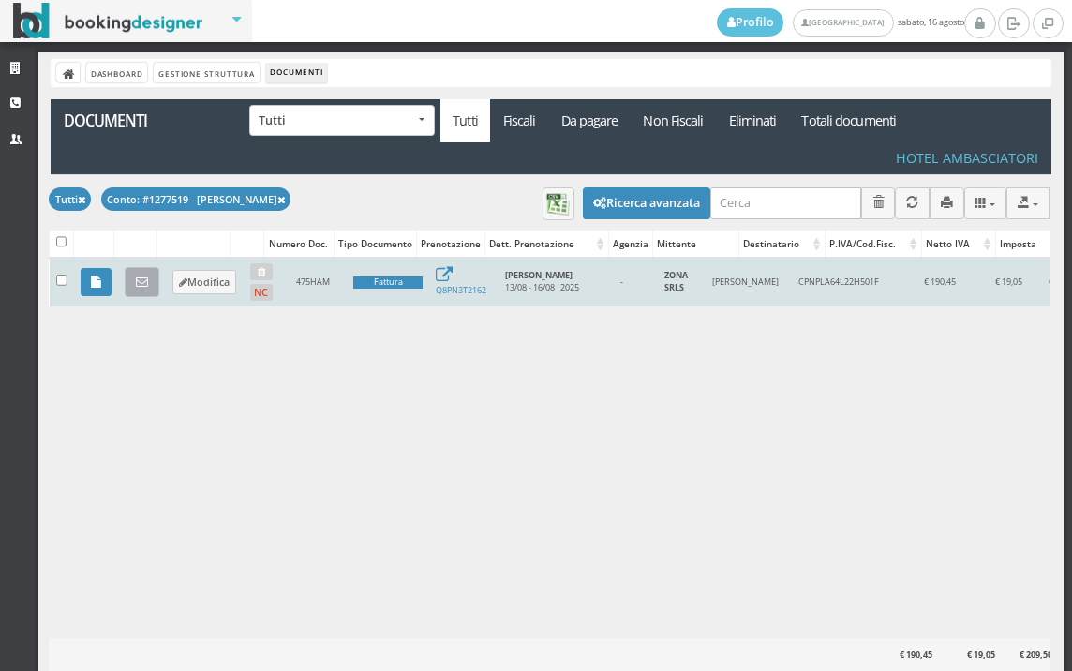
click at [142, 284] on icon at bounding box center [142, 282] width 12 height 12
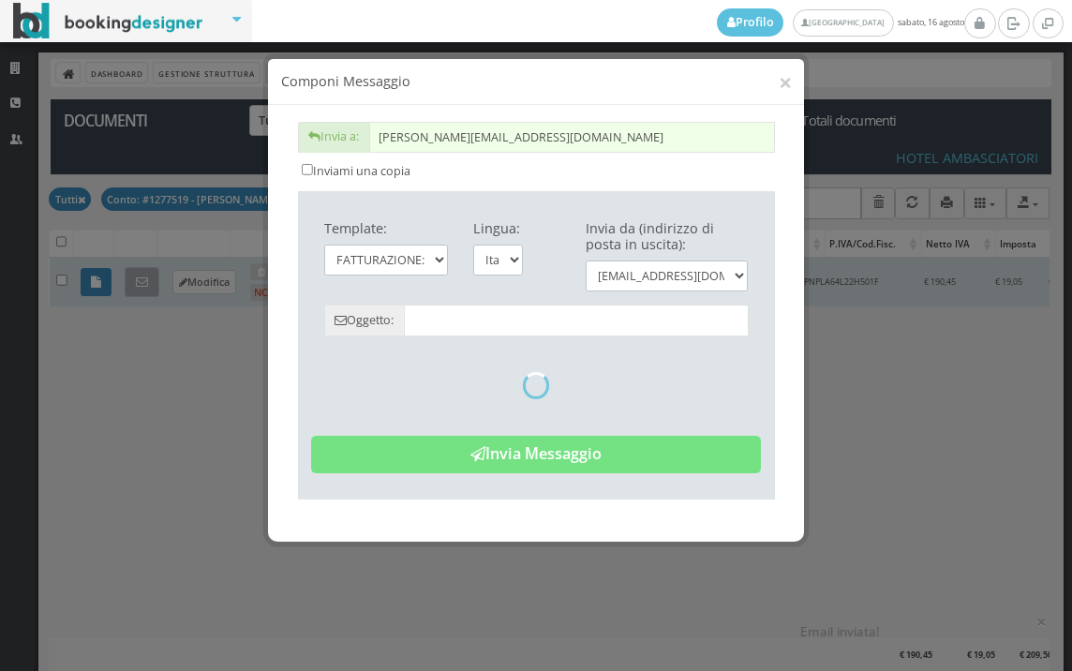
type input "Copia di cortesia: Fattura da ZONA SRLS - n. 475HAM del [DATE]"
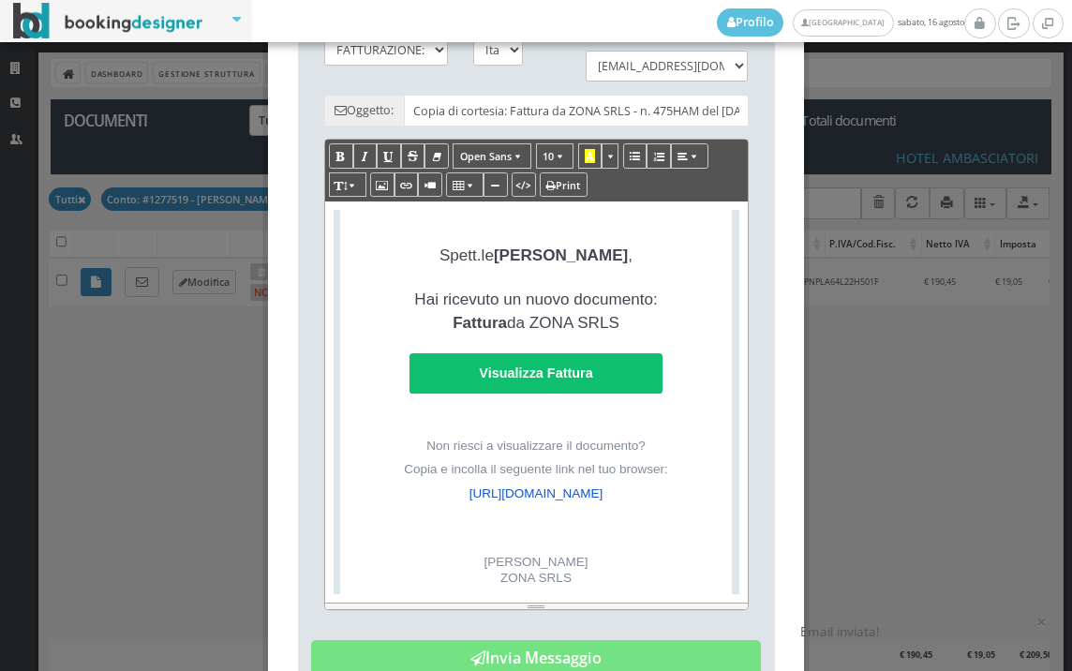
scroll to position [436, 0]
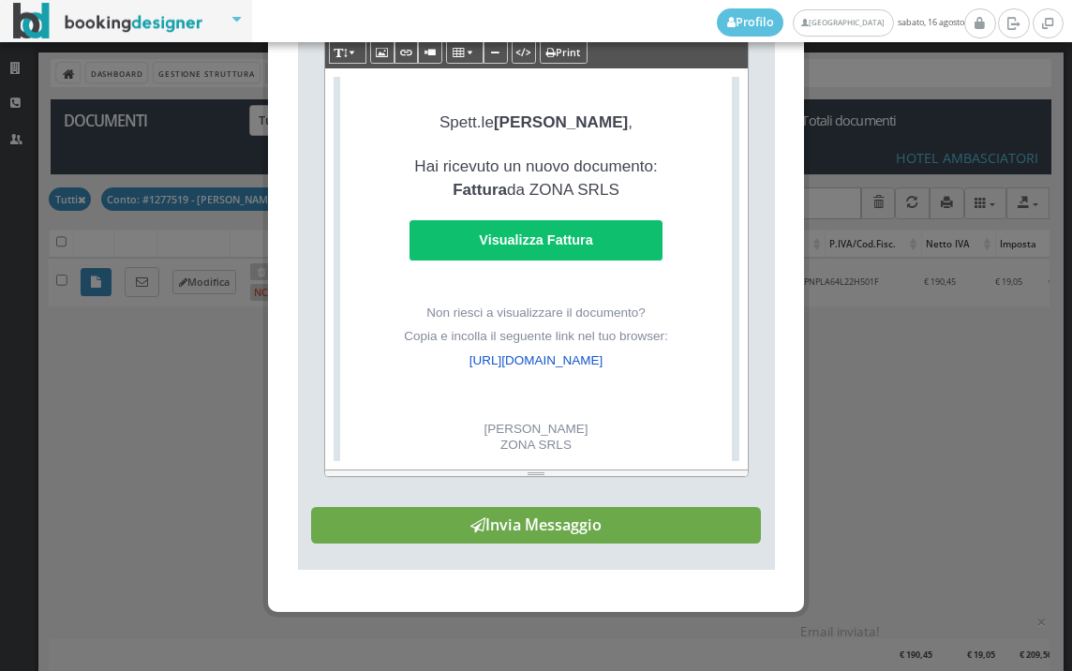
click at [576, 529] on button "Invia Messaggio" at bounding box center [536, 525] width 450 height 37
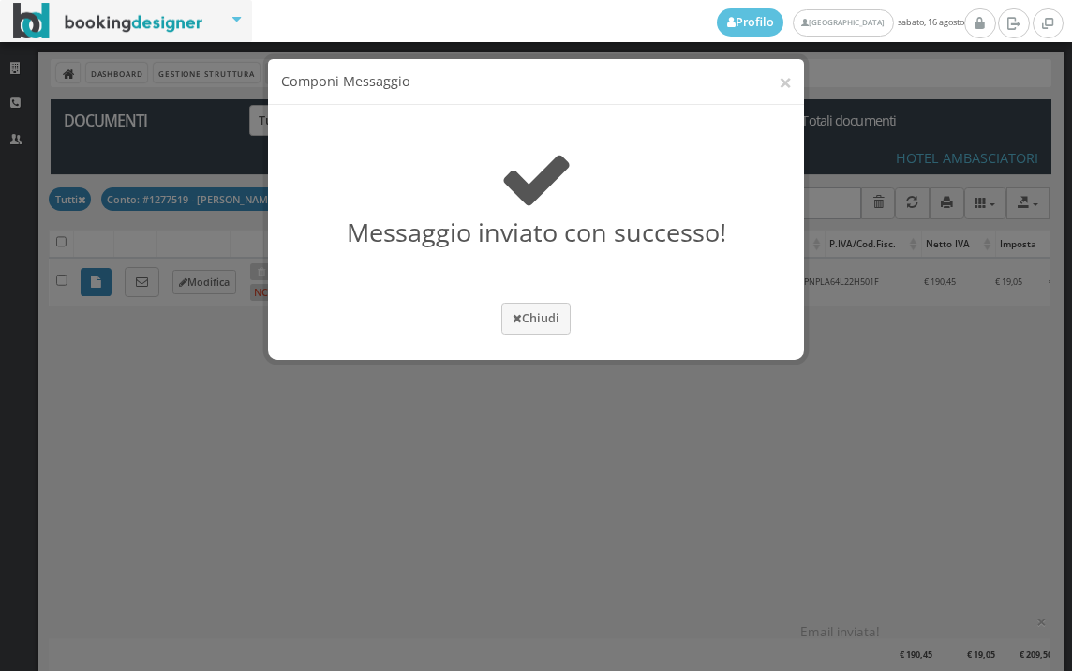
scroll to position [0, 0]
click at [790, 78] on button "×" at bounding box center [784, 81] width 13 height 23
